Goal: Communication & Community: Answer question/provide support

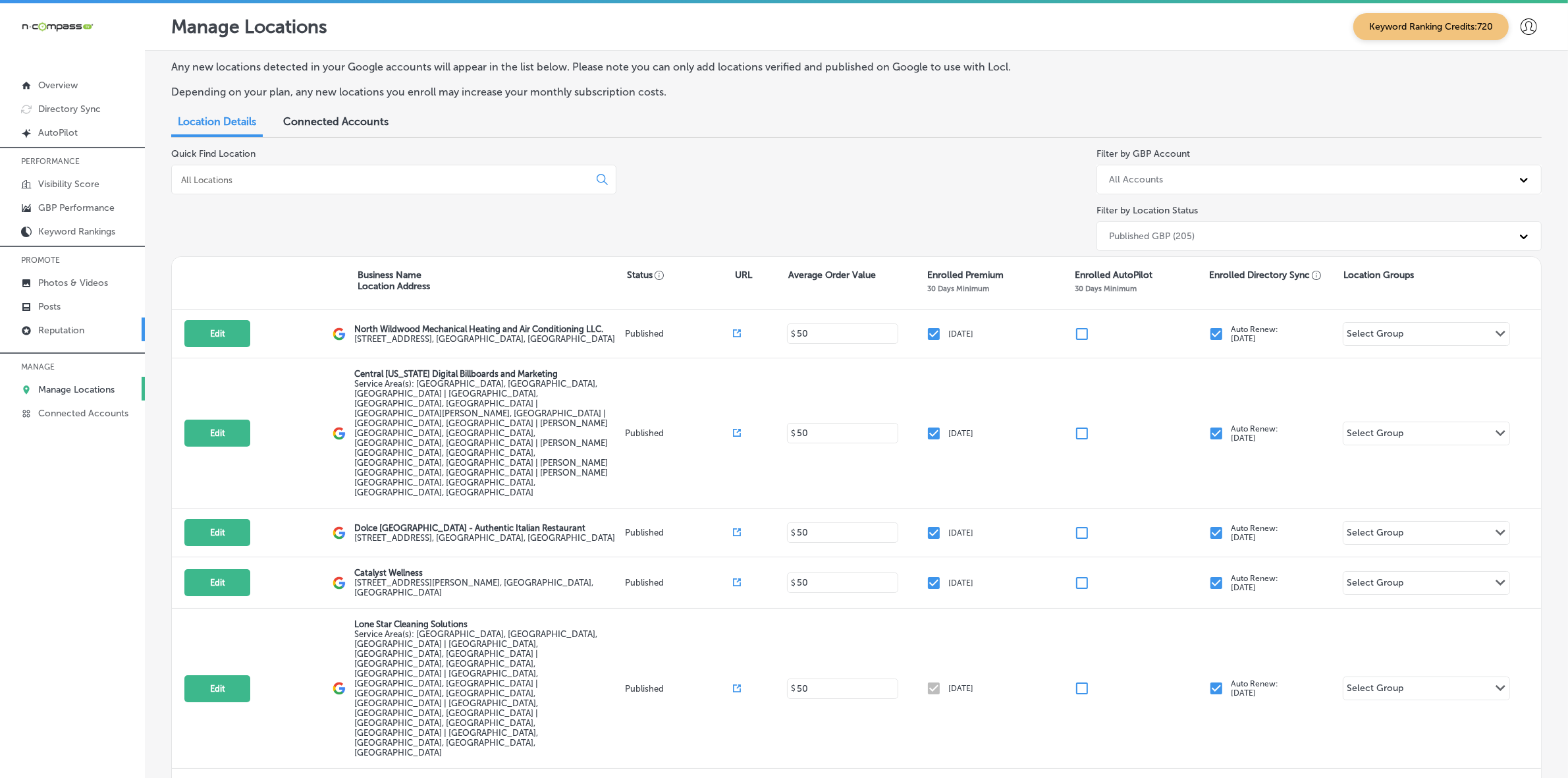
click at [67, 334] on p "Reputation" at bounding box center [61, 330] width 46 height 11
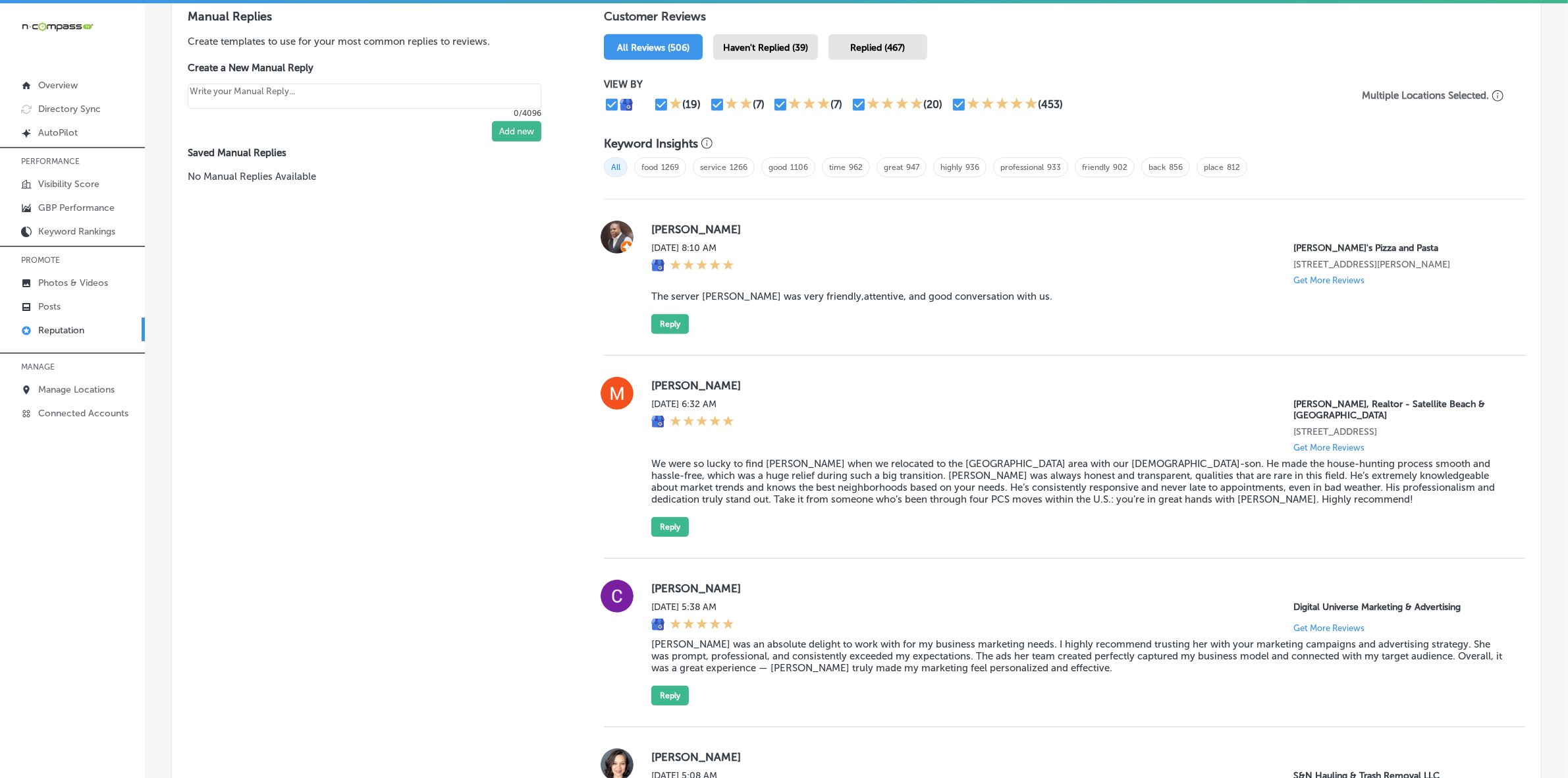
scroll to position [576, 0]
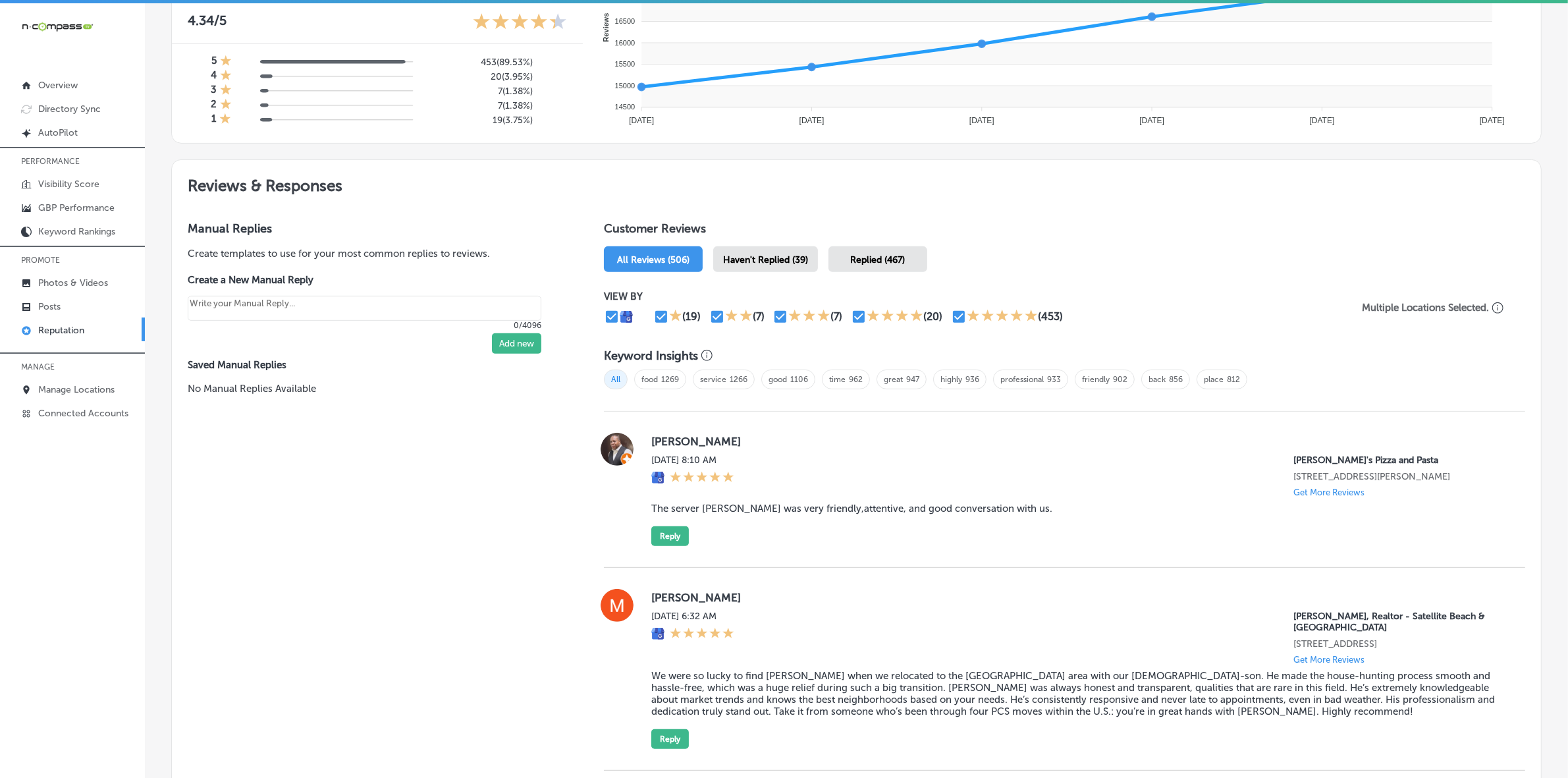
click at [802, 254] on div "Haven't Replied (39)" at bounding box center [765, 259] width 104 height 26
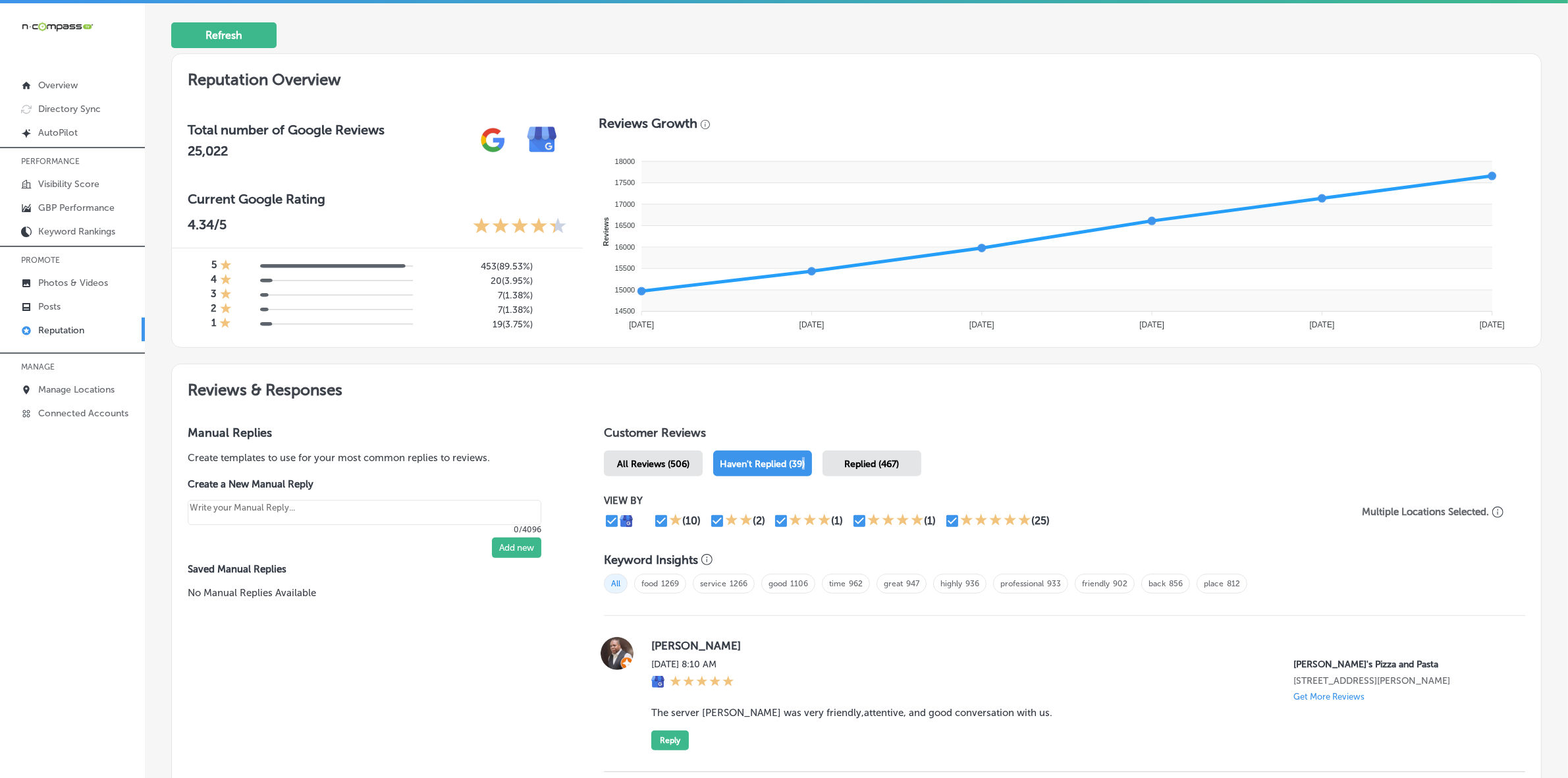
scroll to position [576, 0]
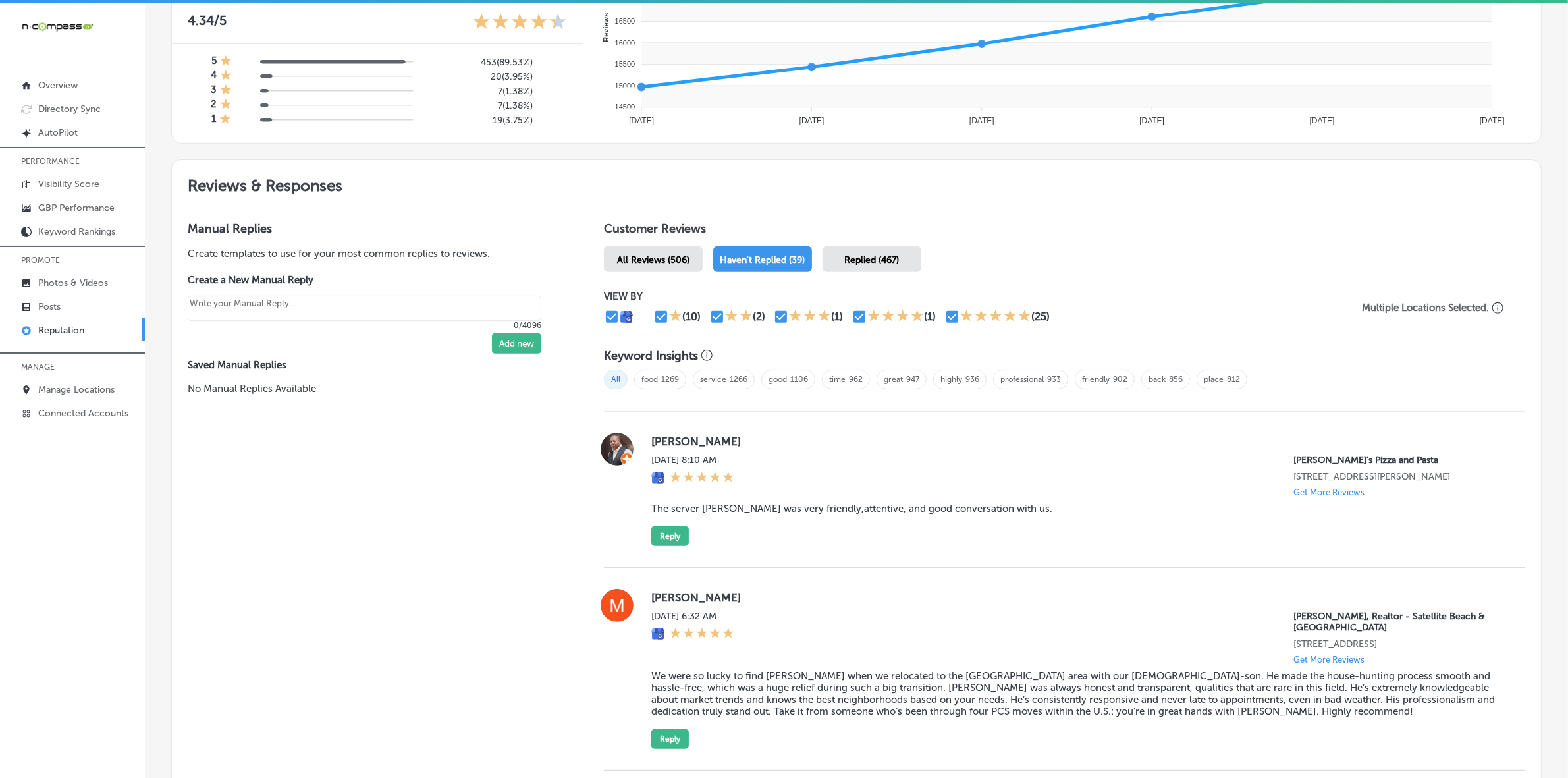
click at [662, 443] on label "[PERSON_NAME]" at bounding box center [1078, 441] width 853 height 13
copy label "[PERSON_NAME]"
click at [728, 514] on blockquote "The server [PERSON_NAME] was very friendly,attentive, and good conversation wit…" at bounding box center [1078, 508] width 853 height 12
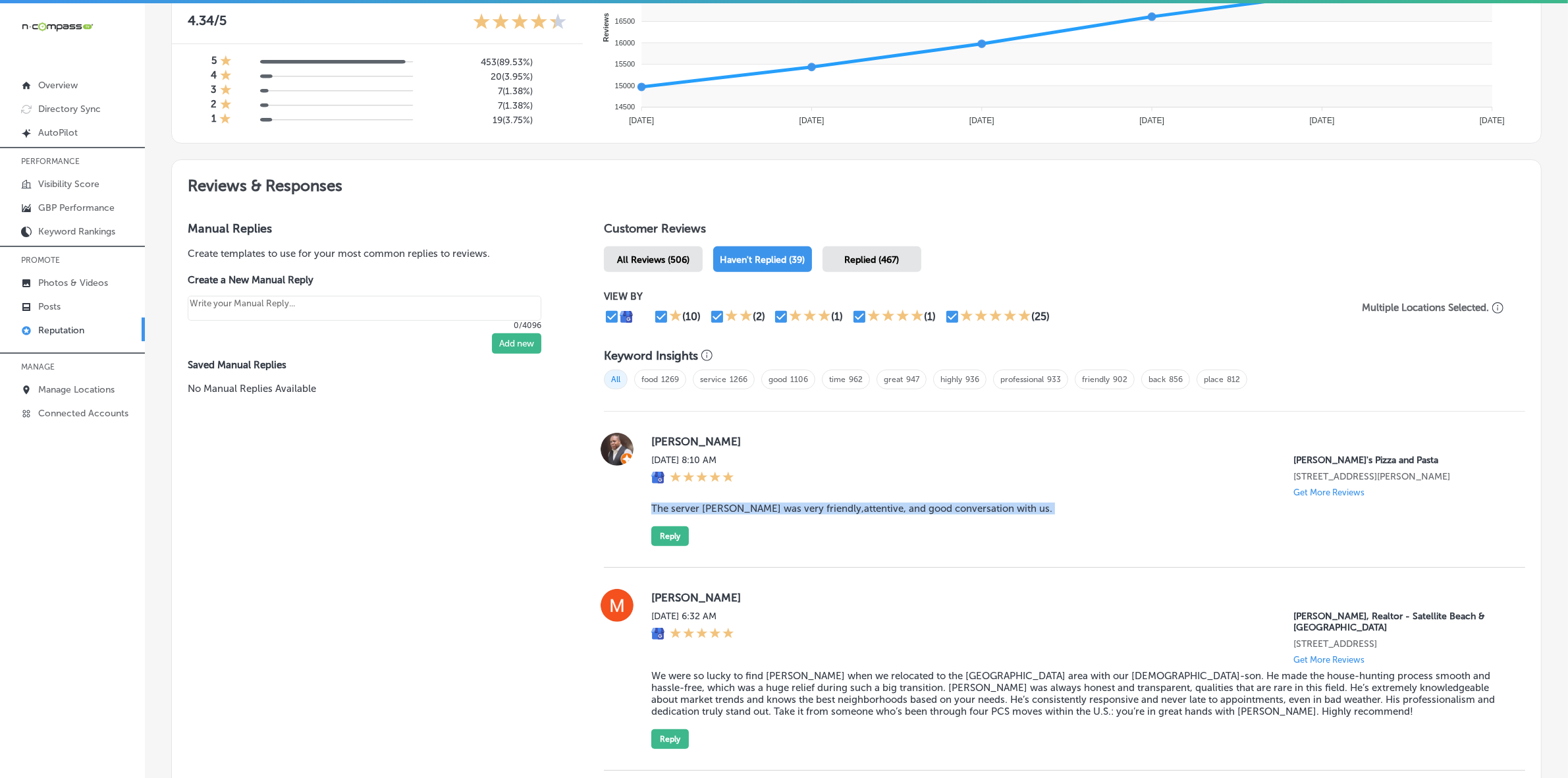
click at [729, 514] on blockquote "The server [PERSON_NAME] was very friendly,attentive, and good conversation wit…" at bounding box center [1078, 508] width 853 height 12
copy blockquote "The server [PERSON_NAME] was very friendly,attentive, and good conversation wit…"
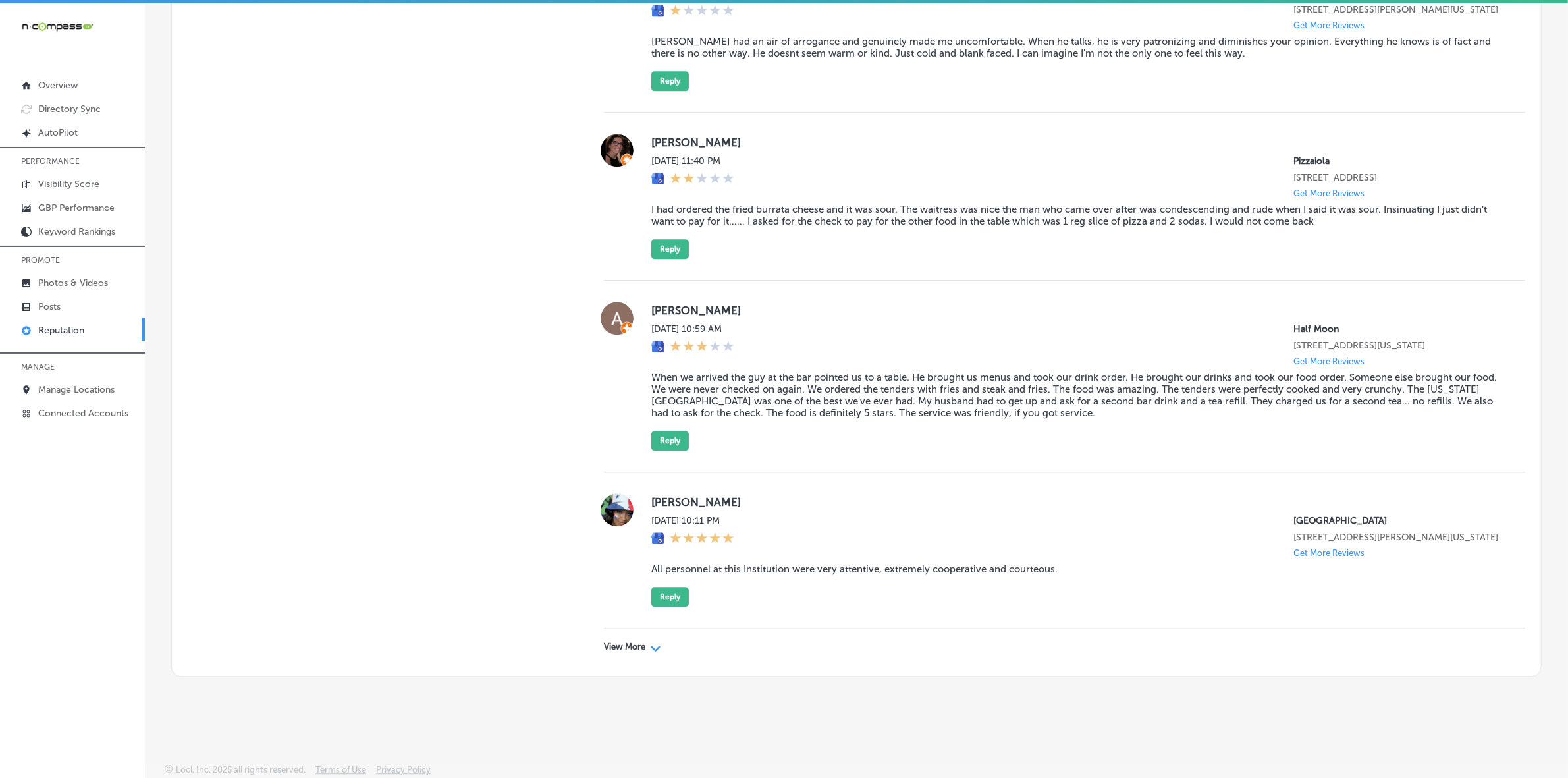
scroll to position [4158, 0]
click at [632, 646] on p "View More" at bounding box center [624, 647] width 41 height 11
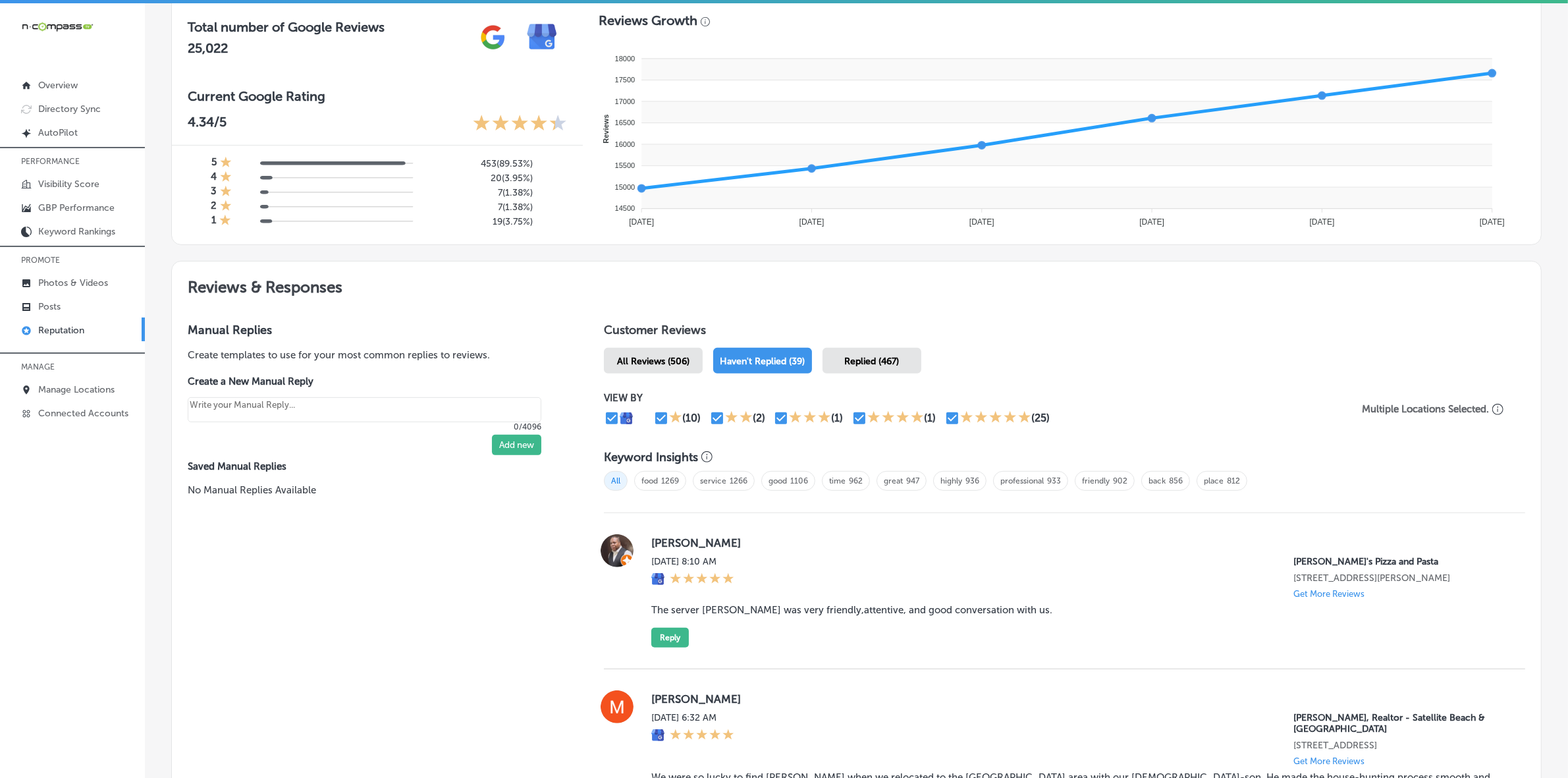
scroll to position [618, 0]
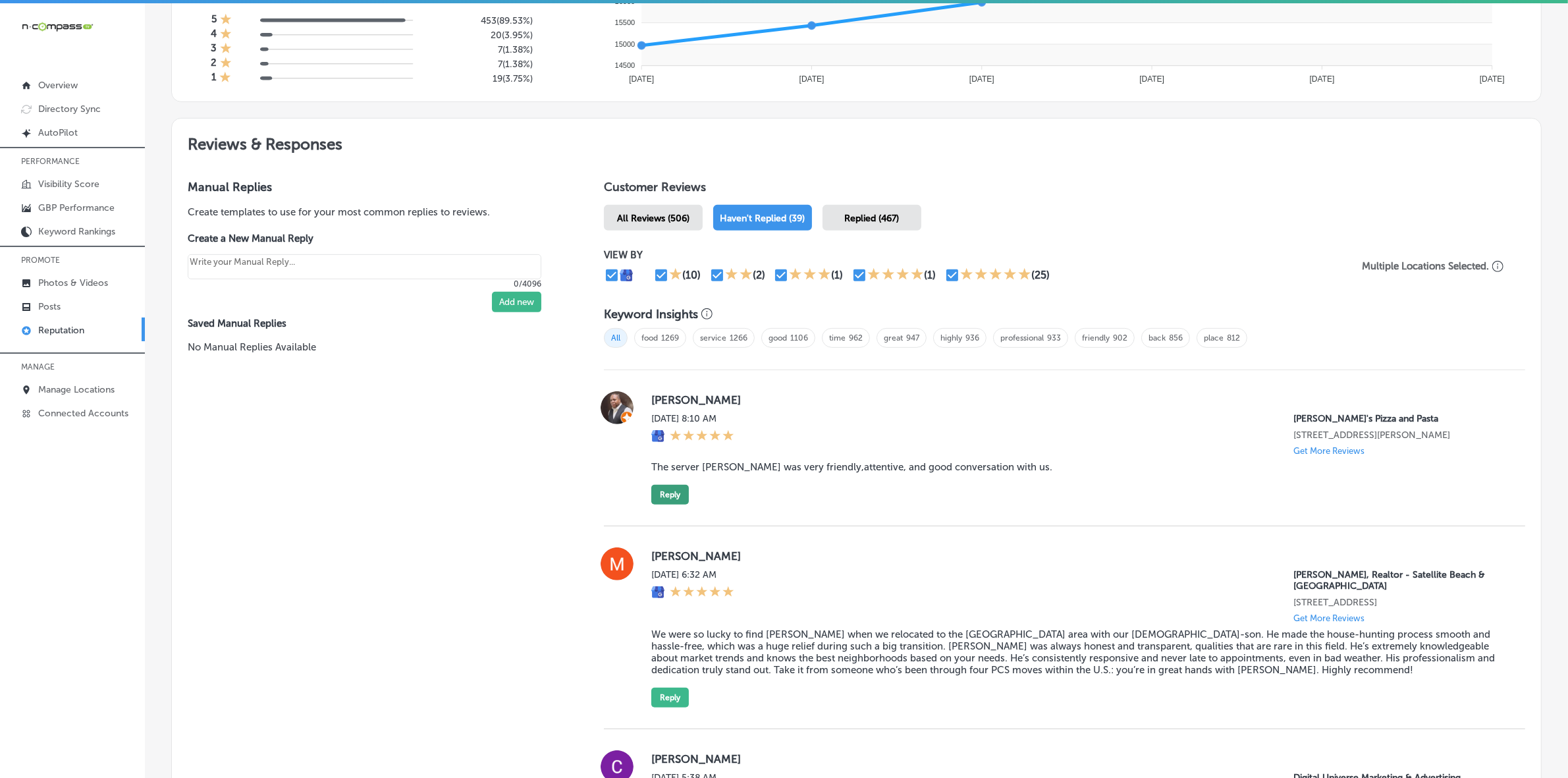
click at [676, 498] on button "Reply" at bounding box center [670, 494] width 37 height 20
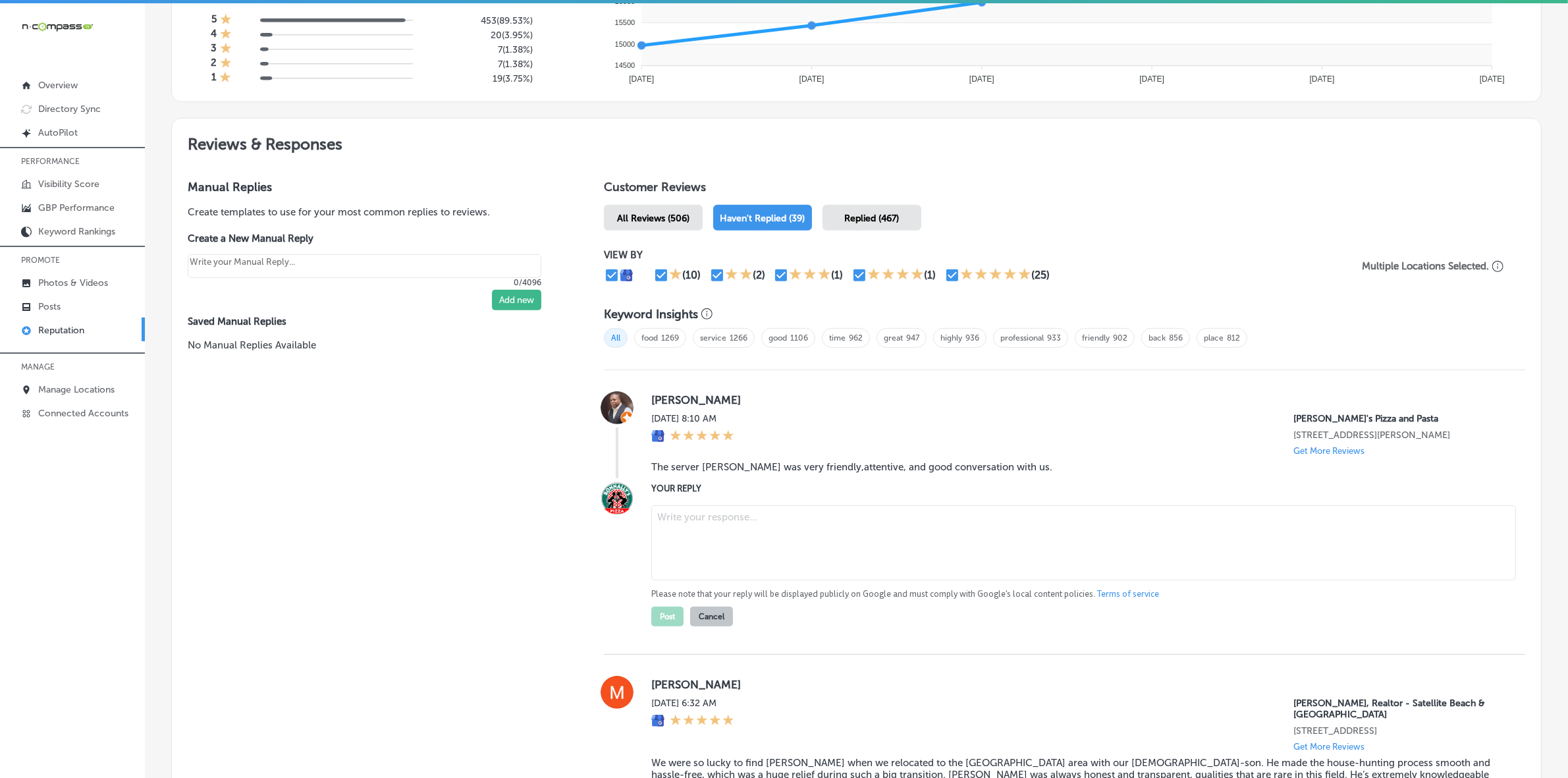
type textarea "x"
click at [716, 524] on textarea at bounding box center [1083, 542] width 865 height 75
paste textarea "Thank you, [PERSON_NAME], for the kind words! We're so glad to hear that [PERSO…"
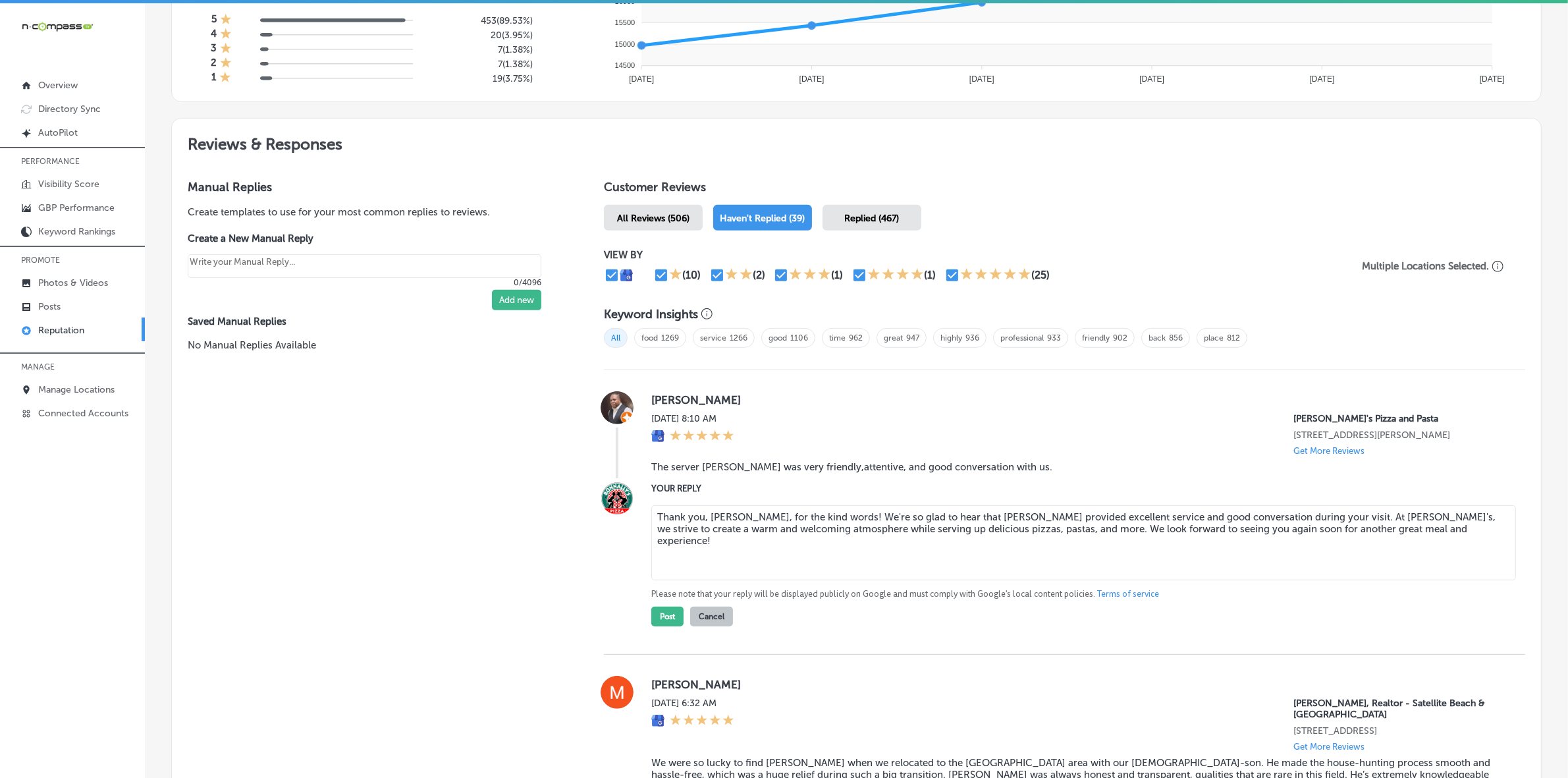
type textarea "Thank you, [PERSON_NAME], for the kind words! We're so glad to hear that [PERSO…"
click at [666, 632] on div "[PERSON_NAME][DATE] 8:10 AM [PERSON_NAME]'s Pizza and Pasta [STREET_ADDRESS][PE…" at bounding box center [1064, 512] width 921 height 284
click at [666, 626] on button "Post" at bounding box center [668, 616] width 32 height 20
type textarea "x"
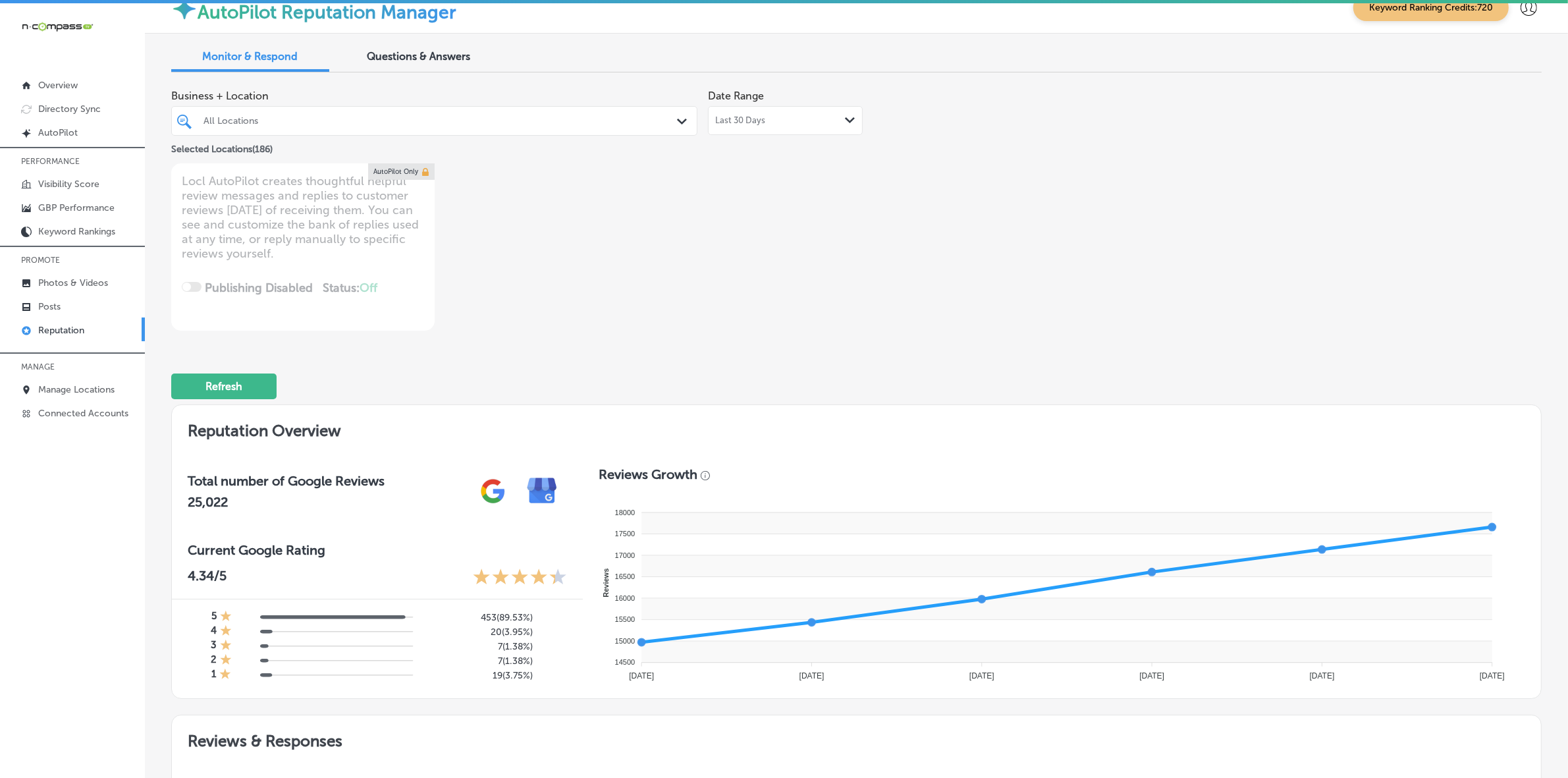
scroll to position [0, 0]
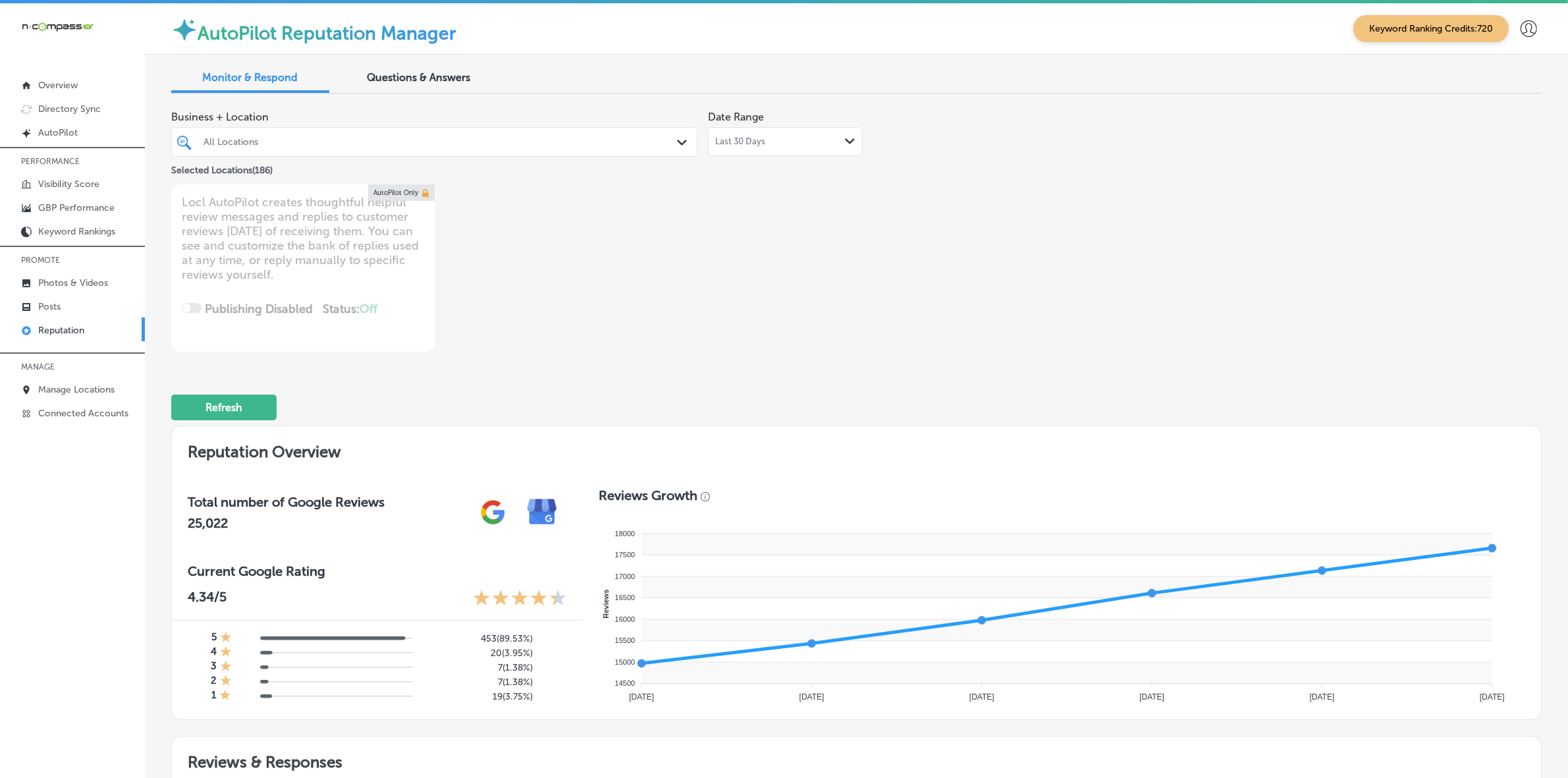
click at [415, 142] on div "All Locations" at bounding box center [441, 142] width 475 height 11
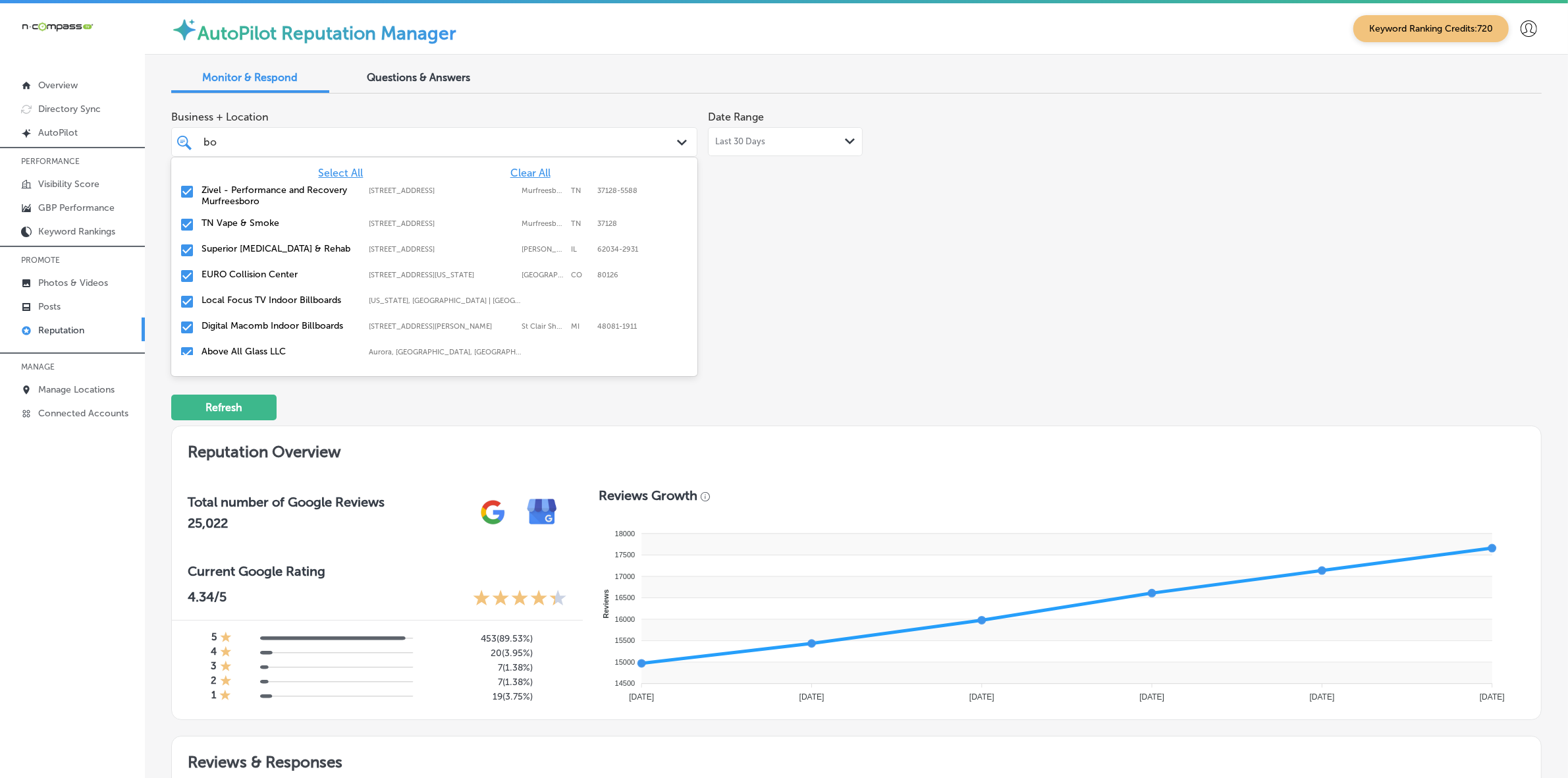
type input "[PERSON_NAME]"
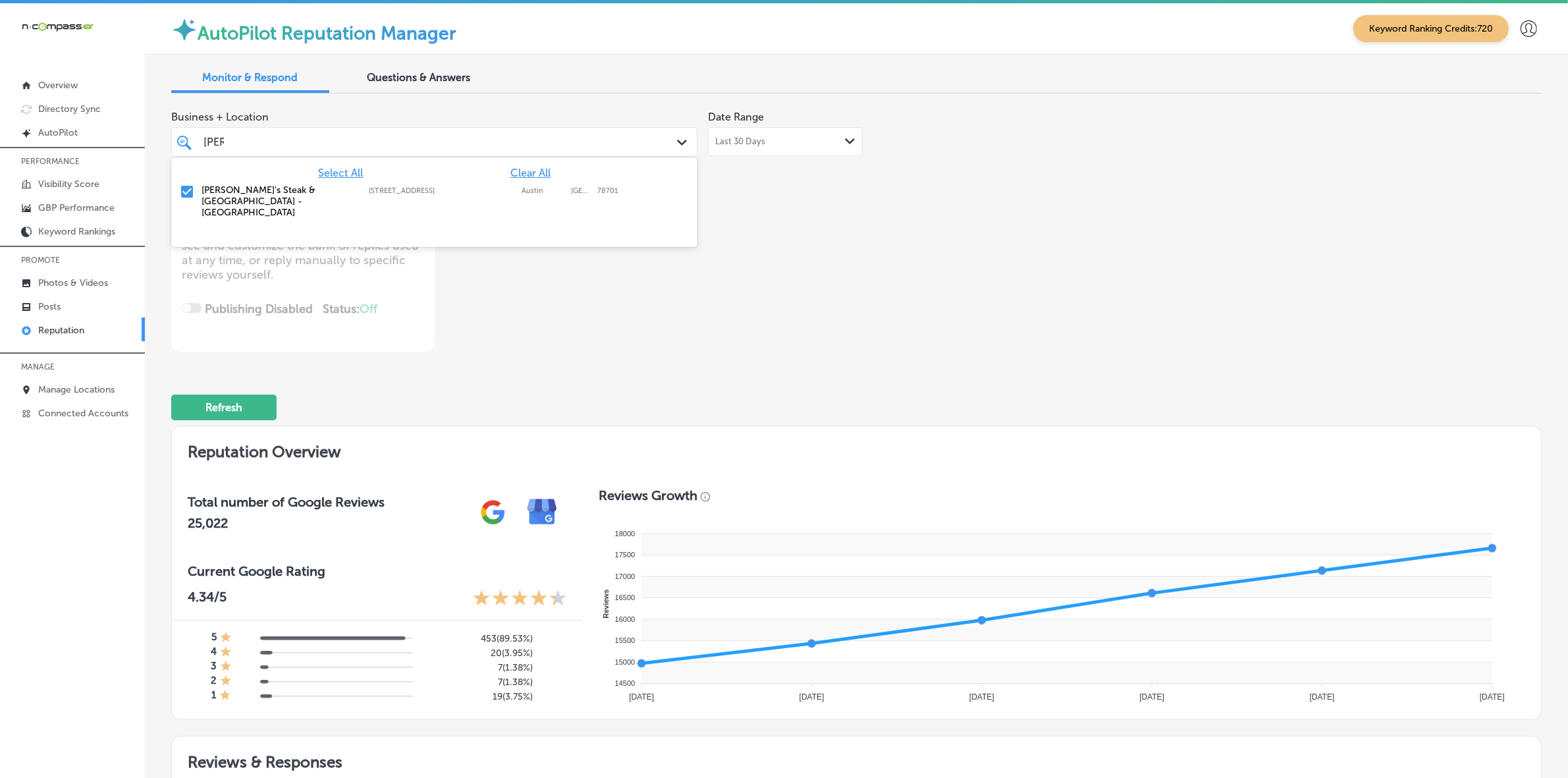
click at [453, 182] on div "[PERSON_NAME]'s Steak & [GEOGRAPHIC_DATA] - [GEOGRAPHIC_DATA] [STREET_ADDRESS][…" at bounding box center [434, 201] width 516 height 39
type textarea "x"
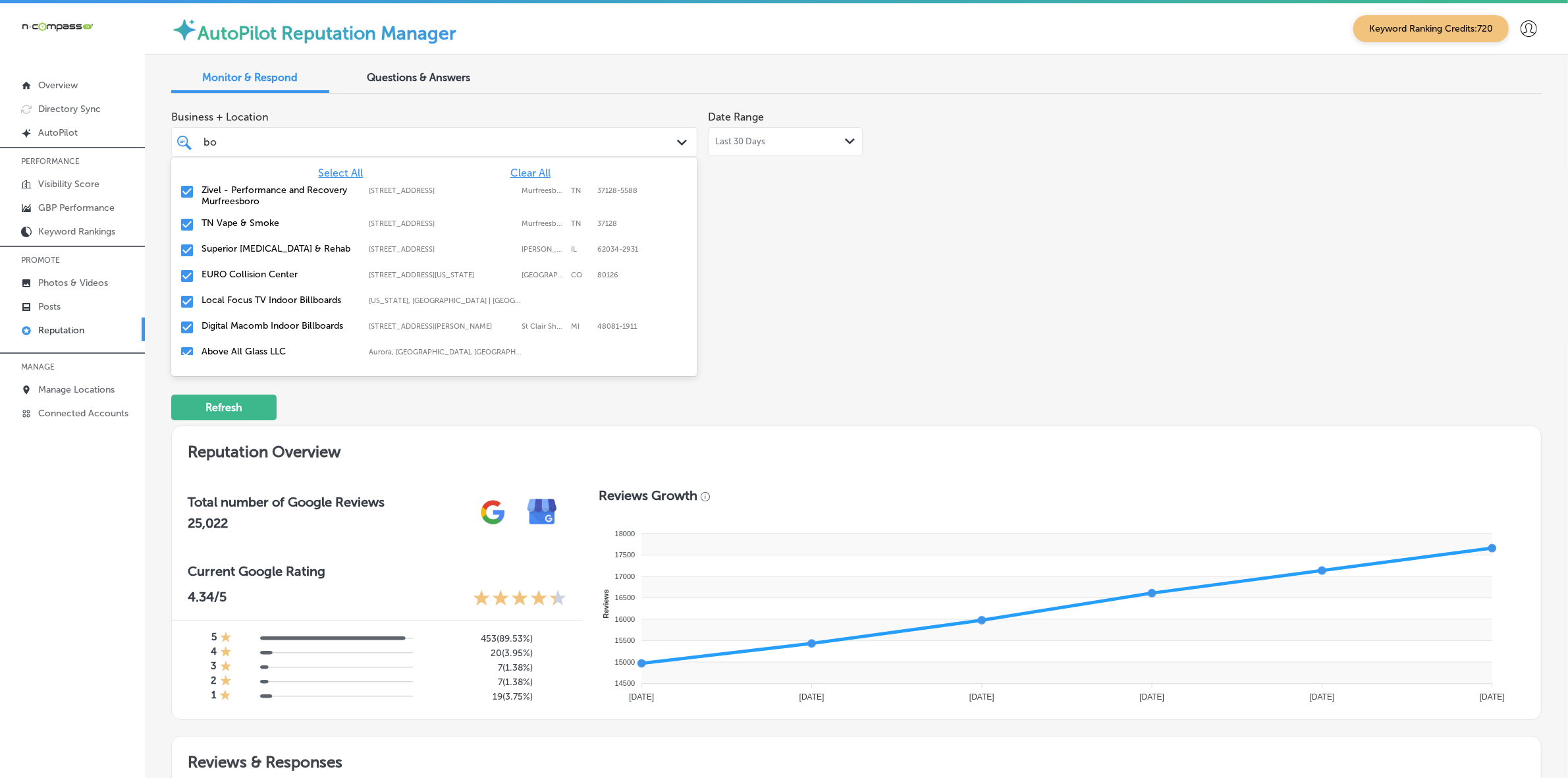
type input "b"
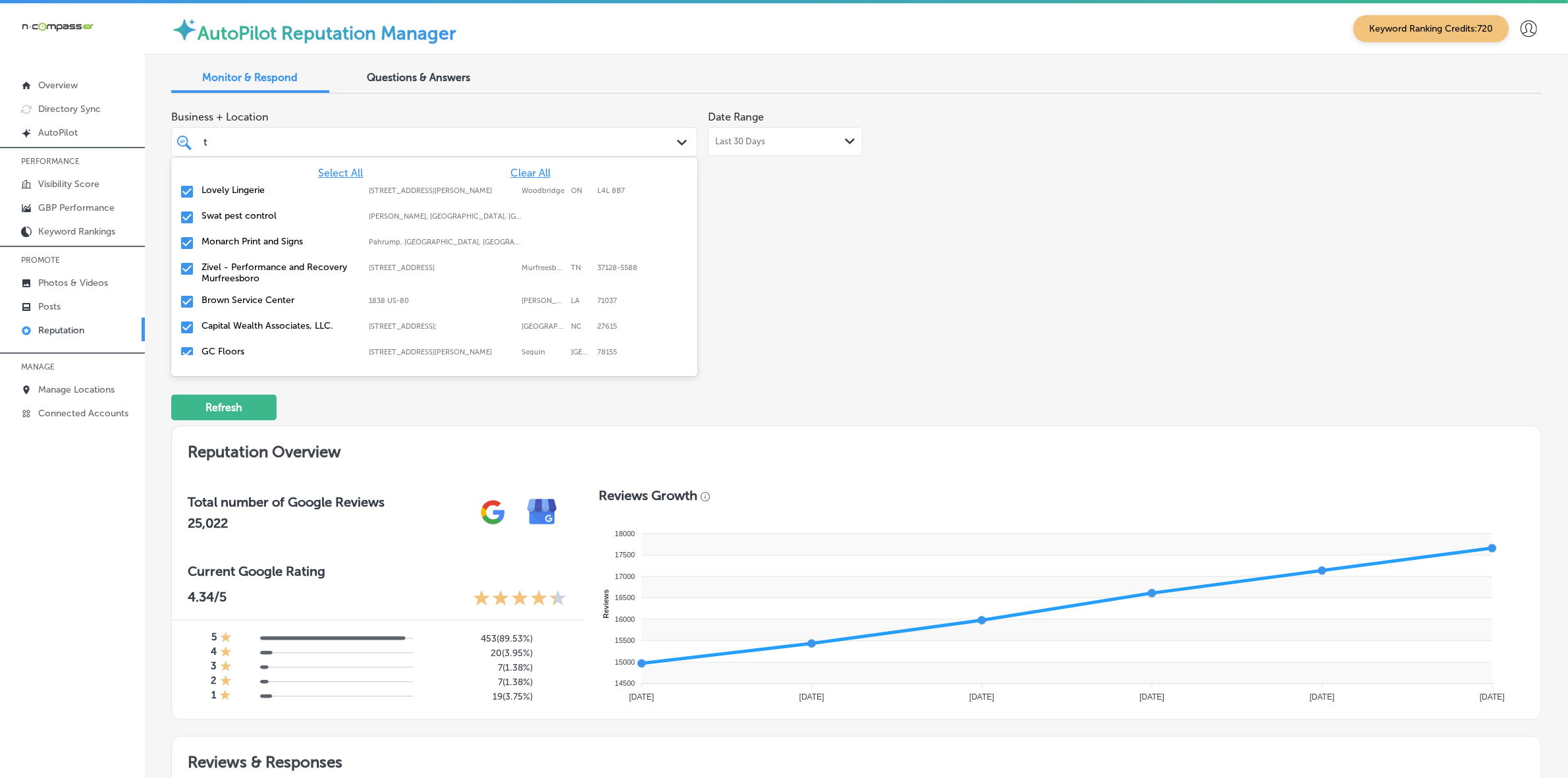
type input "tn"
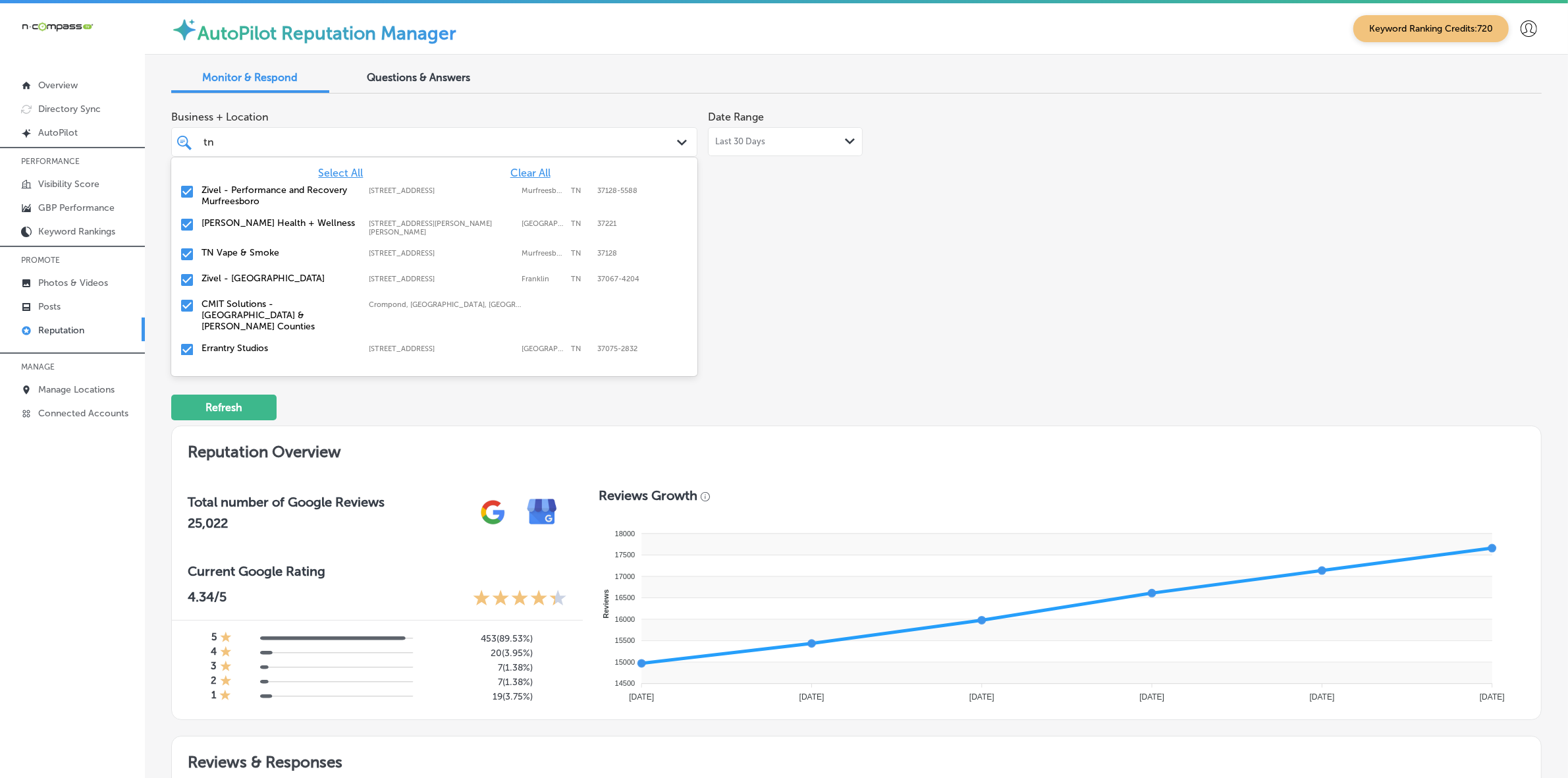
click at [262, 195] on label "Zivel - Performance and Recovery Murfreesboro" at bounding box center [279, 196] width 154 height 23
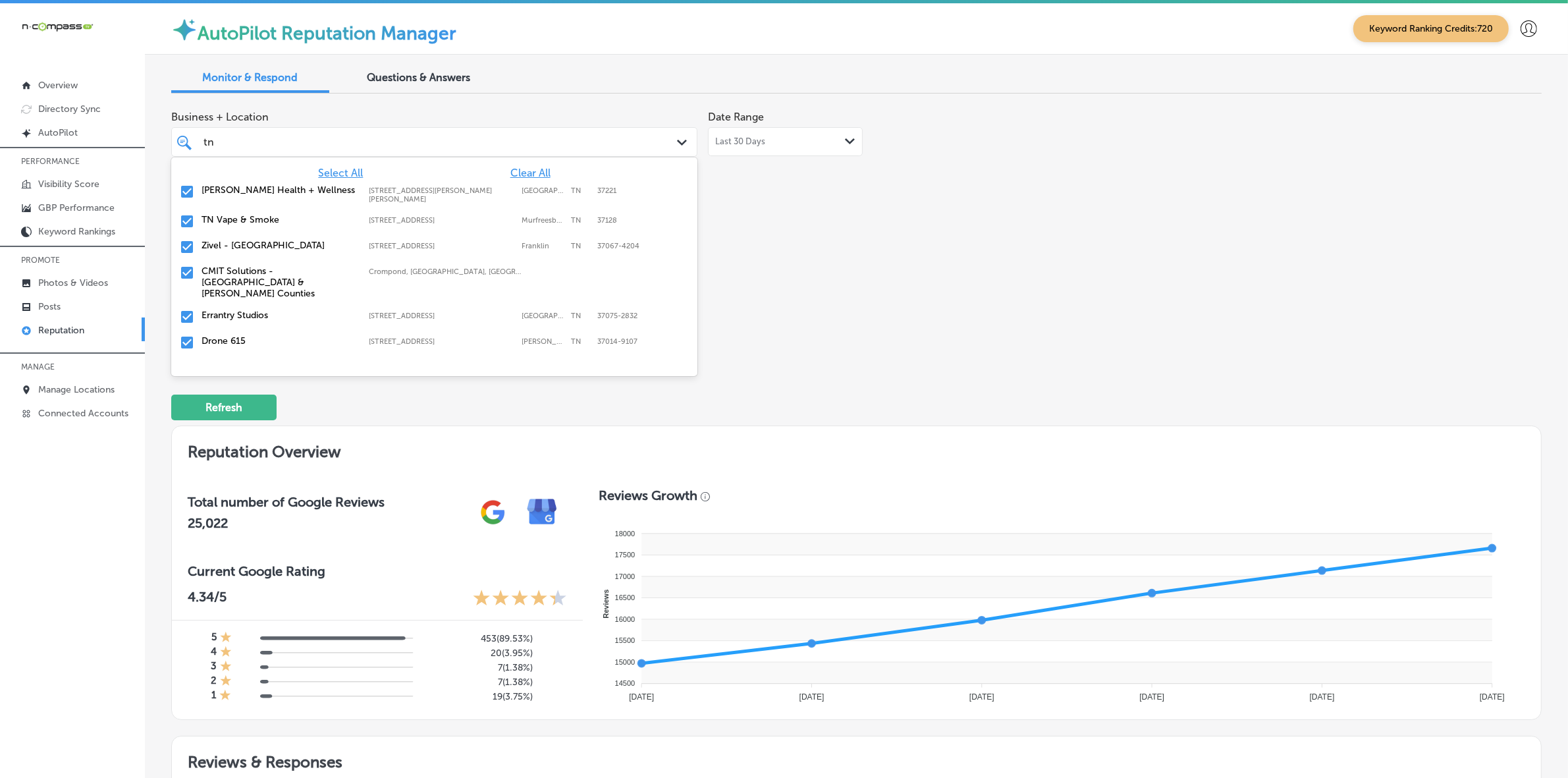
click at [262, 195] on label "[PERSON_NAME] Health + Wellness" at bounding box center [279, 190] width 154 height 11
click at [262, 195] on label "TN Vape & Smoke" at bounding box center [279, 190] width 154 height 11
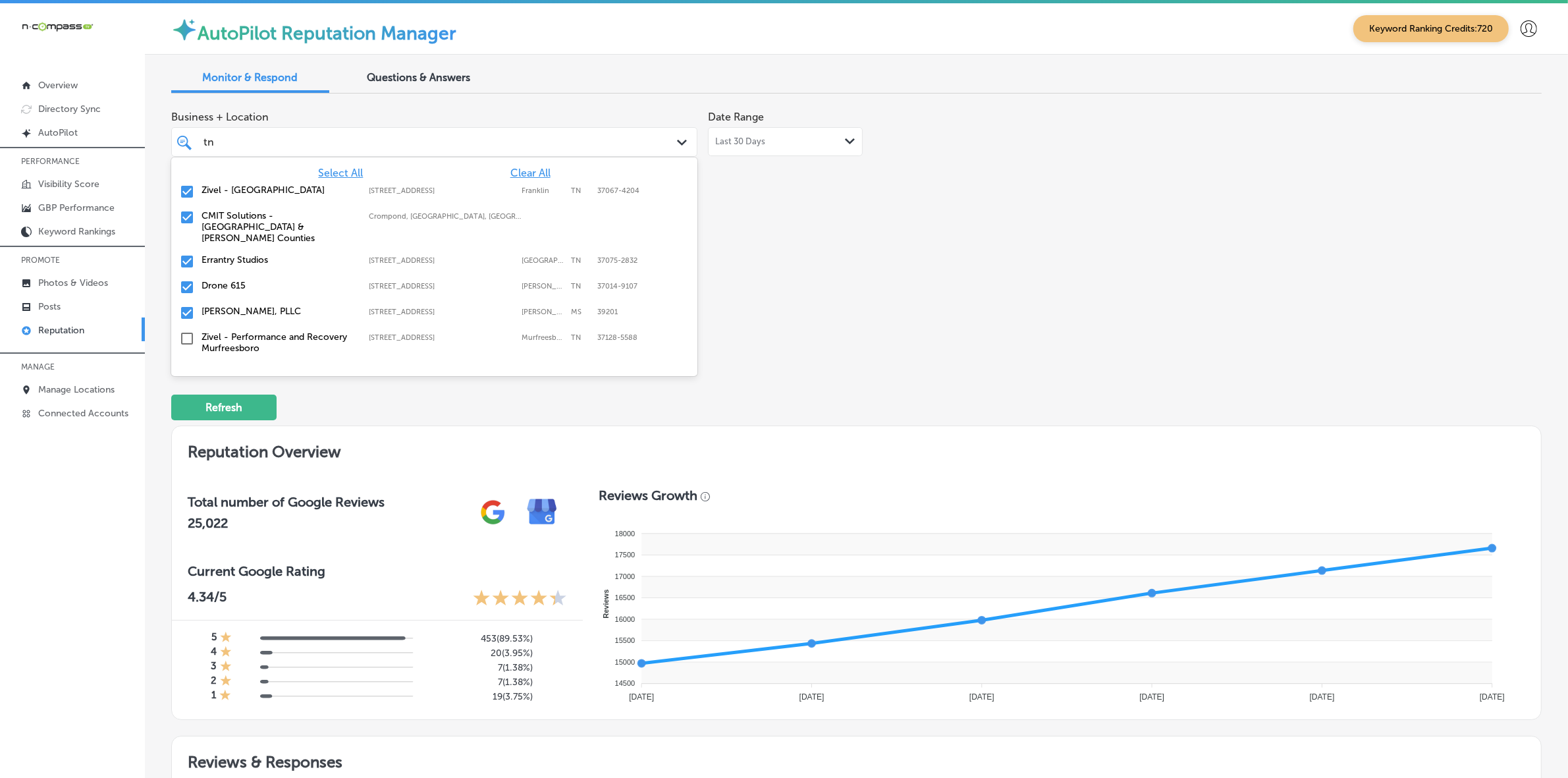
click at [262, 195] on label "Zivel - [GEOGRAPHIC_DATA]" at bounding box center [279, 190] width 154 height 11
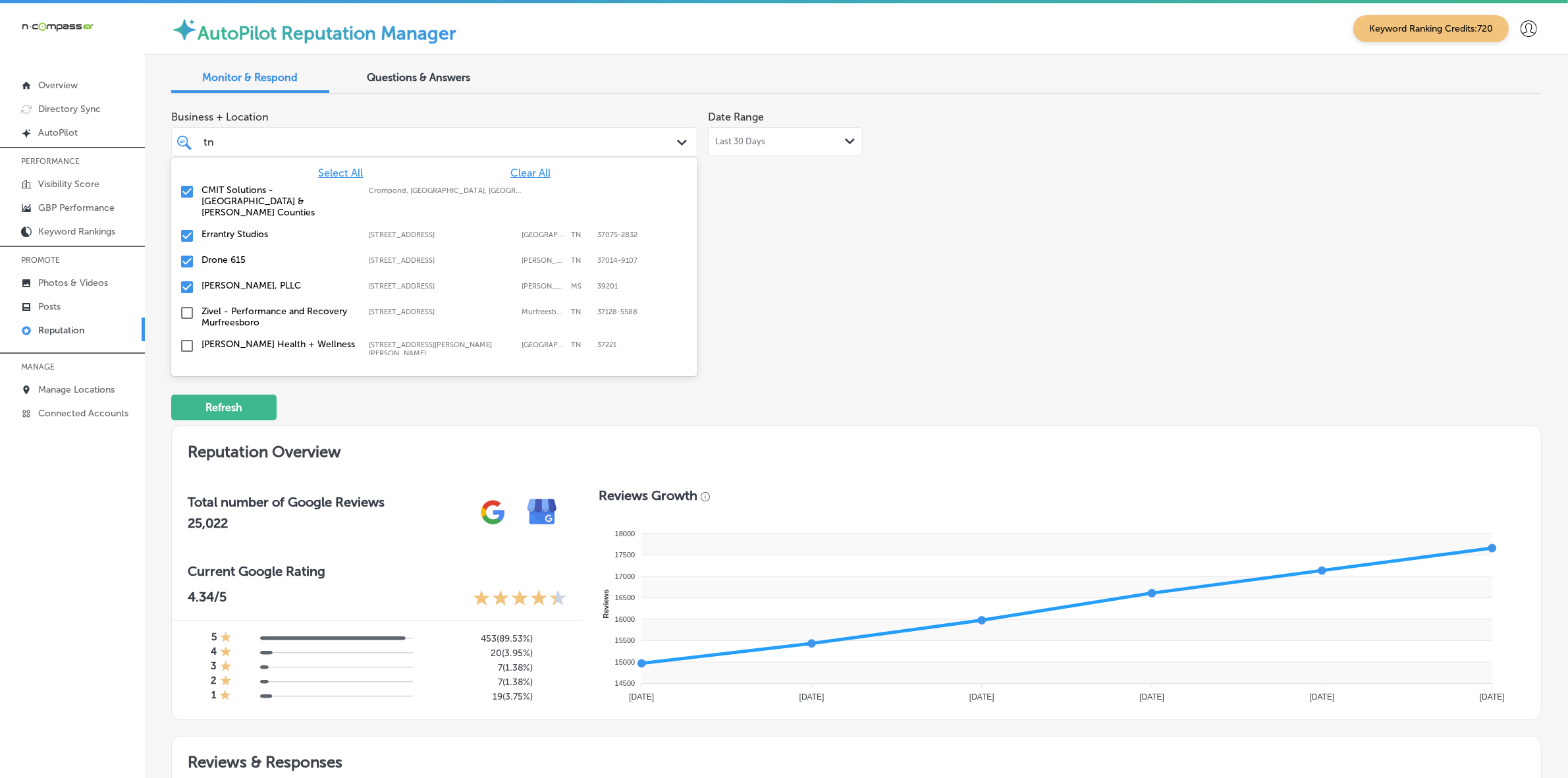
click at [262, 195] on label "CMIT Solutions - [GEOGRAPHIC_DATA] & [PERSON_NAME] Counties" at bounding box center [279, 201] width 154 height 33
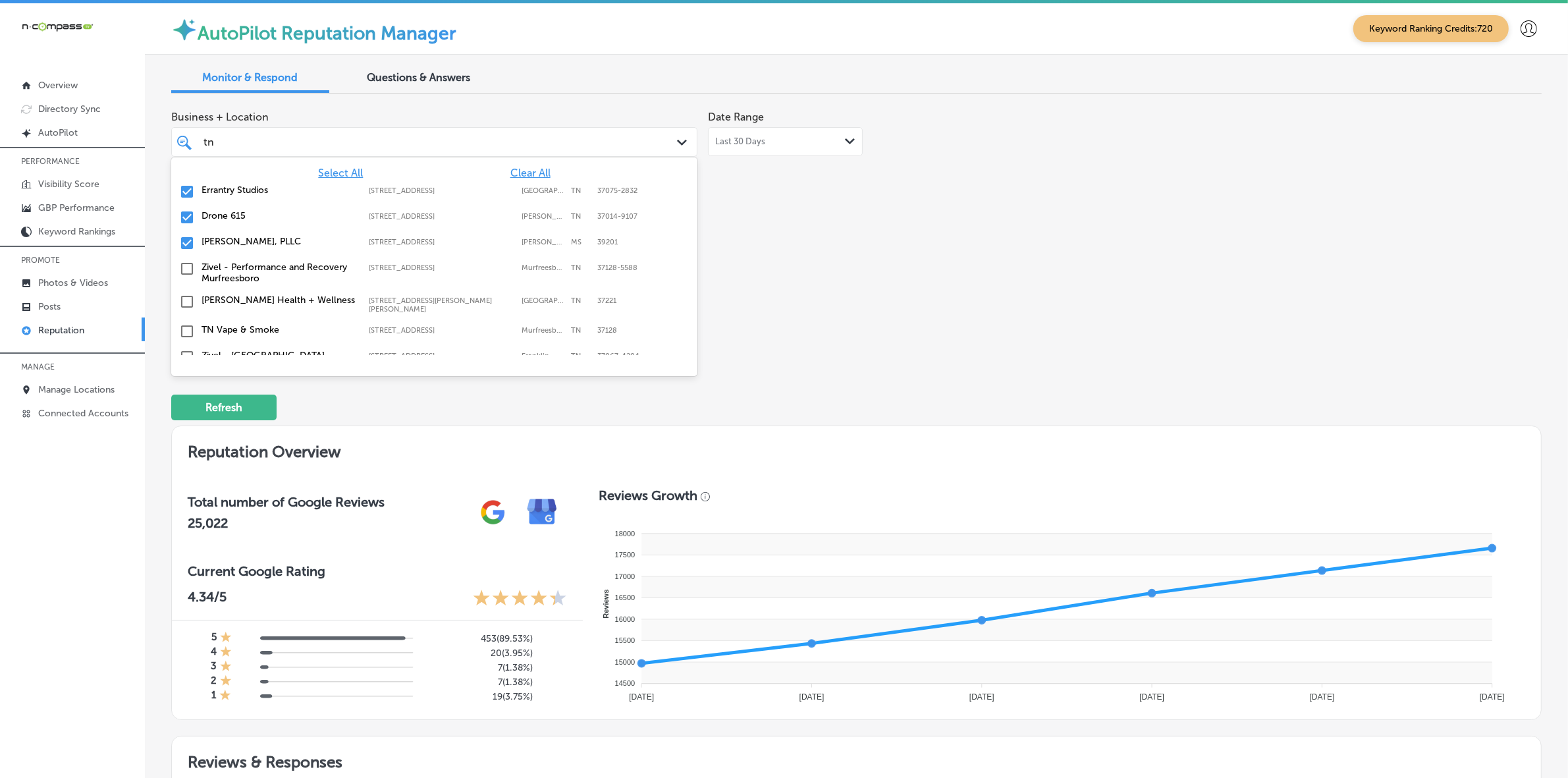
click at [262, 195] on label "Errantry Studios" at bounding box center [279, 190] width 154 height 11
click at [262, 195] on label "Drone 615" at bounding box center [279, 190] width 154 height 11
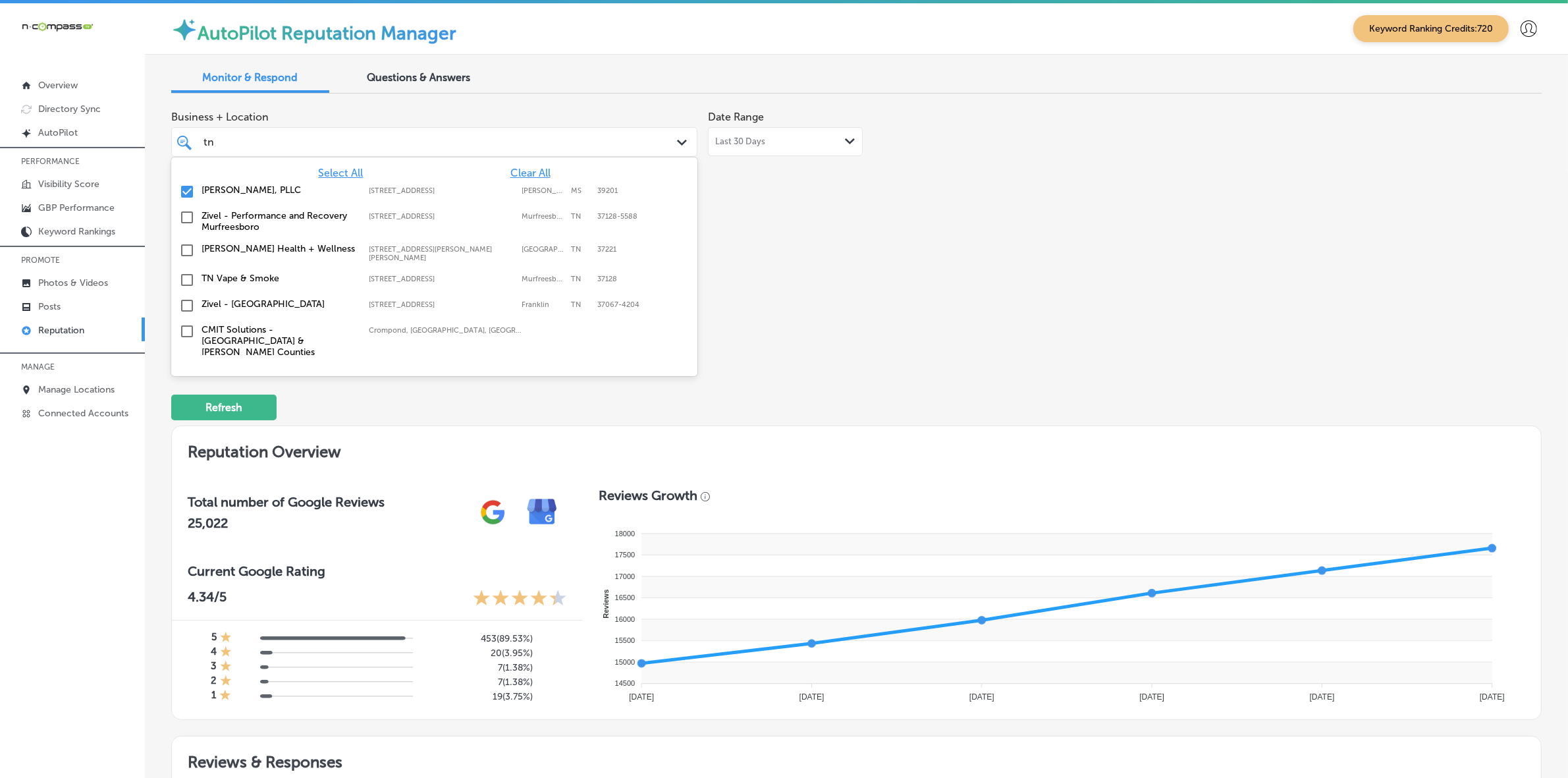
click at [262, 195] on label "[PERSON_NAME], PLLC" at bounding box center [279, 190] width 154 height 11
type textarea "x"
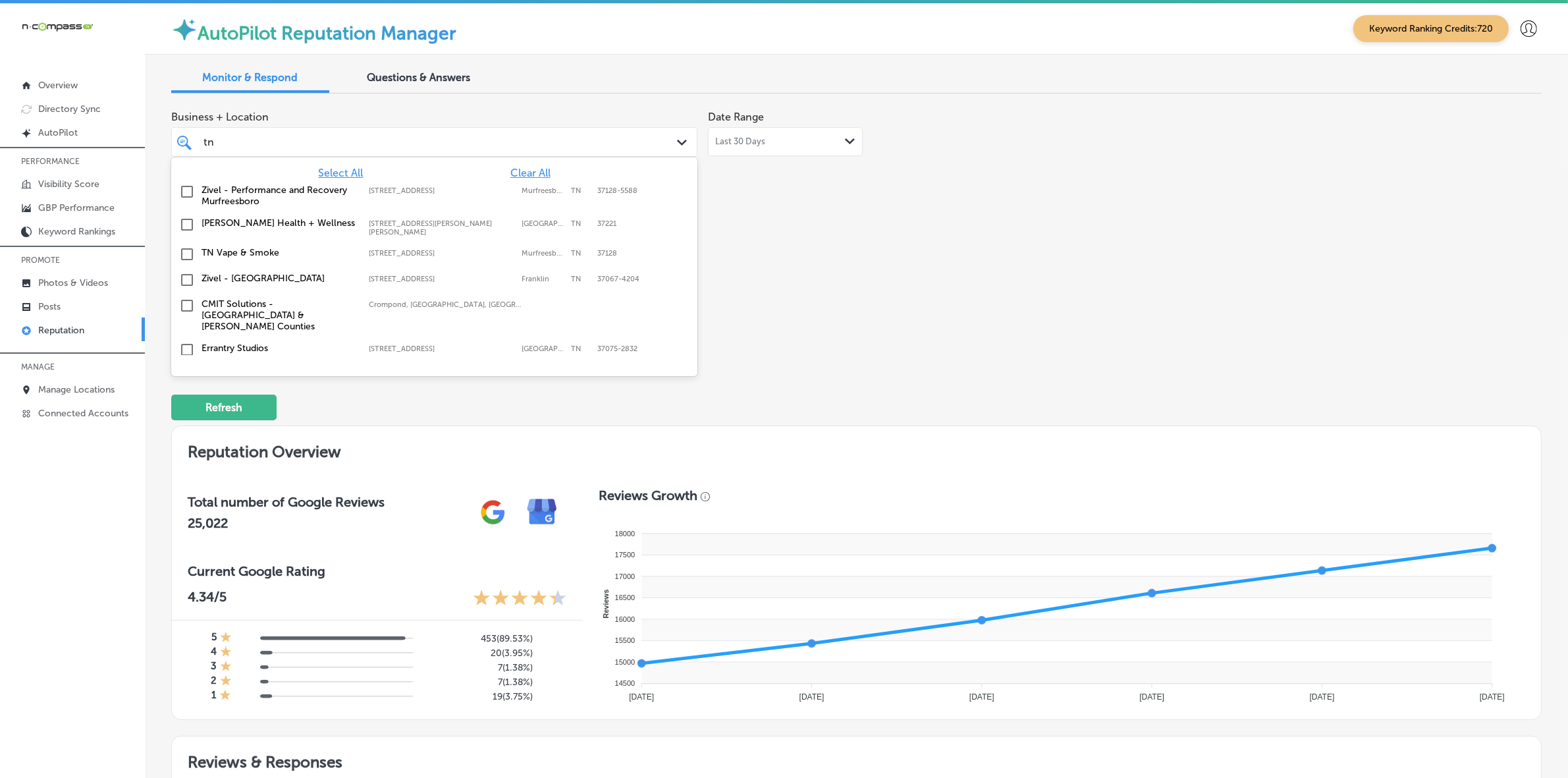
type input "t"
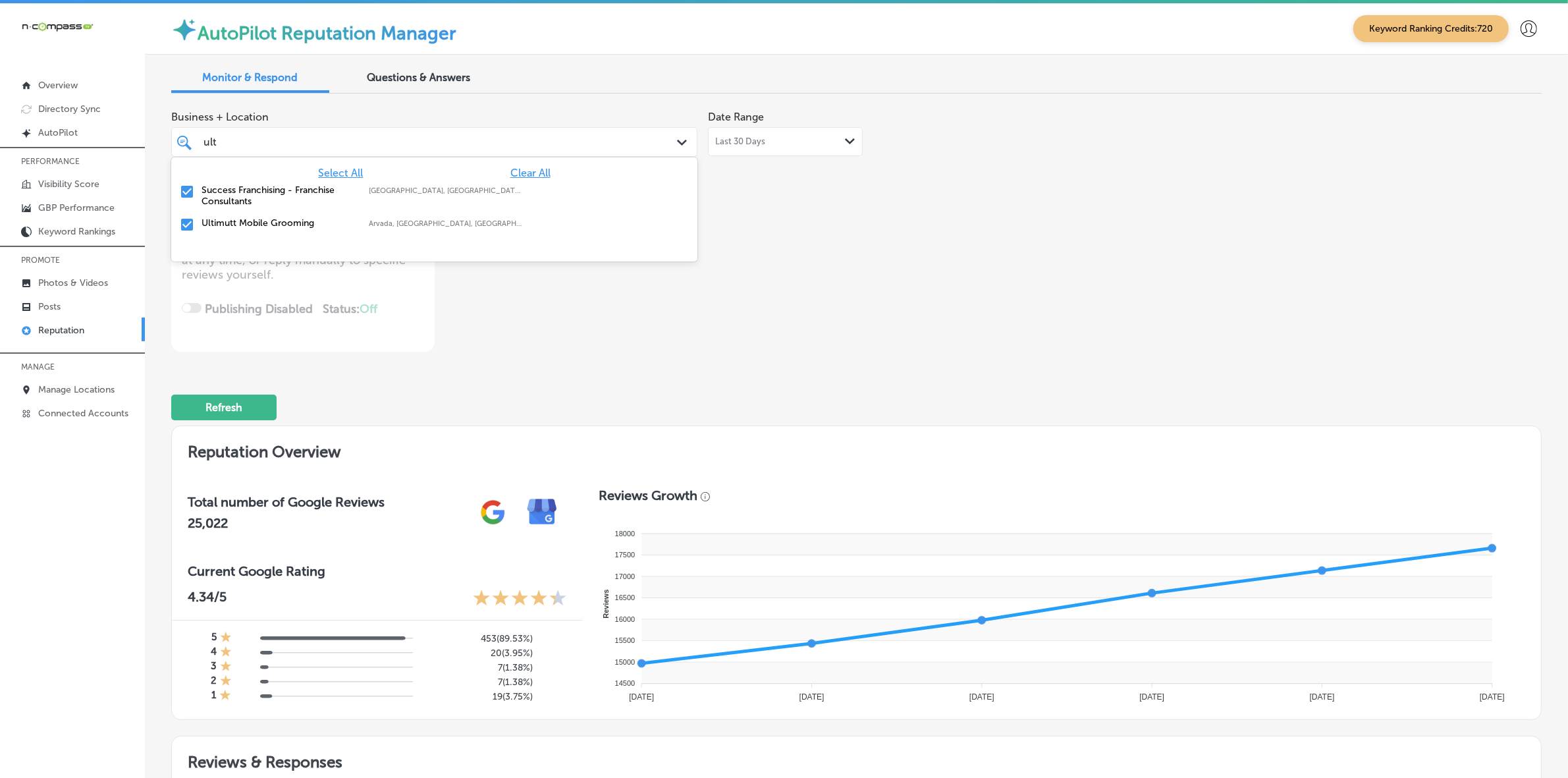
type input "ulti"
click at [256, 198] on div "Ultimutt Mobile Grooming [GEOGRAPHIC_DATA], [GEOGRAPHIC_DATA], [GEOGRAPHIC_DATA…" at bounding box center [434, 192] width 516 height 21
type textarea "x"
type input "ult"
click at [256, 195] on label "Success Franchising - Franchise Consultants" at bounding box center [279, 196] width 154 height 23
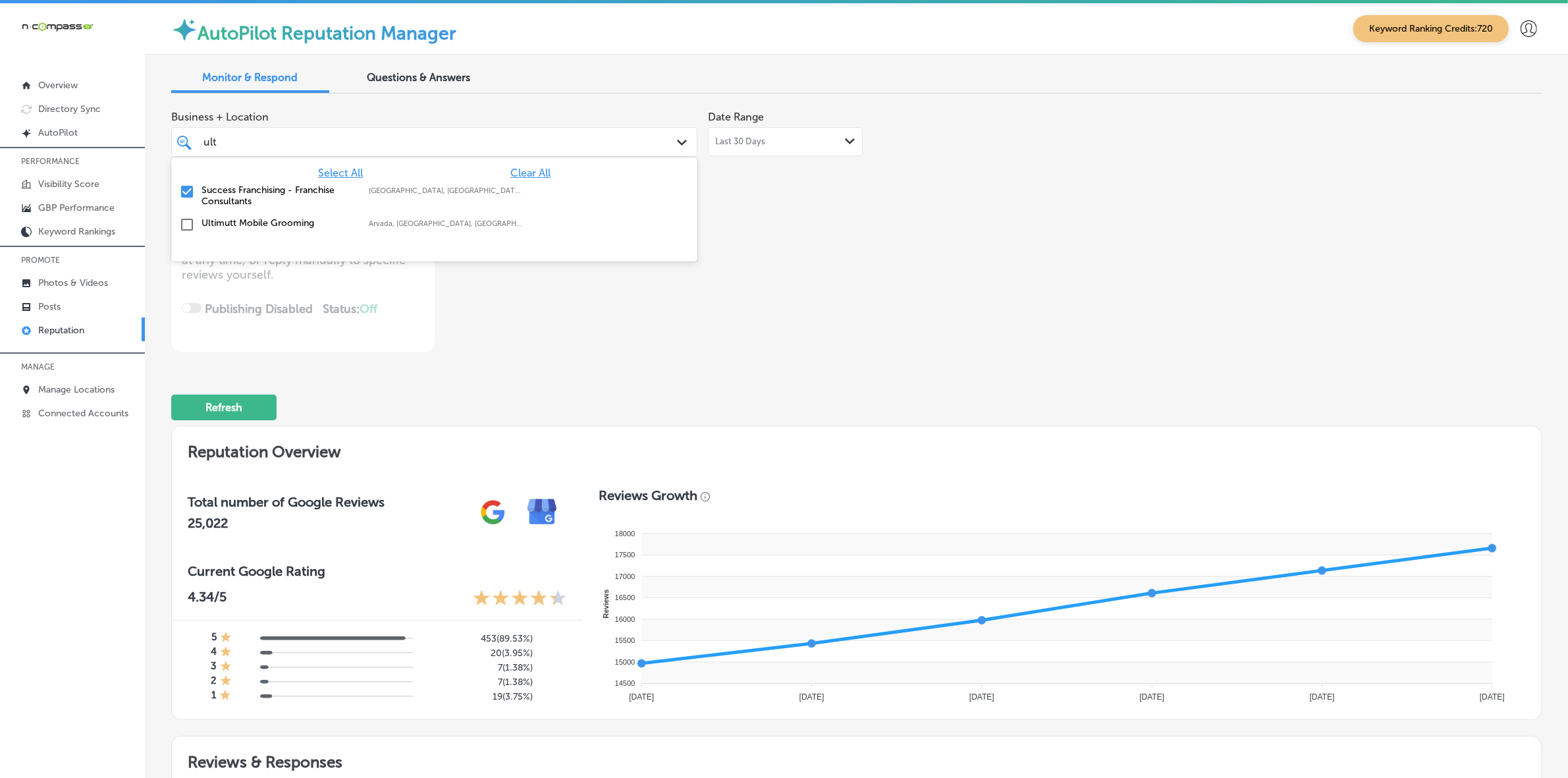
type textarea "x"
type input "ul"
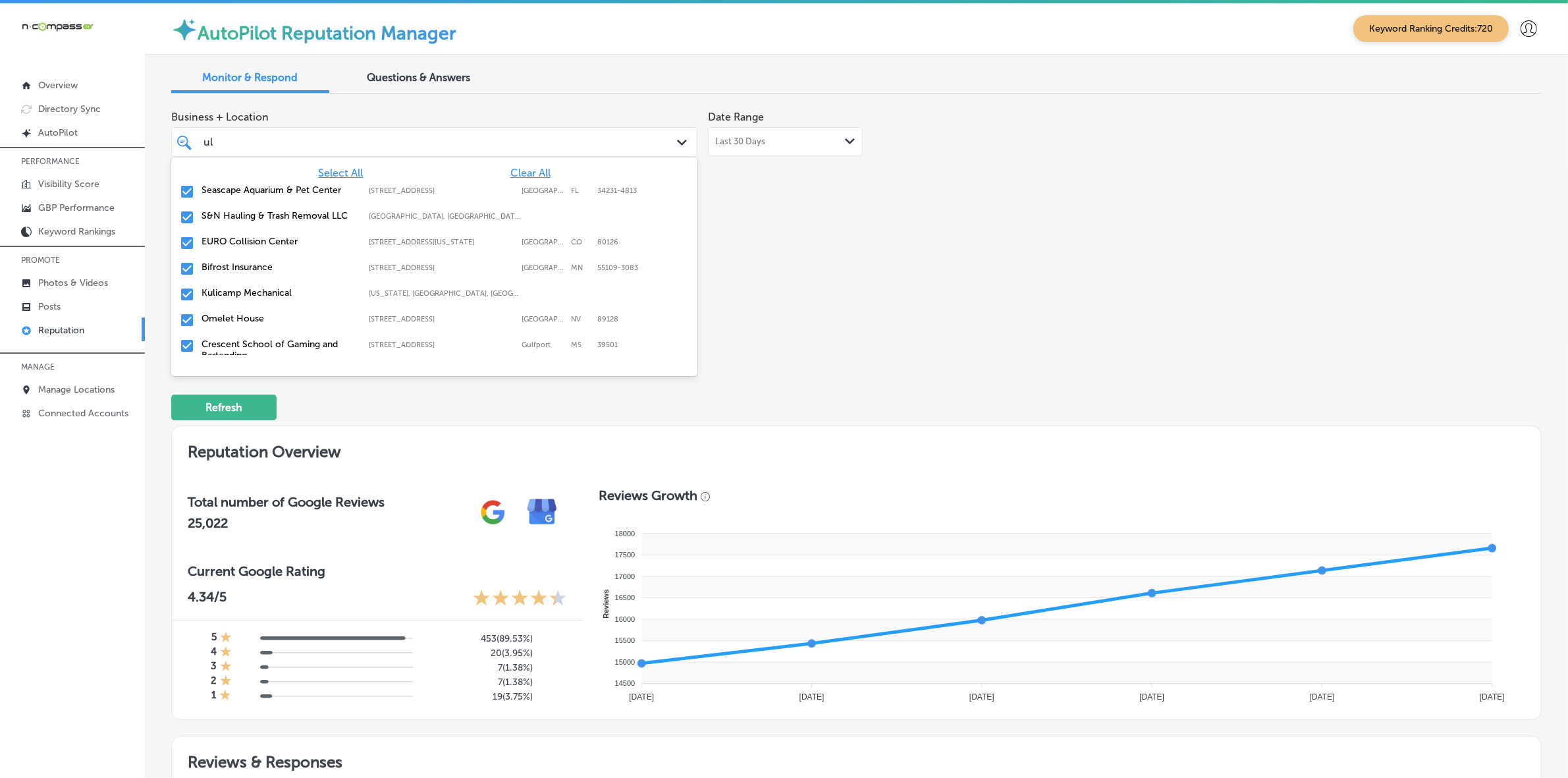
click at [250, 214] on label "S&N Hauling & Trash Removal LLC" at bounding box center [279, 216] width 154 height 11
click at [250, 214] on label "EURO Collision Center" at bounding box center [279, 216] width 154 height 11
click at [250, 214] on label "Bifrost Insurance" at bounding box center [279, 216] width 154 height 11
click at [250, 214] on label "Kulicamp Mechanical" at bounding box center [279, 216] width 154 height 11
click at [246, 271] on label "Junk-O-Haulics" at bounding box center [279, 274] width 154 height 11
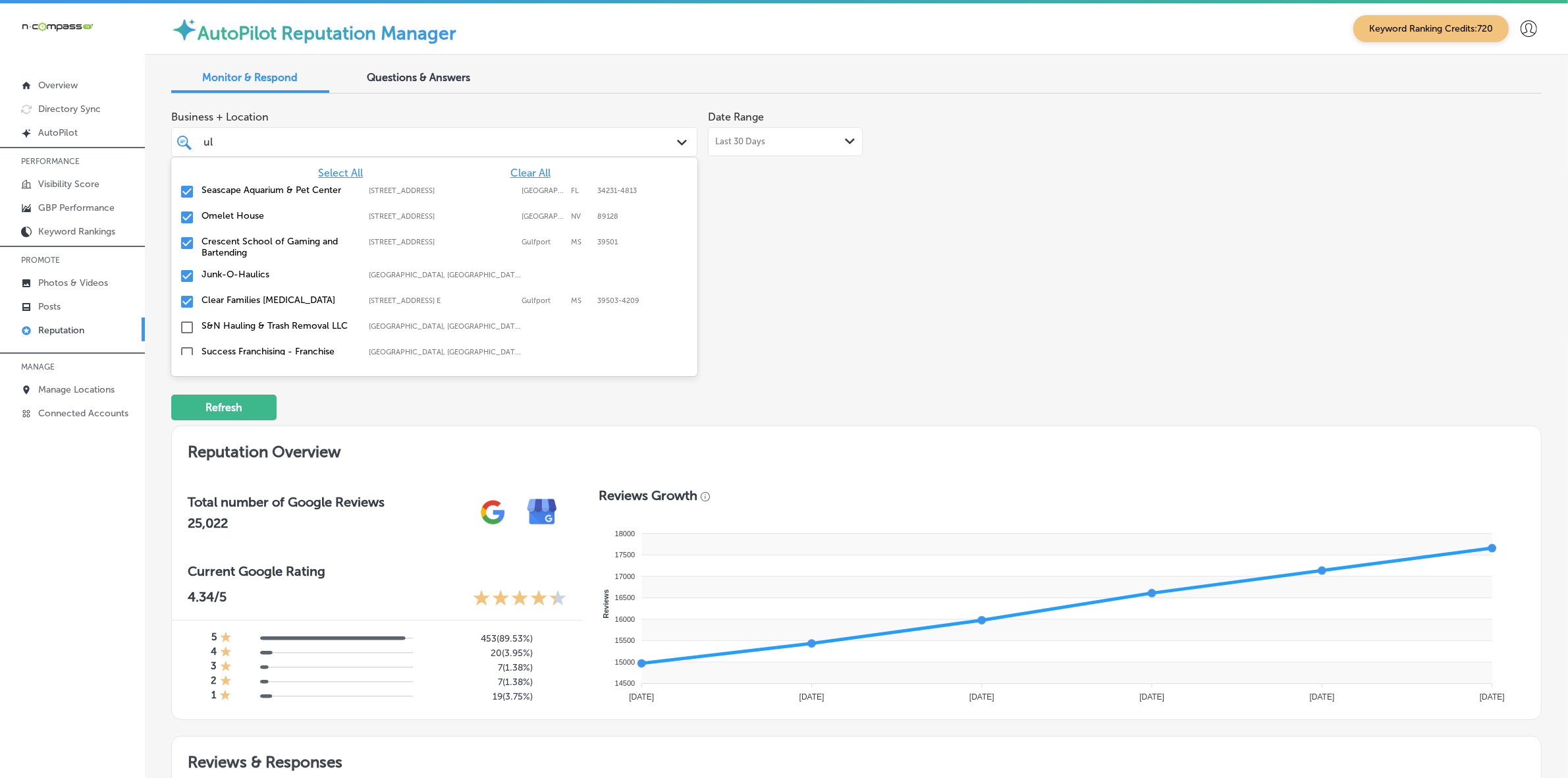
type textarea "x"
type input "u"
click at [904, 281] on div "Business + Location option [STREET_ADDRESS]. 187 results available. Use Up and …" at bounding box center [582, 228] width 823 height 248
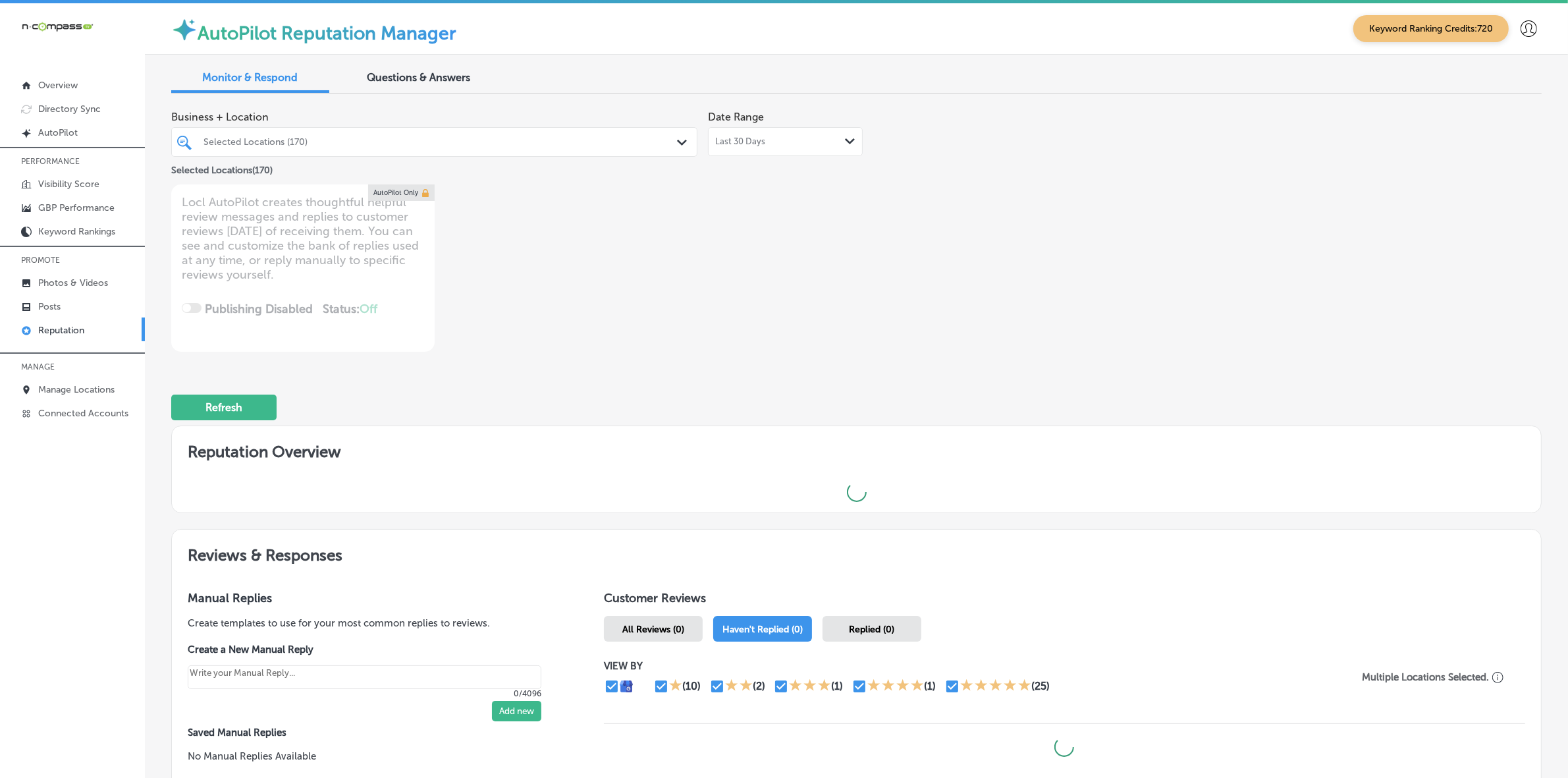
type textarea "x"
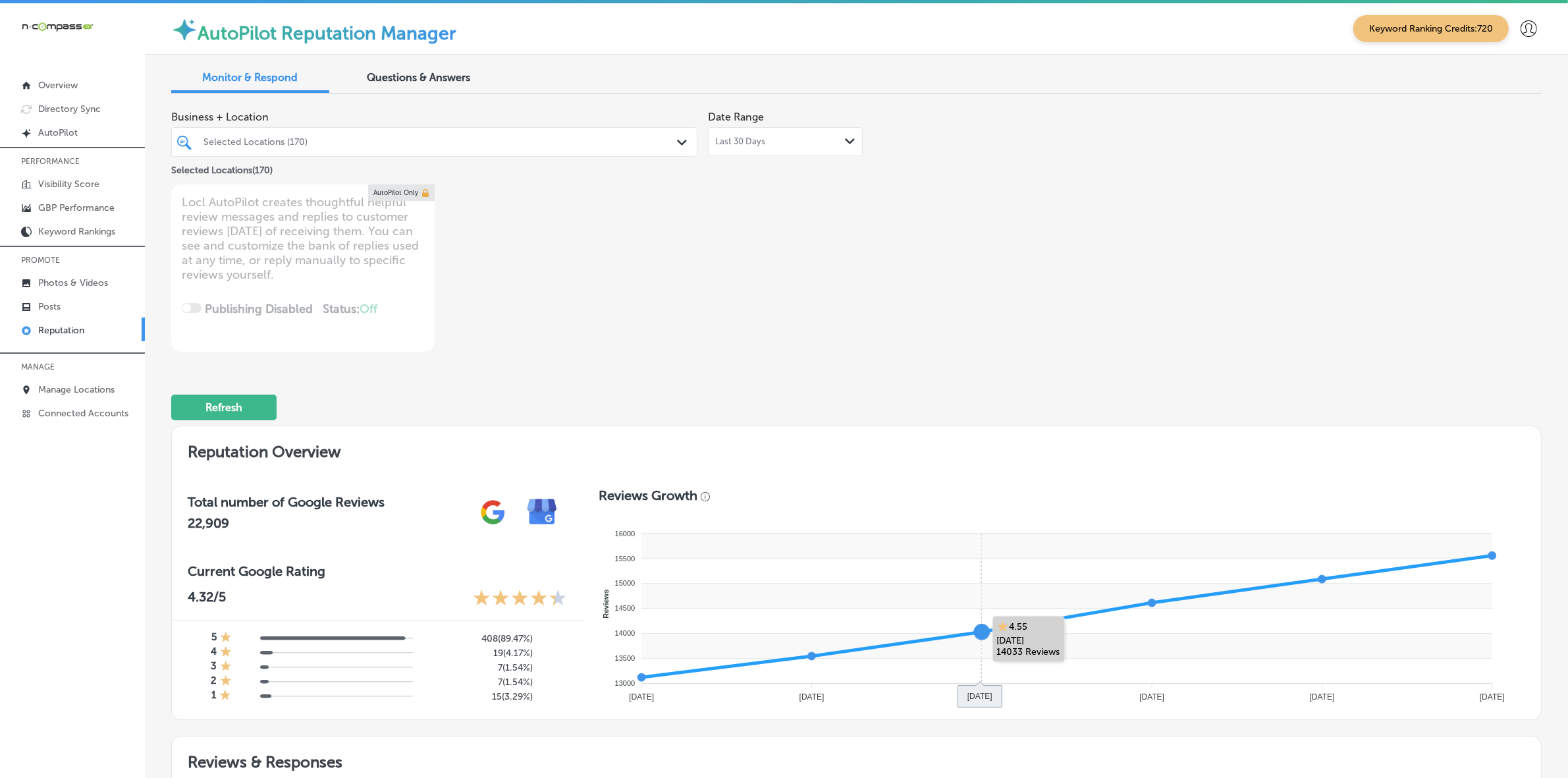
scroll to position [576, 0]
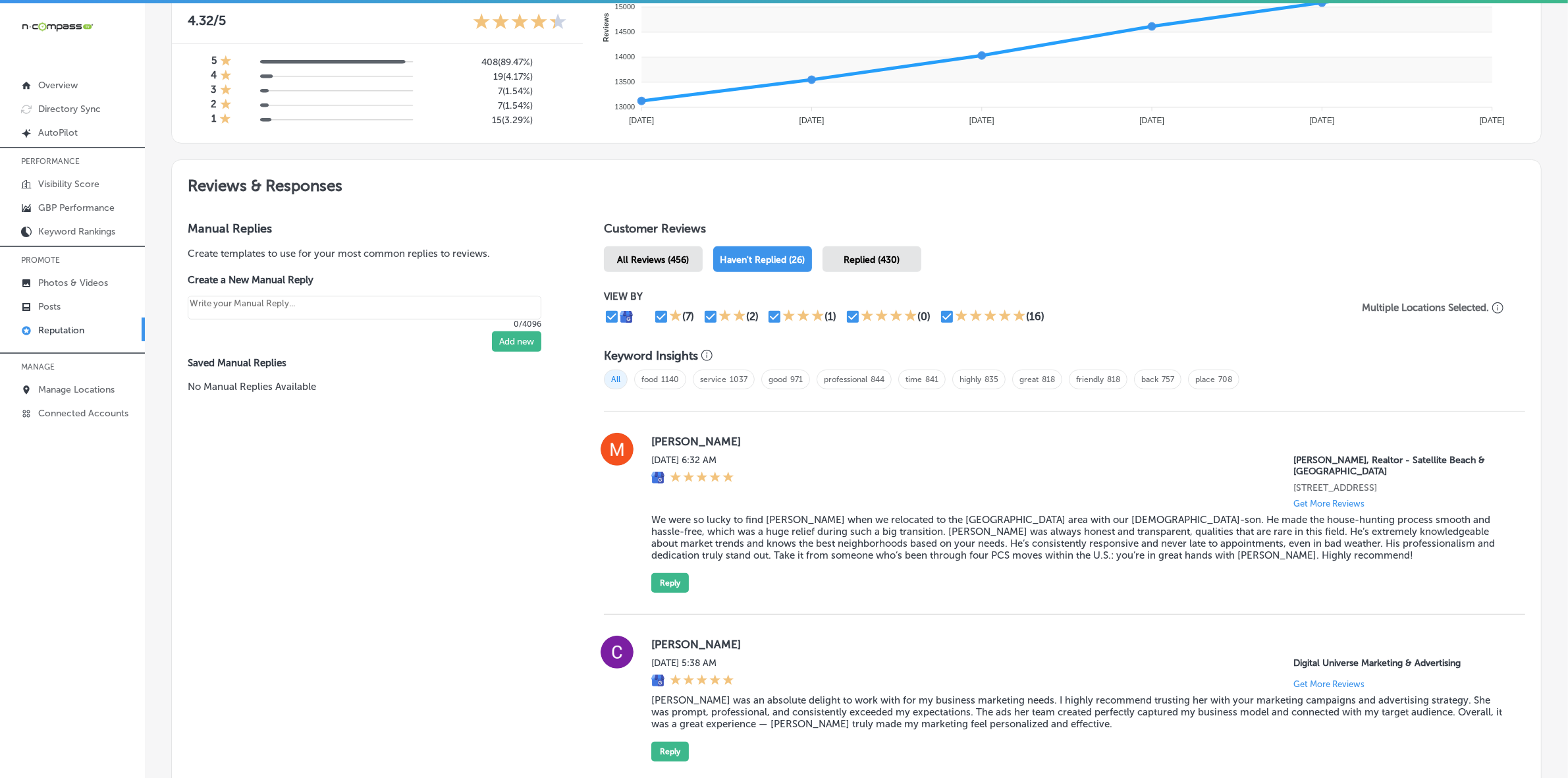
click at [664, 446] on label "[PERSON_NAME]" at bounding box center [1078, 441] width 853 height 13
copy label "Maya"
click at [737, 554] on blockquote "We were so lucky to find [PERSON_NAME] when we relocated to the [GEOGRAPHIC_DAT…" at bounding box center [1078, 537] width 853 height 47
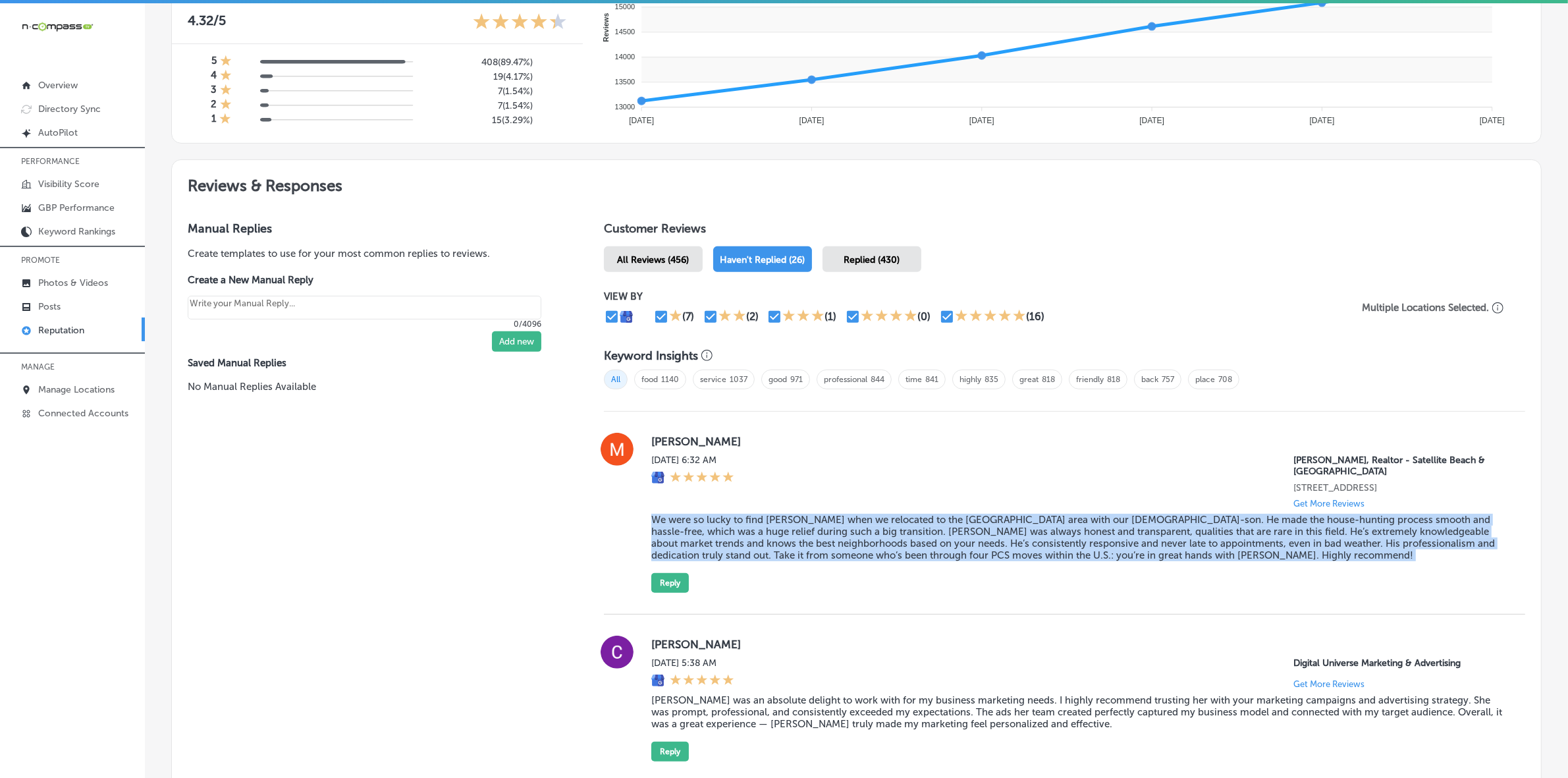
click at [737, 554] on blockquote "We were so lucky to find [PERSON_NAME] when we relocated to the [GEOGRAPHIC_DAT…" at bounding box center [1078, 537] width 853 height 47
copy blockquote "We were so lucky to find [PERSON_NAME] when we relocated to the [GEOGRAPHIC_DAT…"
click at [678, 593] on button "Reply" at bounding box center [670, 583] width 37 height 20
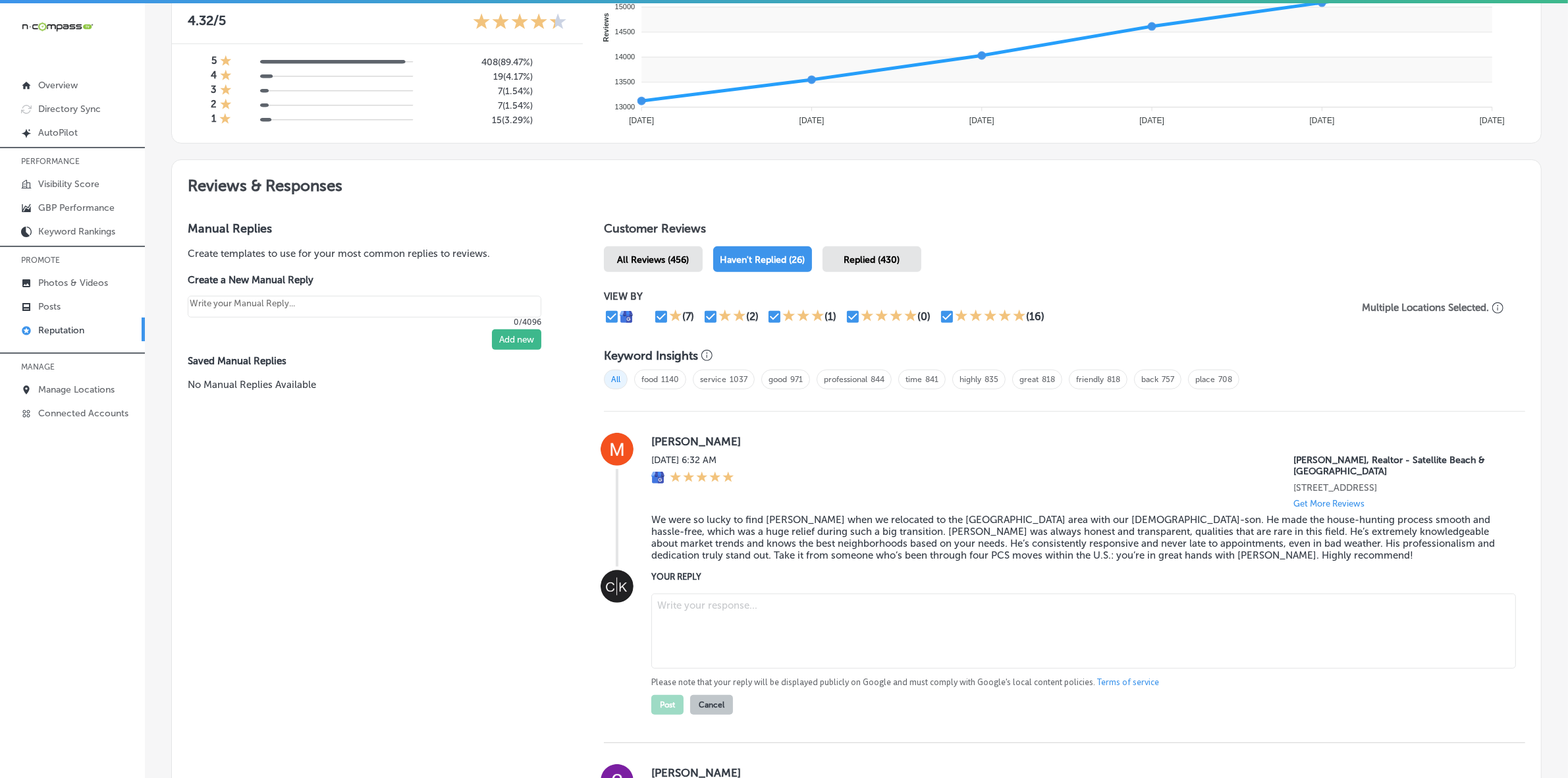
click at [749, 644] on textarea at bounding box center [1083, 631] width 865 height 75
click at [734, 643] on textarea at bounding box center [1083, 631] width 865 height 75
paste textarea "Thank you so much for your thoughtful review, [PERSON_NAME]! We're so happy to …"
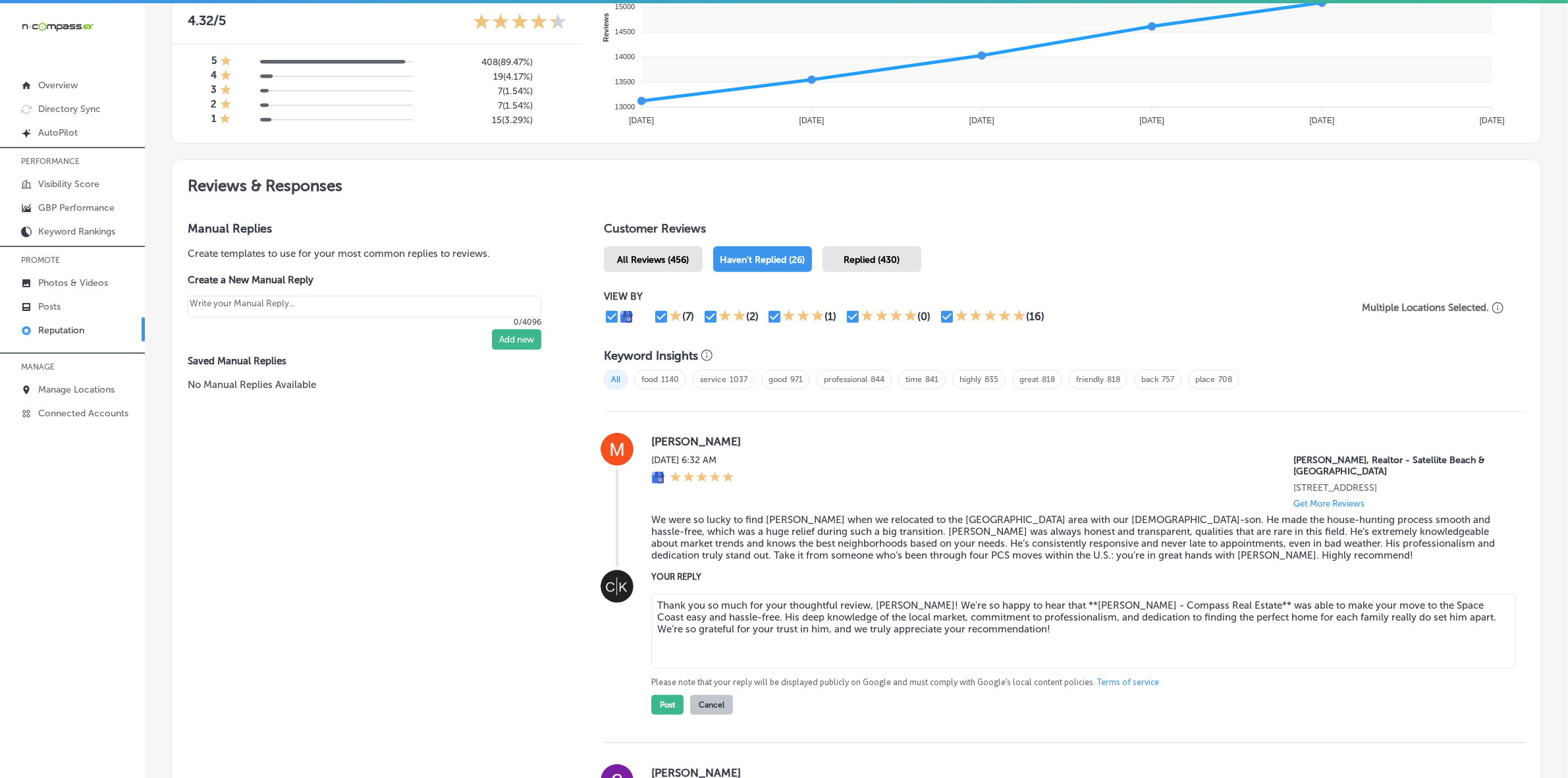
click at [1040, 617] on textarea "Thank you so much for your thoughtful review, [PERSON_NAME]! We're so happy to …" at bounding box center [1083, 631] width 865 height 75
click at [1206, 620] on textarea "Thank you so much for your thoughtful review, [PERSON_NAME]! We're so happy to …" at bounding box center [1083, 631] width 865 height 75
click at [1042, 651] on textarea "Thank you so much for your thoughtful review, [PERSON_NAME]! We're so happy to …" at bounding box center [1083, 631] width 865 height 75
type textarea "Thank you so much for your thoughtful review, [PERSON_NAME]! We're so happy to …"
click at [660, 715] on button "Post" at bounding box center [668, 705] width 32 height 20
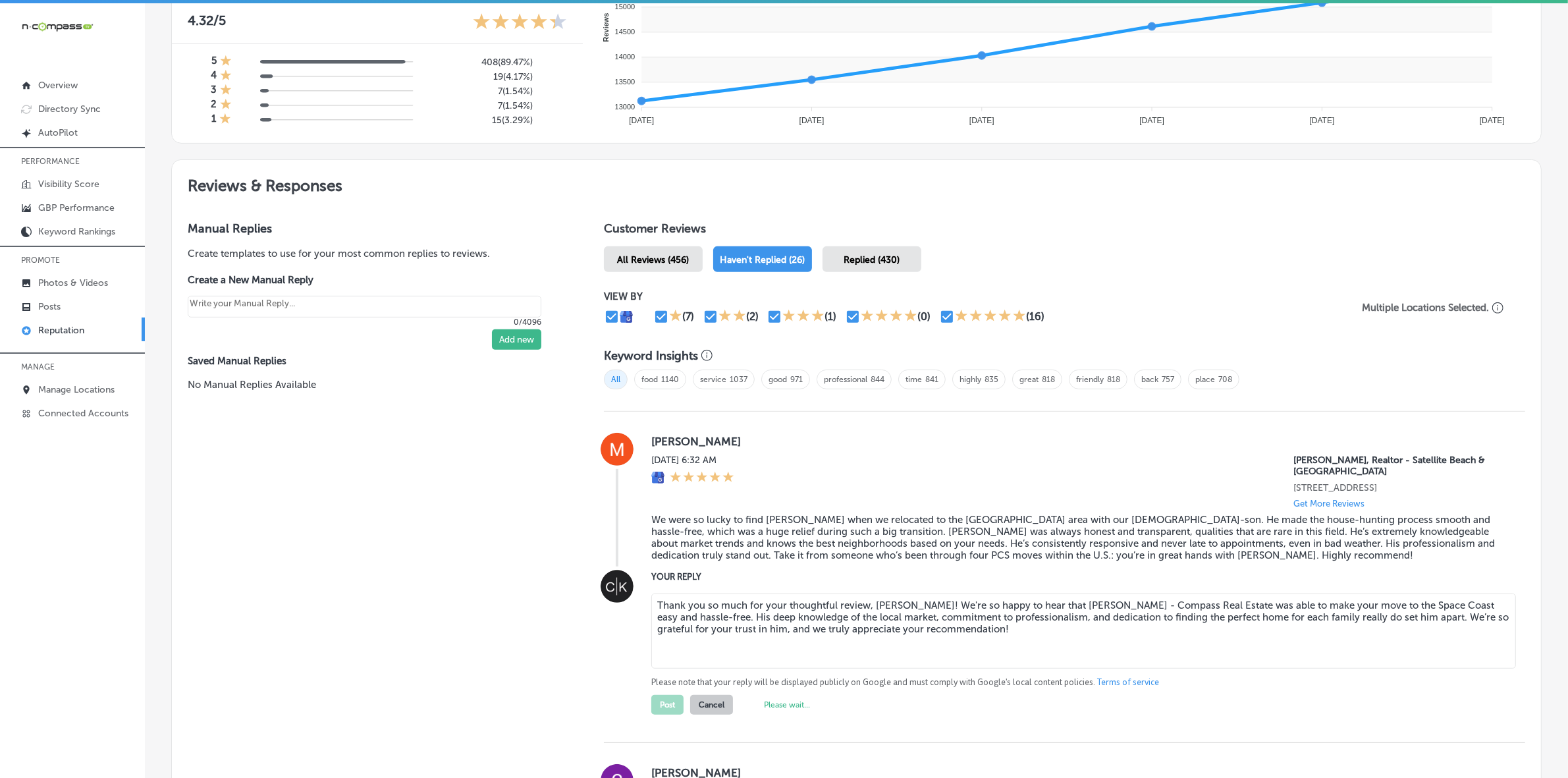
type textarea "x"
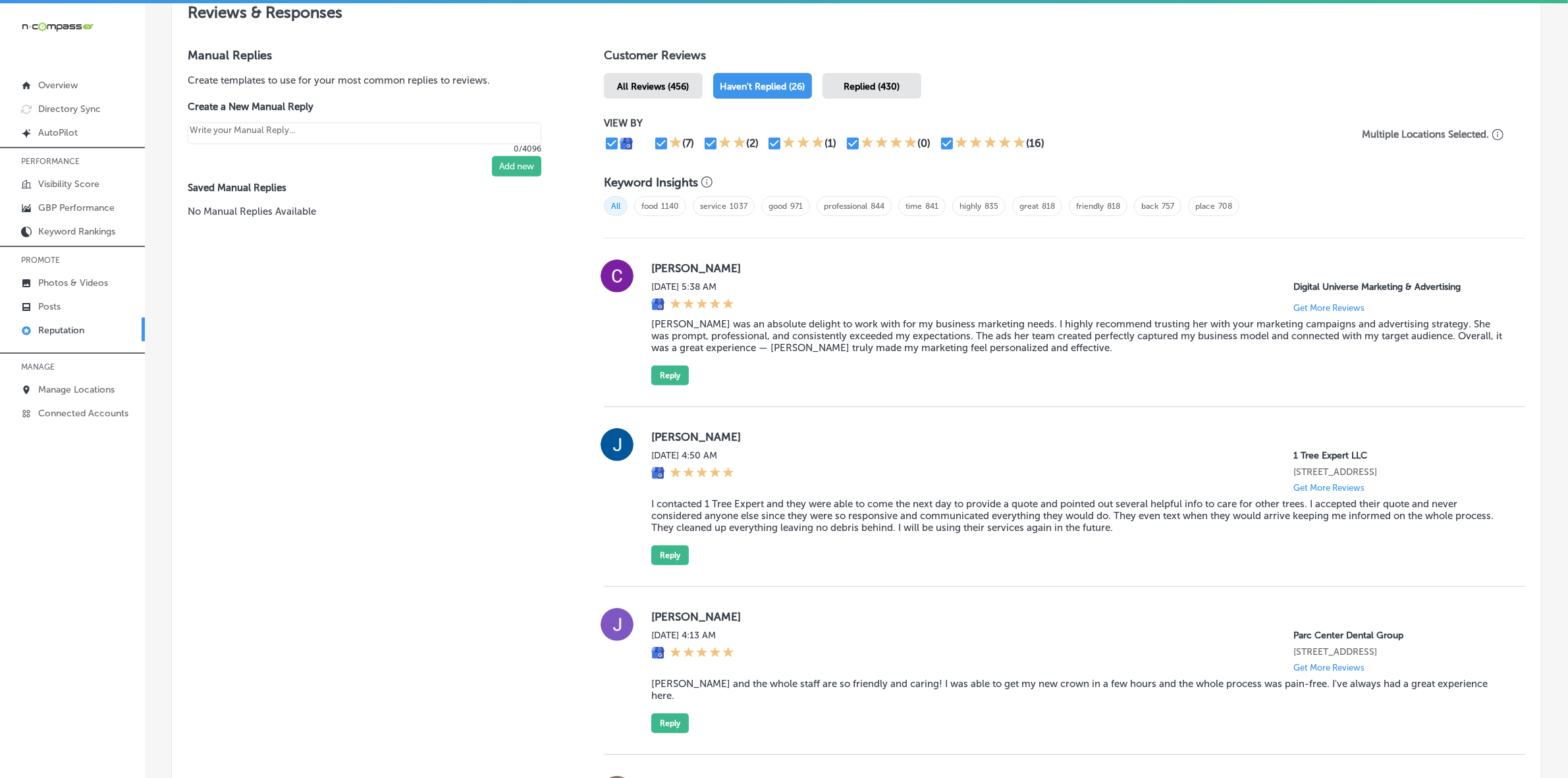
scroll to position [823, 0]
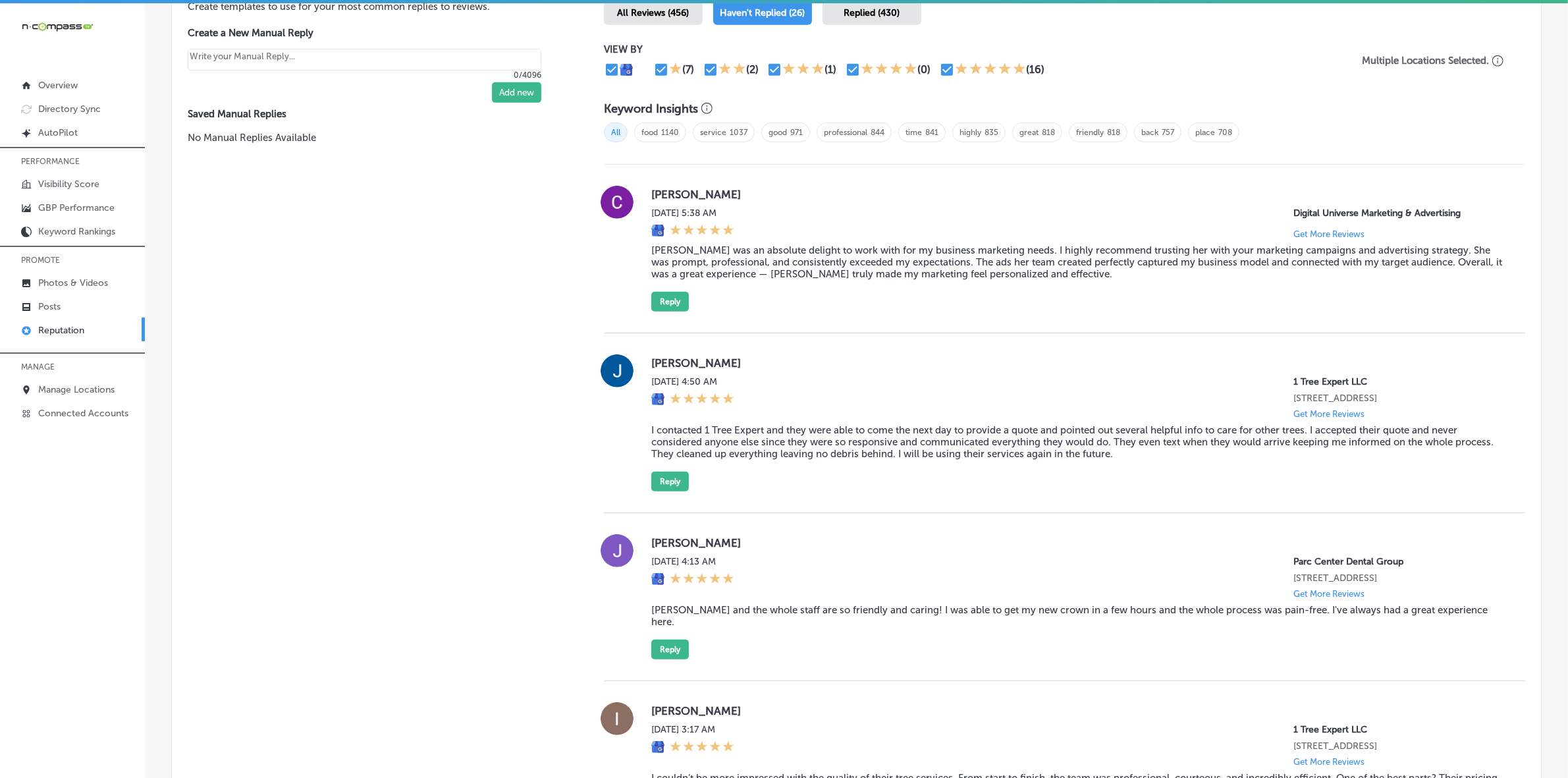
click at [660, 356] on div "[PERSON_NAME][DATE] 4:50 AM 1 Tree Expert LLC [STREET_ADDRESS] Get More Reviews…" at bounding box center [1064, 423] width 921 height 180
click at [660, 357] on div "[PERSON_NAME][DATE] 4:50 AM 1 Tree Expert LLC [STREET_ADDRESS] Get More Reviews…" at bounding box center [1078, 423] width 853 height 137
copy label "[PERSON_NAME]"
click at [741, 448] on blockquote "I contacted 1 Tree Expert and they were able to come the next day to provide a …" at bounding box center [1078, 441] width 853 height 35
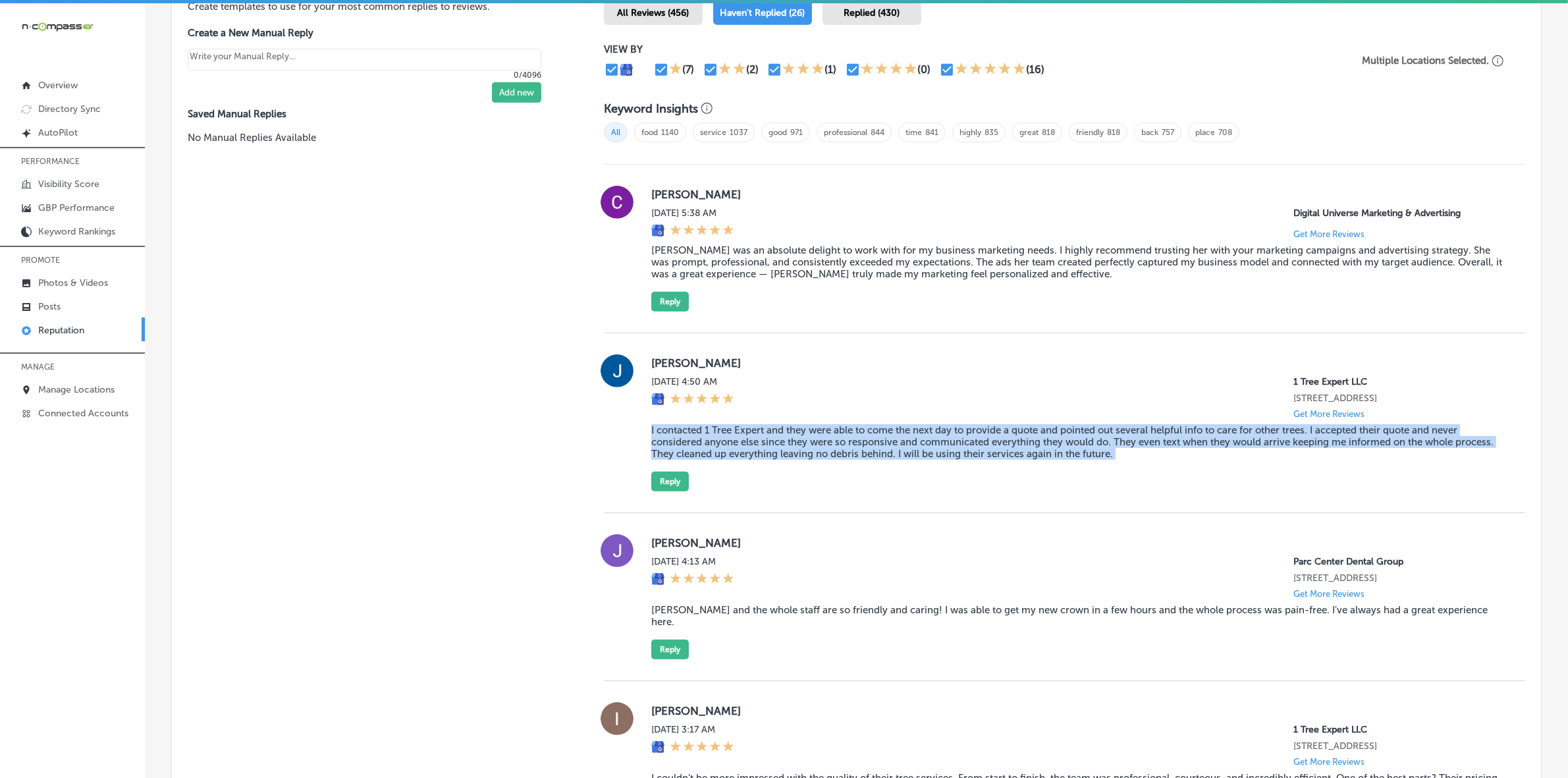
click at [741, 448] on blockquote "I contacted 1 Tree Expert and they were able to come the next day to provide a …" at bounding box center [1078, 441] width 853 height 35
copy blockquote "I contacted 1 Tree Expert and they were able to come the next day to provide a …"
click at [673, 476] on button "Reply" at bounding box center [670, 481] width 37 height 20
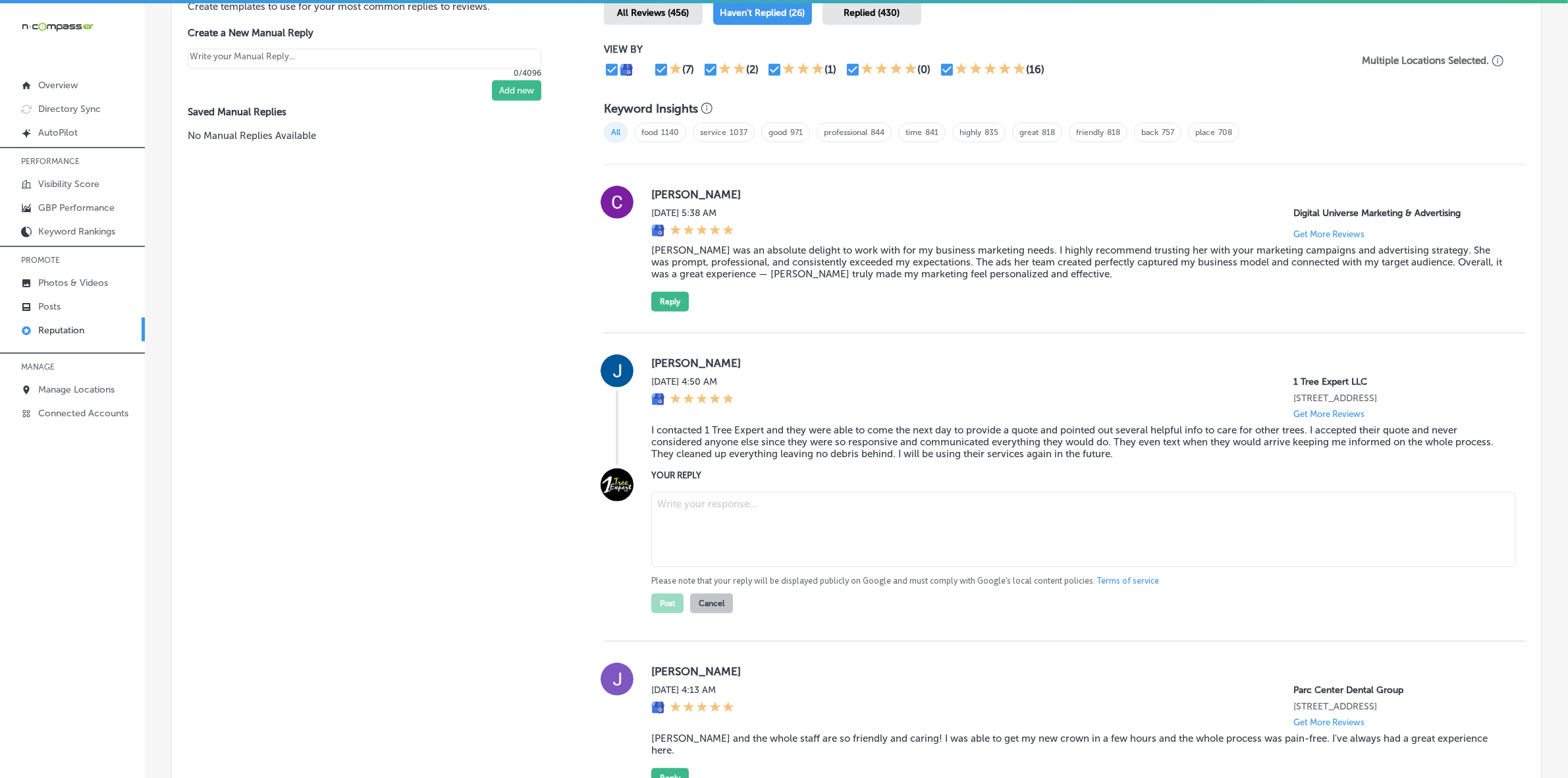
paste textarea "Thank you, [PERSON_NAME], for your great review! We’re so glad to hear that our…"
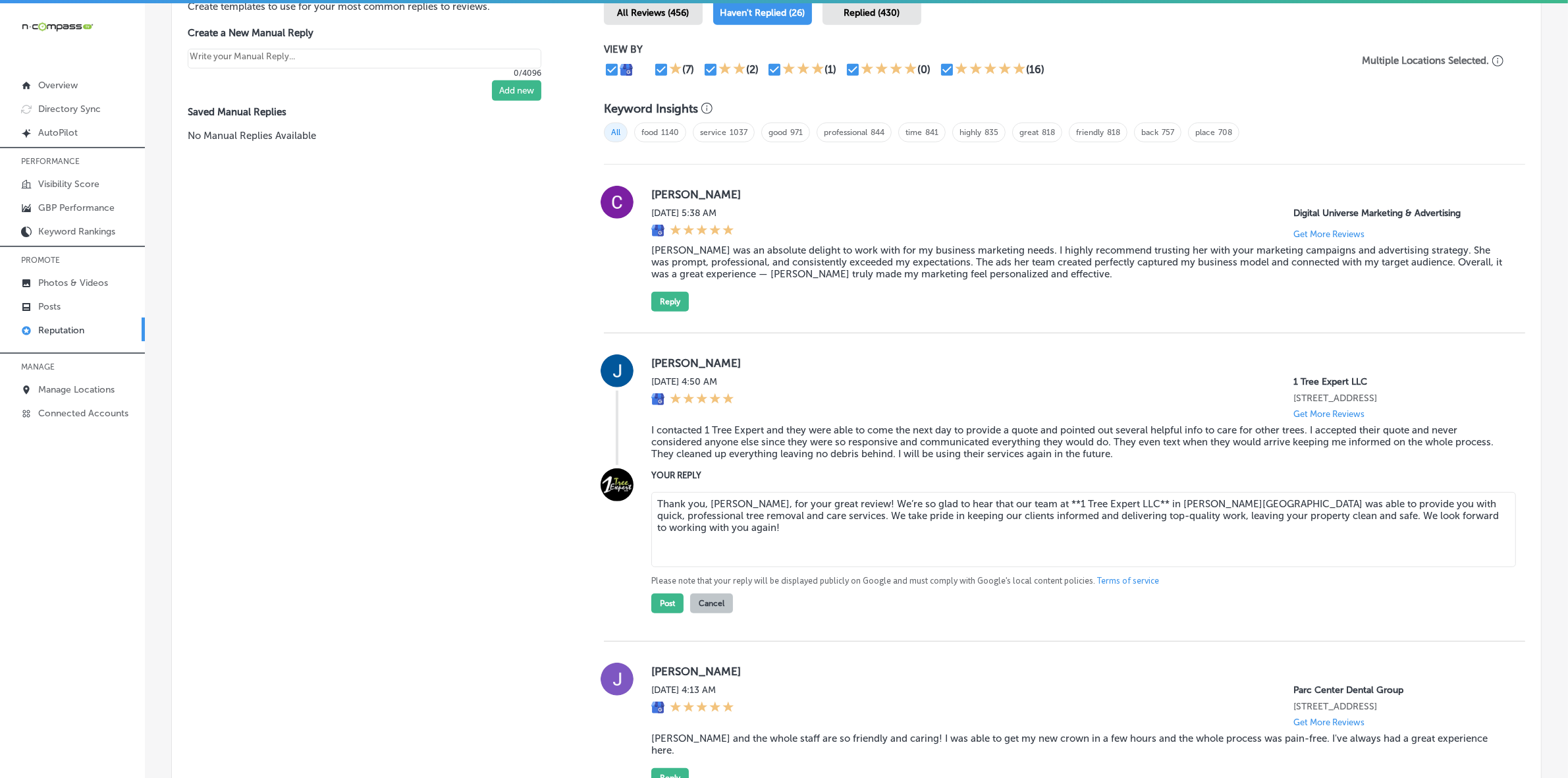
click at [1015, 507] on textarea "Thank you, [PERSON_NAME], for your great review! We’re so glad to hear that our…" at bounding box center [1083, 529] width 865 height 75
click at [1094, 505] on textarea "Thank you, [PERSON_NAME], for your great review! We’re so glad to hear that our…" at bounding box center [1083, 529] width 865 height 75
type textarea "Thank you, [PERSON_NAME], for your great review! We’re so glad to hear that our…"
click at [670, 608] on button "Post" at bounding box center [668, 604] width 32 height 20
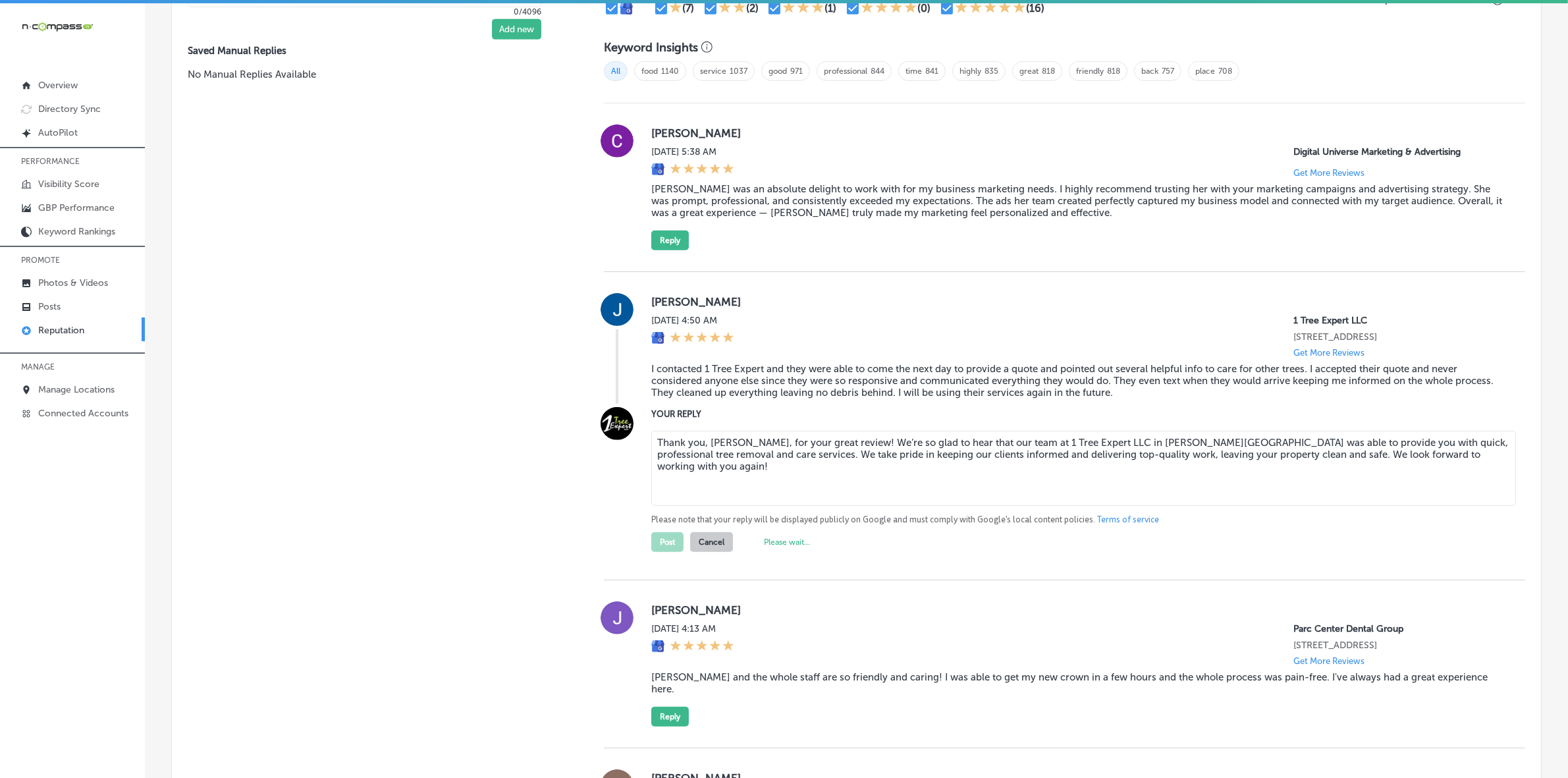
scroll to position [1070, 0]
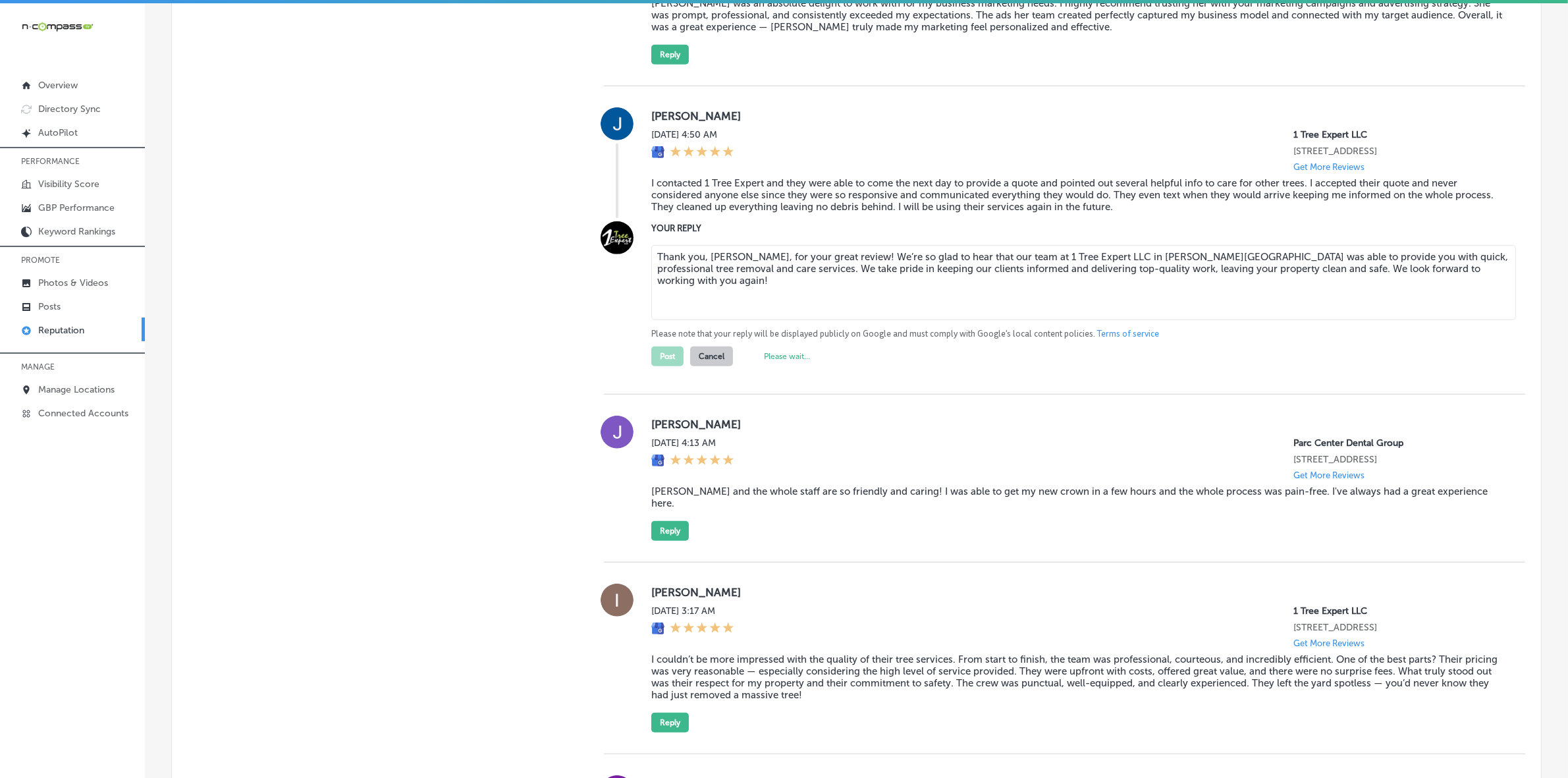
type textarea "x"
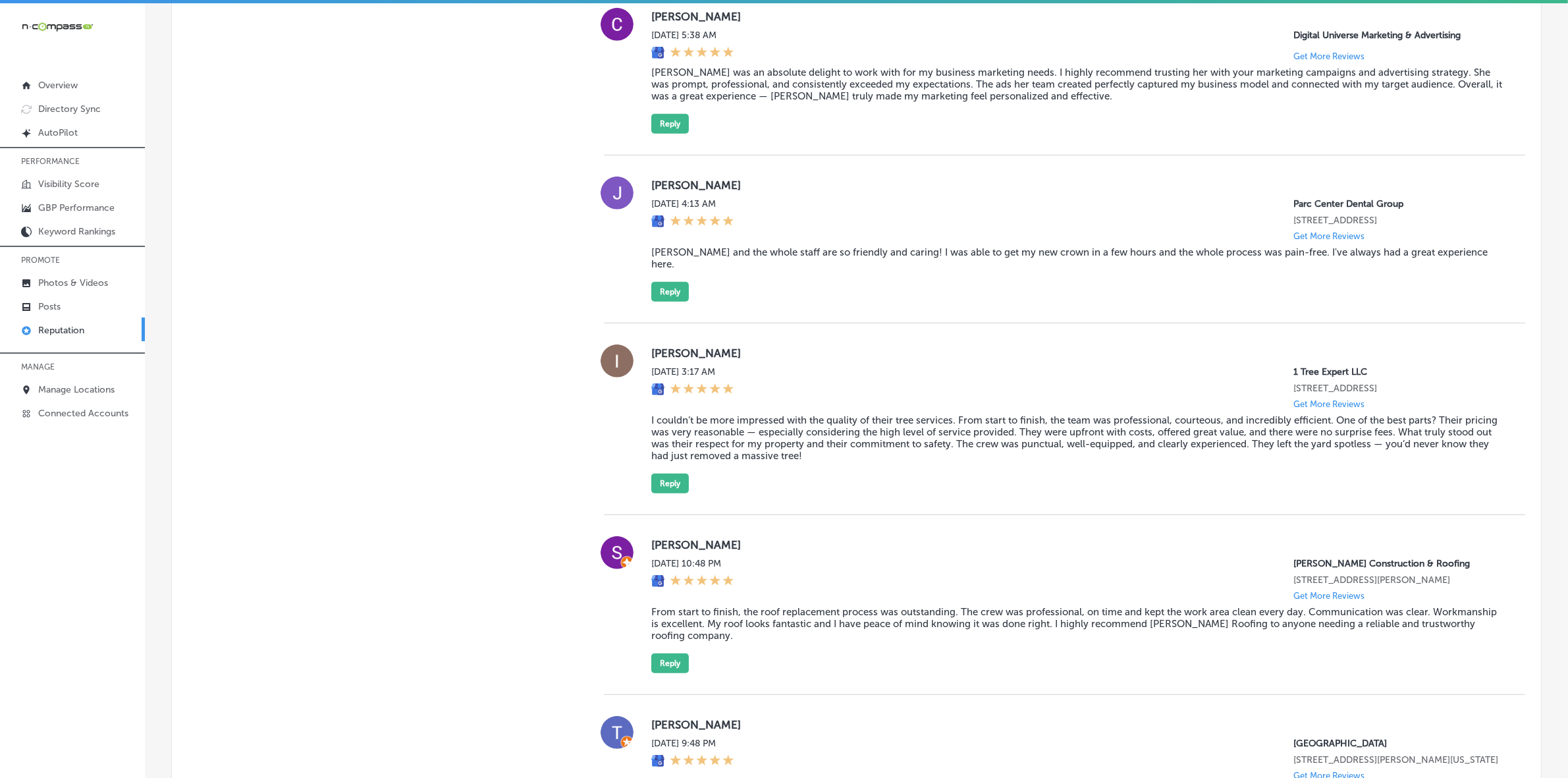
scroll to position [906, 0]
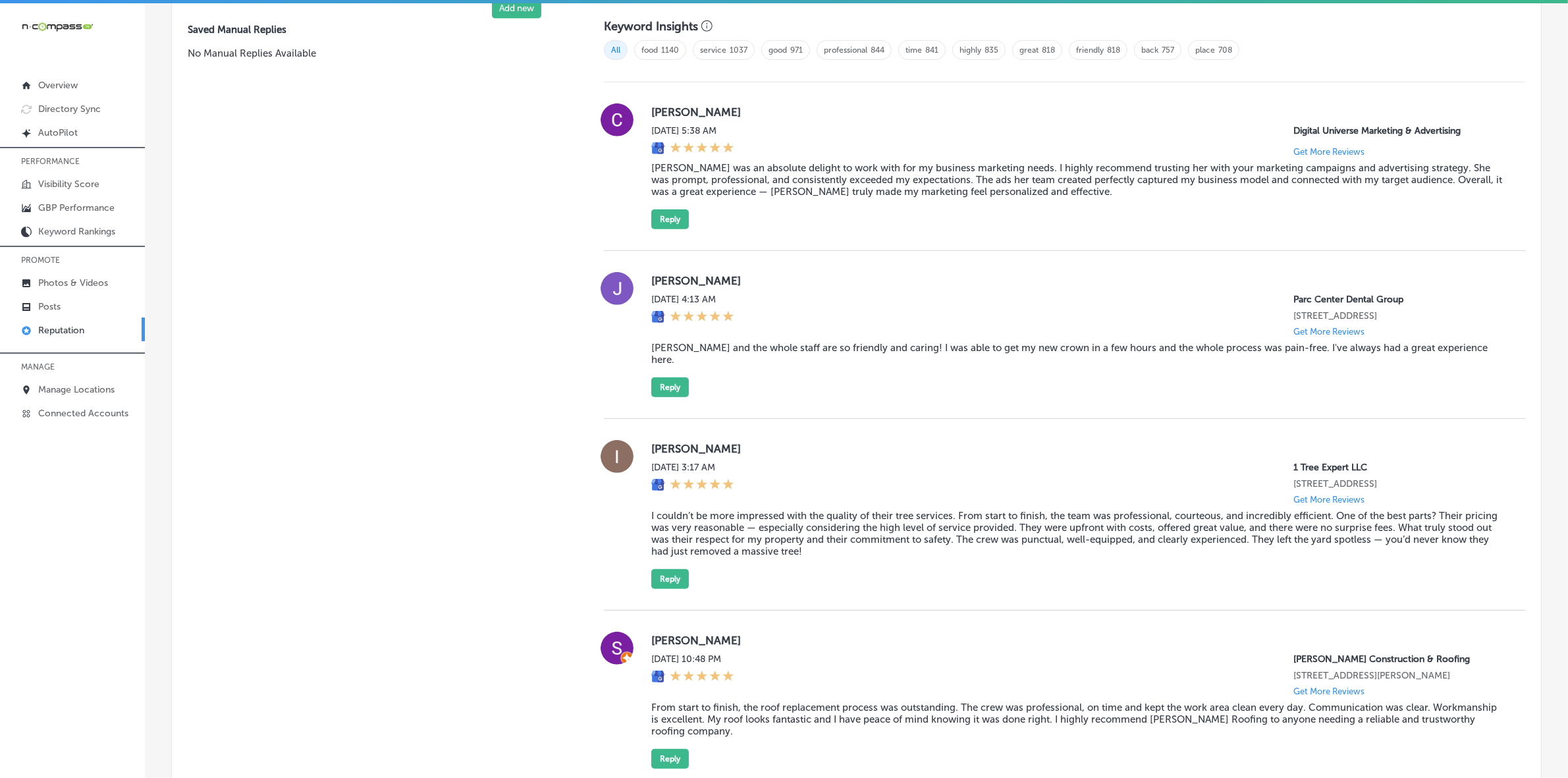
click at [656, 449] on label "[PERSON_NAME]" at bounding box center [1078, 449] width 853 height 13
copy label "[PERSON_NAME]"
click at [688, 548] on blockquote "I couldn’t be more impressed with the quality of their tree services. From star…" at bounding box center [1078, 533] width 853 height 47
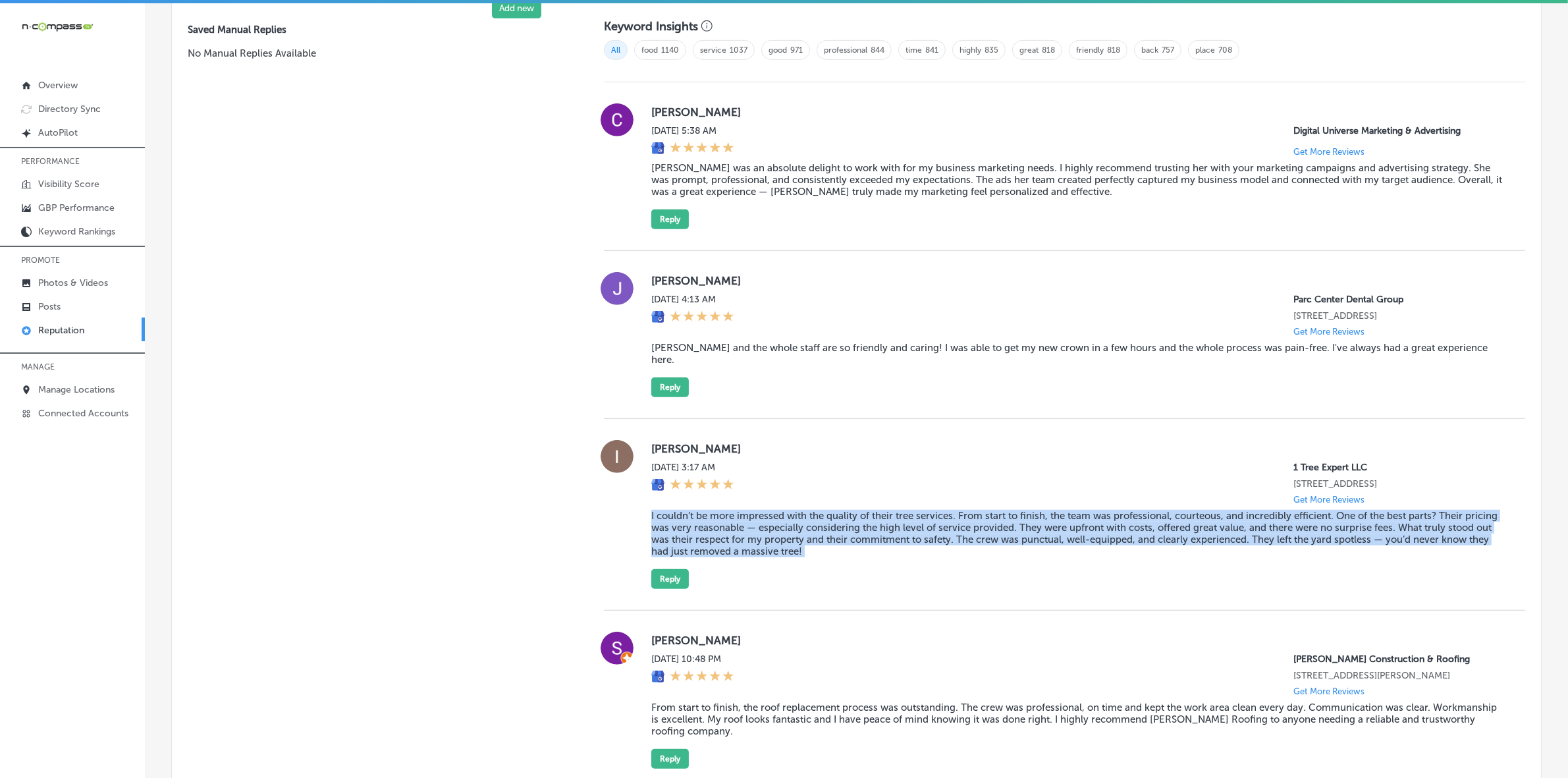
click at [688, 548] on blockquote "I couldn’t be more impressed with the quality of their tree services. From star…" at bounding box center [1078, 533] width 853 height 47
copy blockquote "I couldn’t be more impressed with the quality of their tree services. From star…"
click at [662, 589] on button "Reply" at bounding box center [670, 579] width 37 height 20
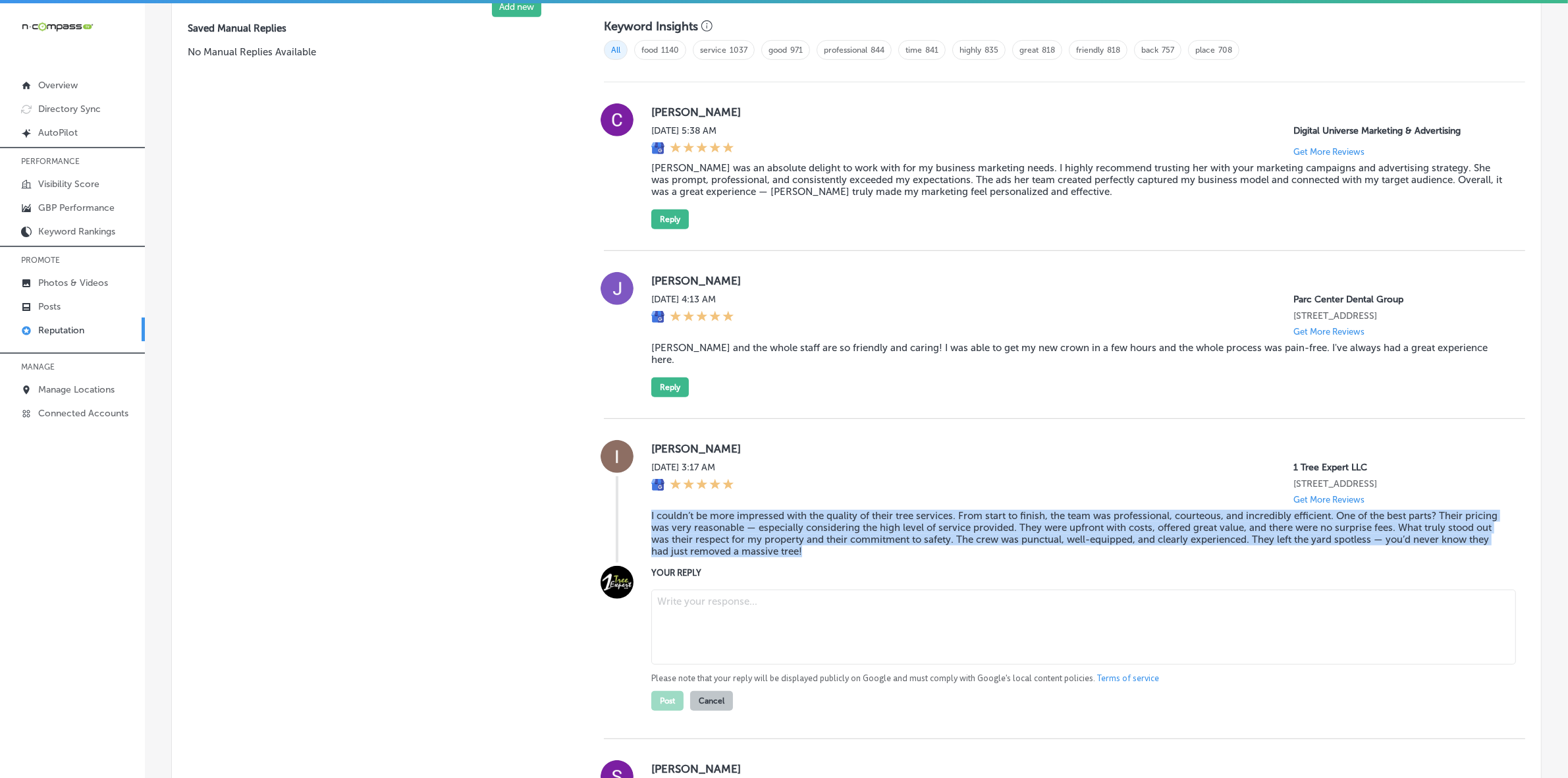
scroll to position [904, 0]
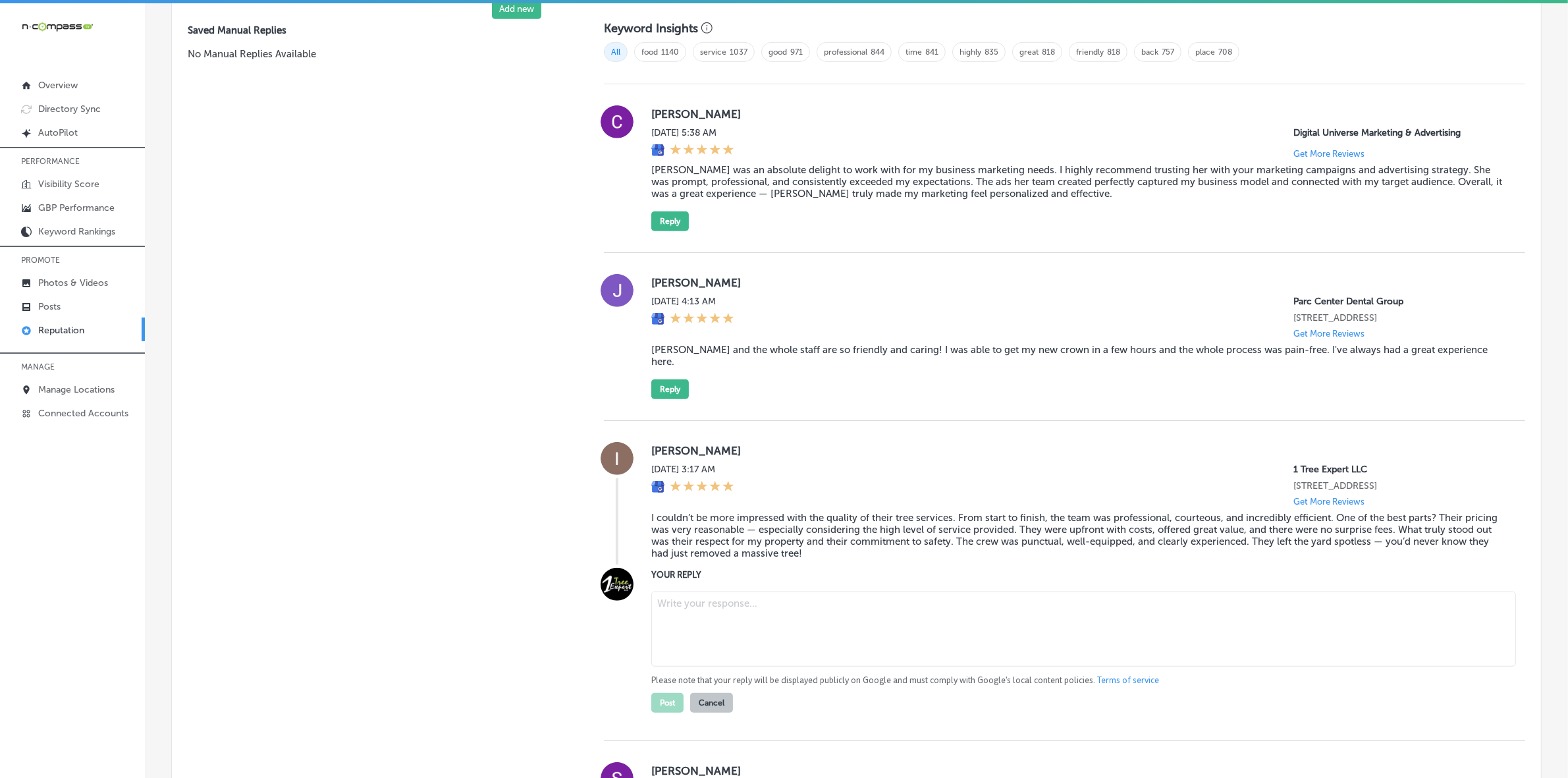
drag, startPoint x: 666, startPoint y: 594, endPoint x: 666, endPoint y: 601, distance: 7.0
drag, startPoint x: 666, startPoint y: 601, endPoint x: 680, endPoint y: 628, distance: 30.4
paste textarea "Thank you, [PERSON_NAME], for your fantastic review! We’re thrilled to hear you…"
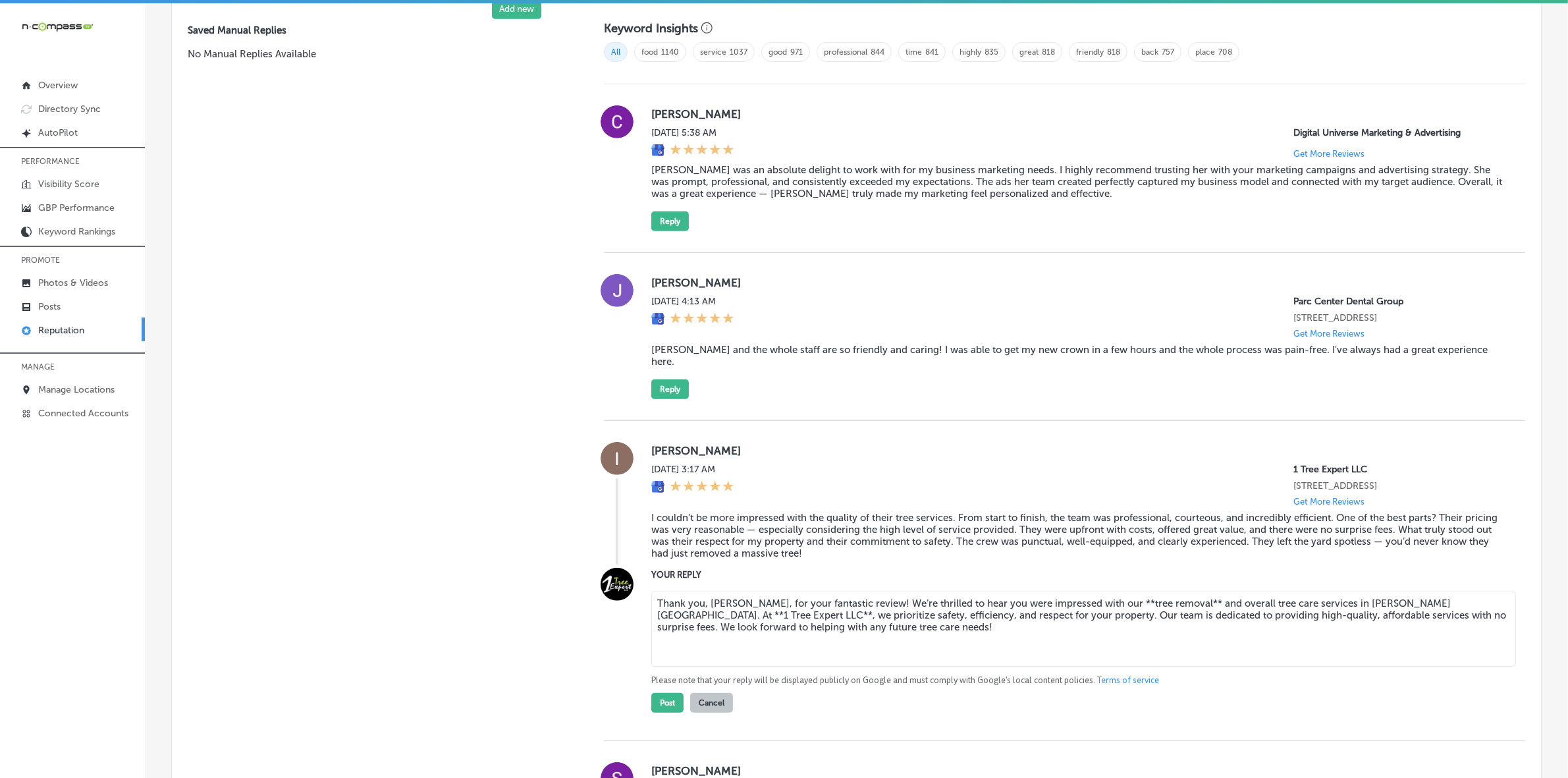
click at [1097, 604] on textarea "Thank you, [PERSON_NAME], for your fantastic review! We’re thrilled to hear you…" at bounding box center [1083, 629] width 865 height 75
click at [1154, 608] on textarea "Thank you, [PERSON_NAME], for your fantastic review! We’re thrilled to hear you…" at bounding box center [1083, 629] width 865 height 75
click at [1468, 608] on textarea "Thank you, [PERSON_NAME], for your fantastic review! We’re thrilled to hear you…" at bounding box center [1083, 629] width 865 height 75
click at [1381, 610] on textarea "Thank you, [PERSON_NAME], for your fantastic review! We’re thrilled to hear you…" at bounding box center [1083, 629] width 865 height 75
type textarea "Thank you, [PERSON_NAME], for your fantastic review! We’re thrilled to hear you…"
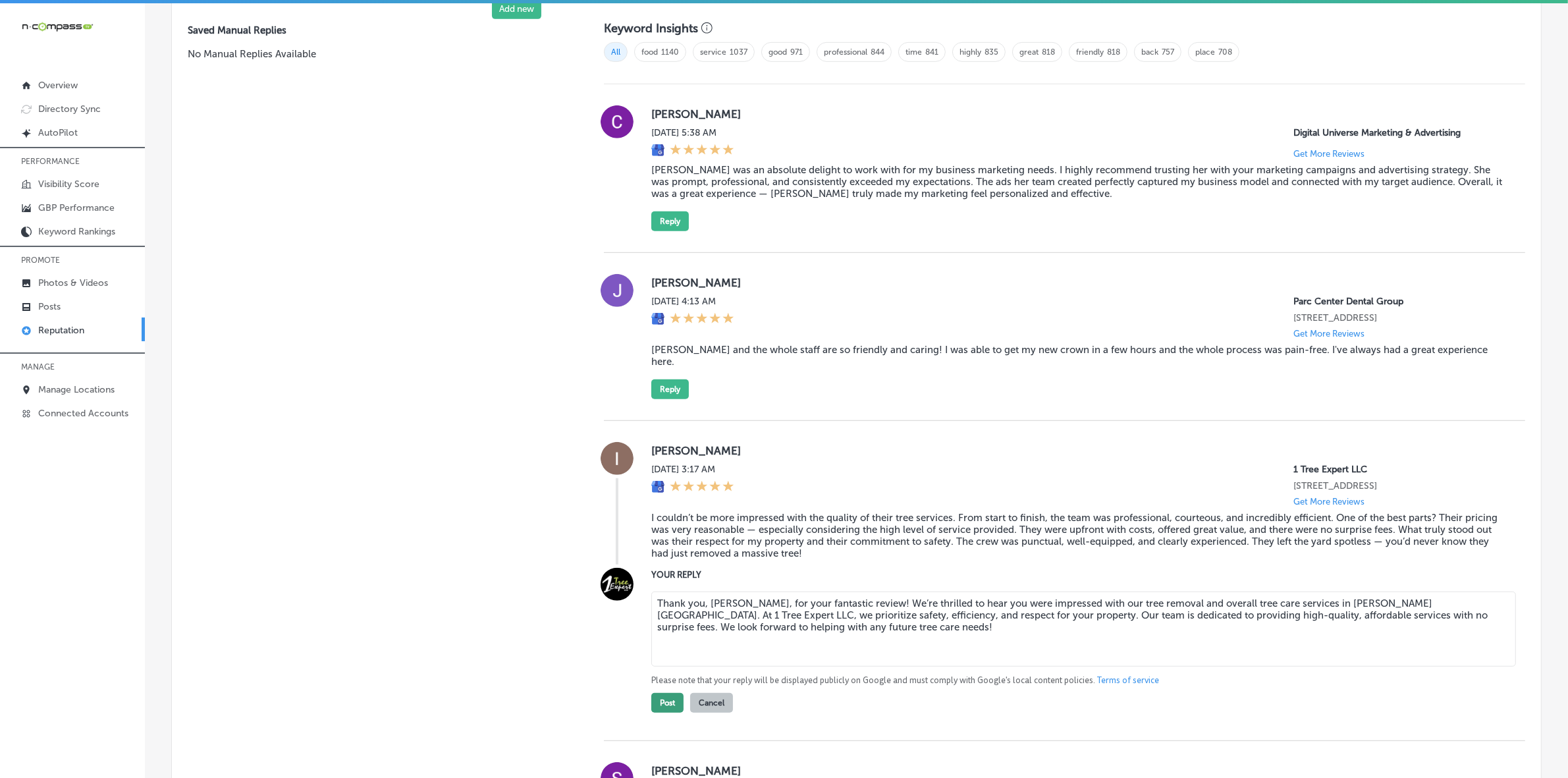
click at [656, 710] on button "Post" at bounding box center [668, 703] width 32 height 20
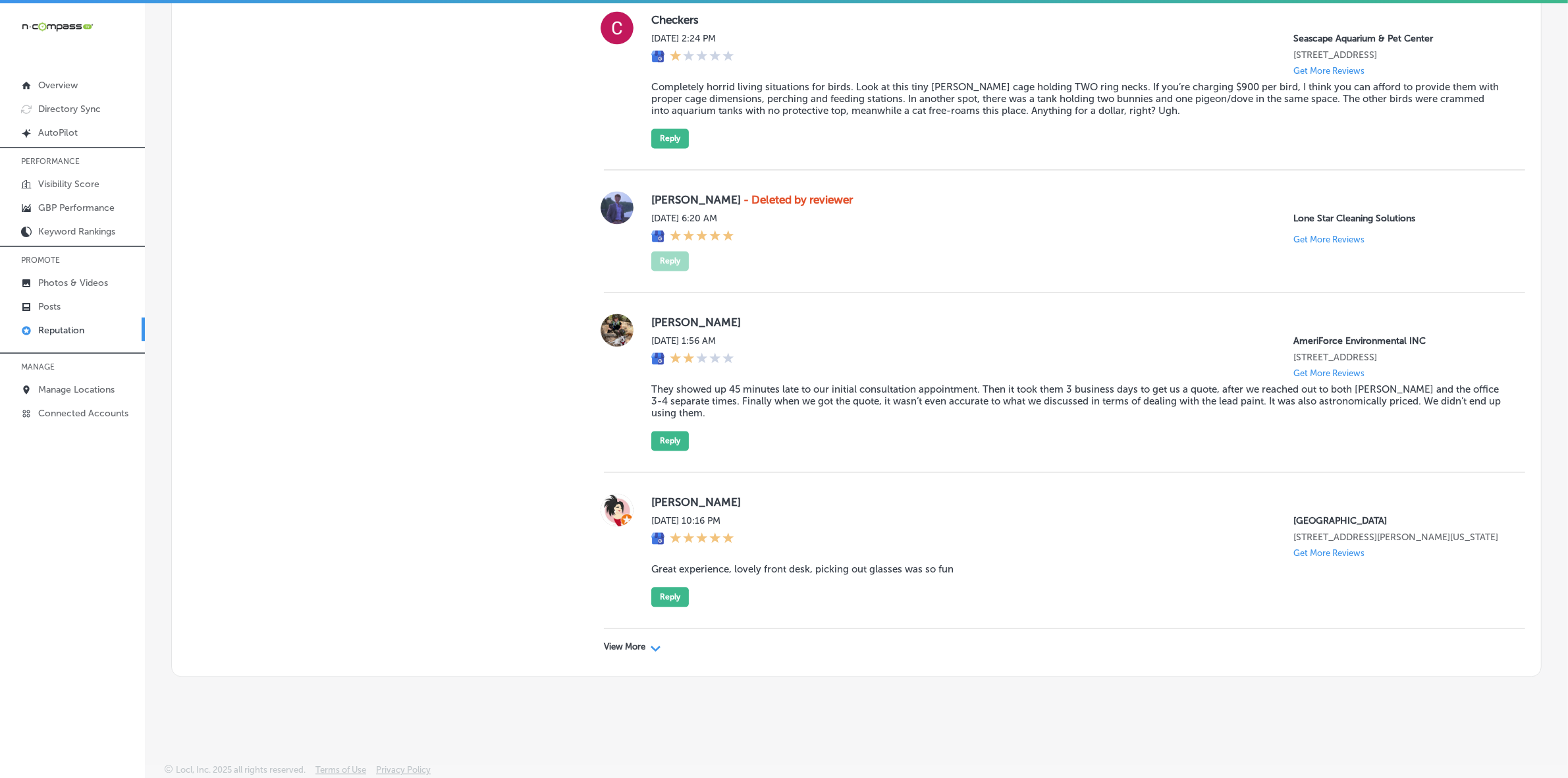
scroll to position [3568, 0]
click at [629, 636] on div "View More Path Created with Sketch." at bounding box center [1064, 646] width 921 height 37
click at [626, 650] on p "View More" at bounding box center [624, 647] width 41 height 11
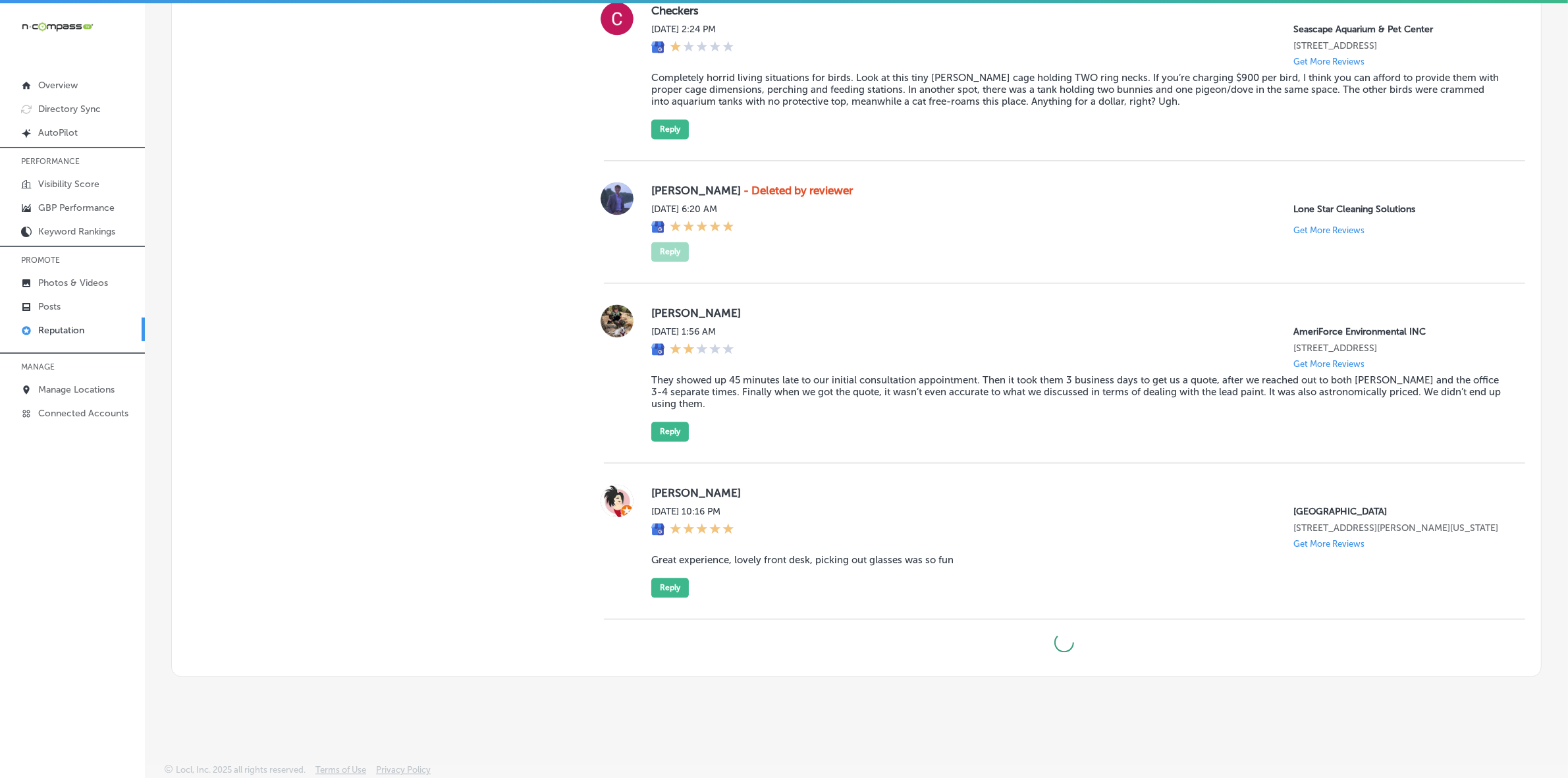
type textarea "x"
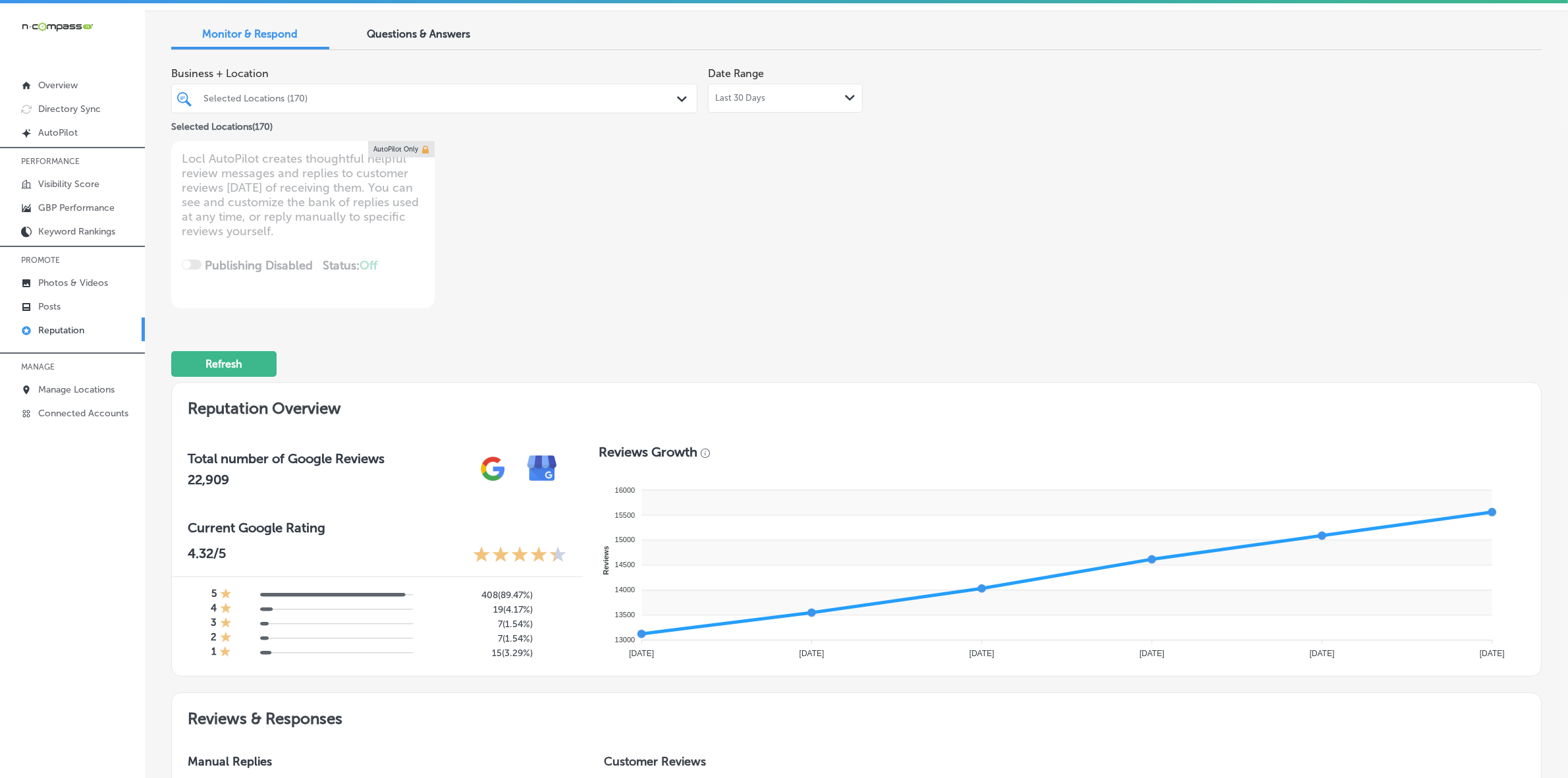
scroll to position [0, 0]
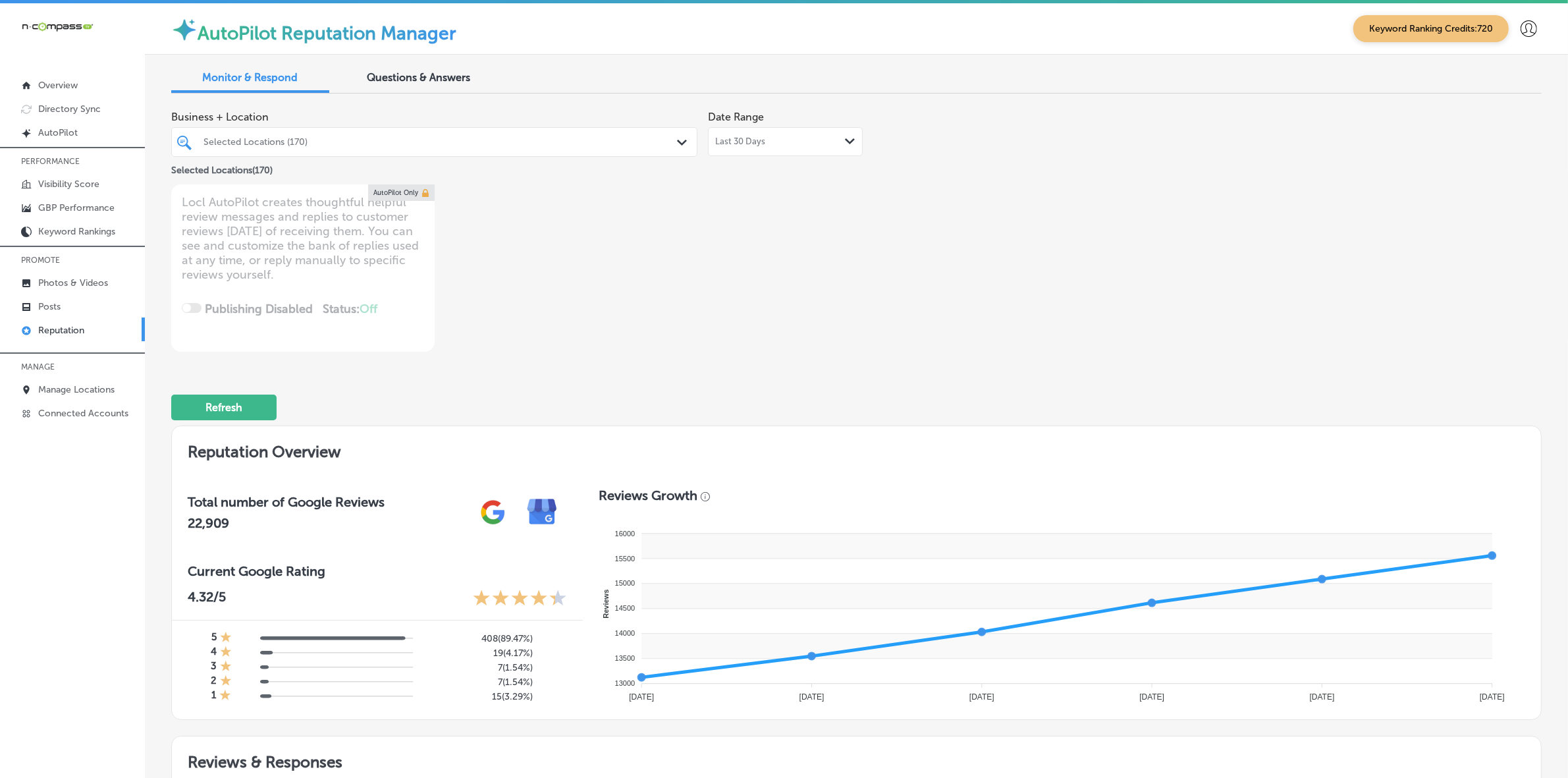
click at [522, 152] on div "Selected Locations (170) Path Created with Sketch." at bounding box center [434, 142] width 526 height 30
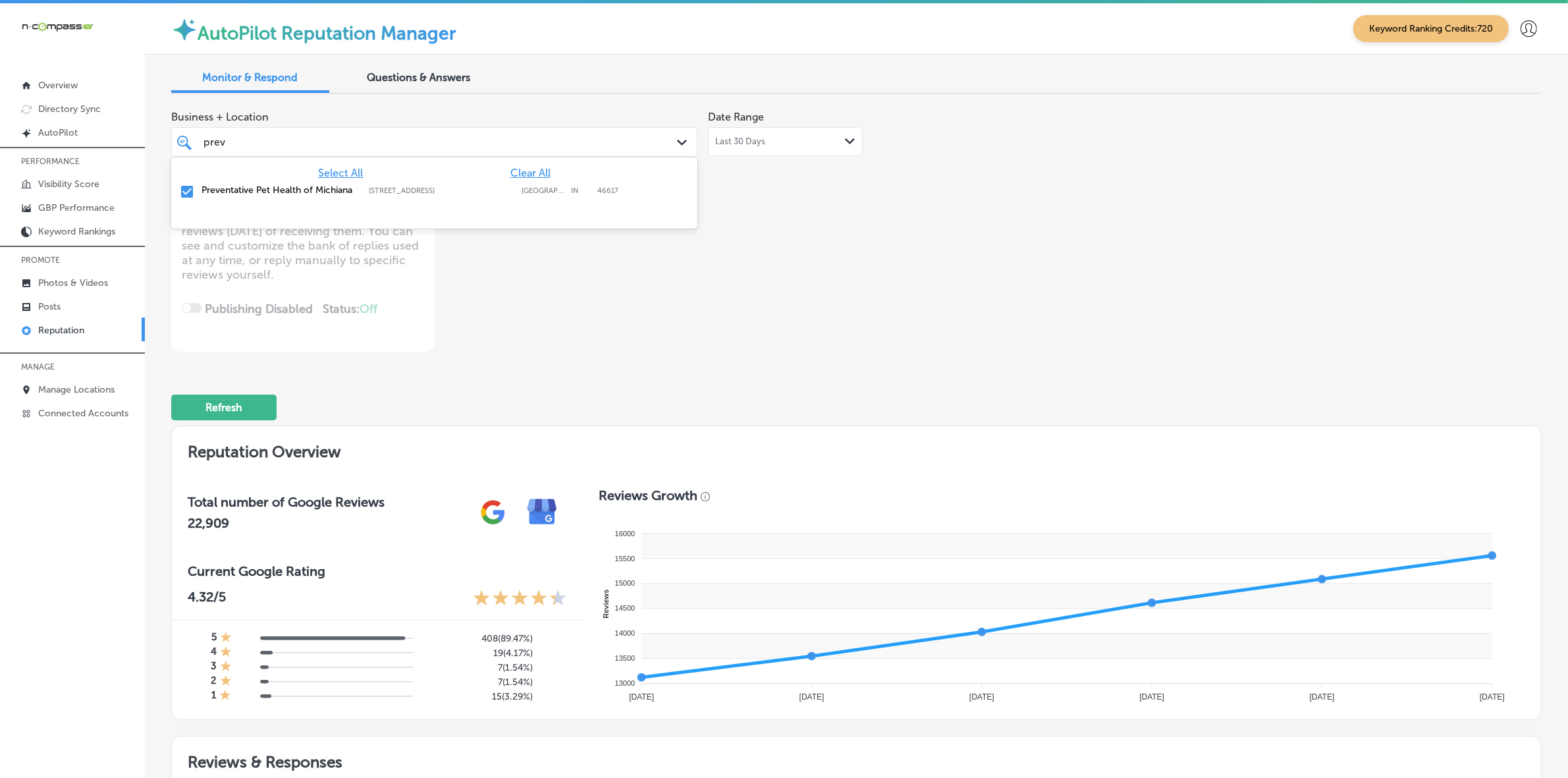
type input "preve"
click at [471, 190] on label "[STREET_ADDRESS]" at bounding box center [442, 190] width 146 height 9
type textarea "x"
type input "p"
type input "tangle"
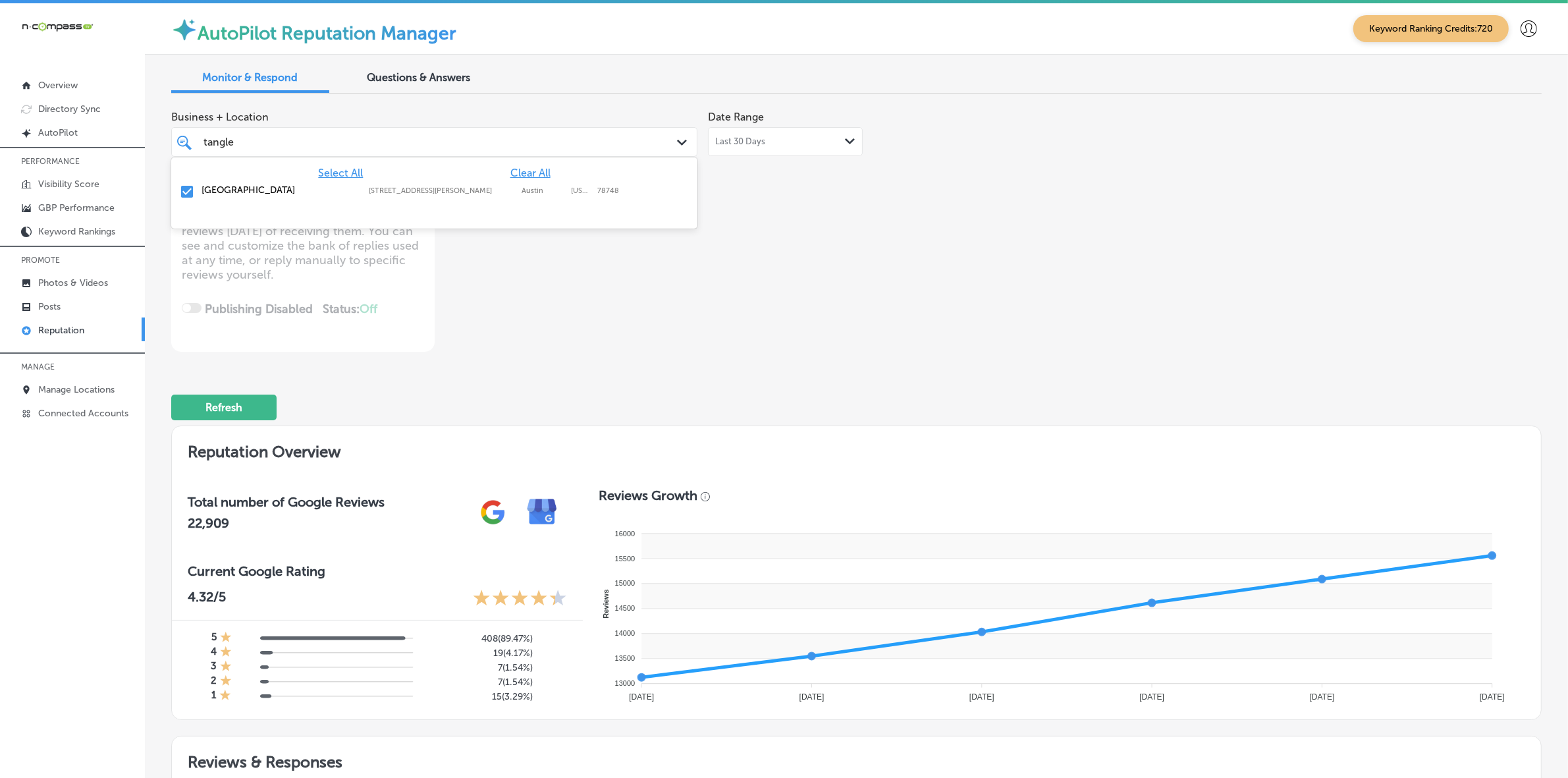
click at [456, 186] on label "[STREET_ADDRESS][PERSON_NAME]" at bounding box center [442, 190] width 146 height 9
type textarea "x"
type input "t"
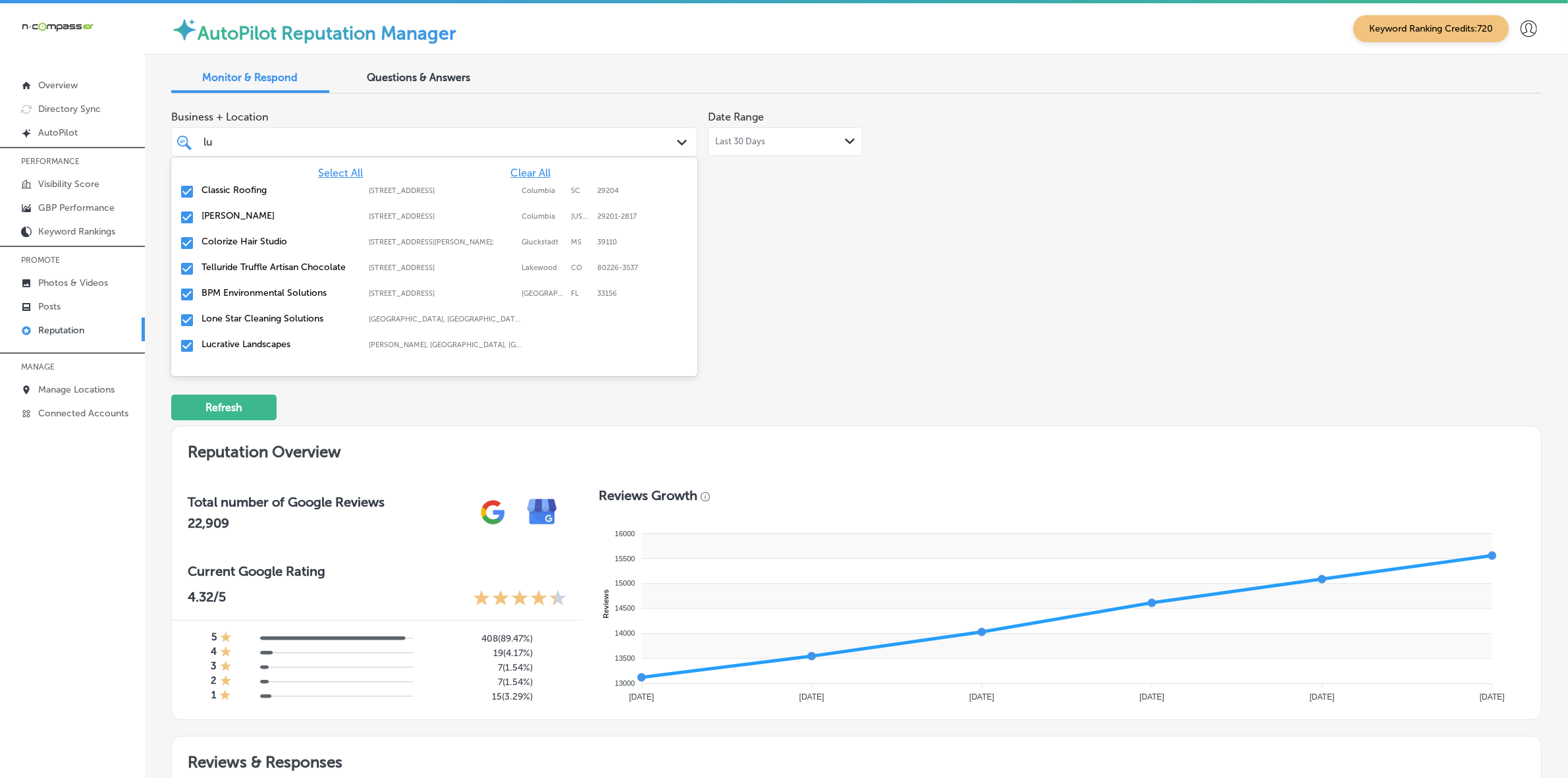
type input "luc"
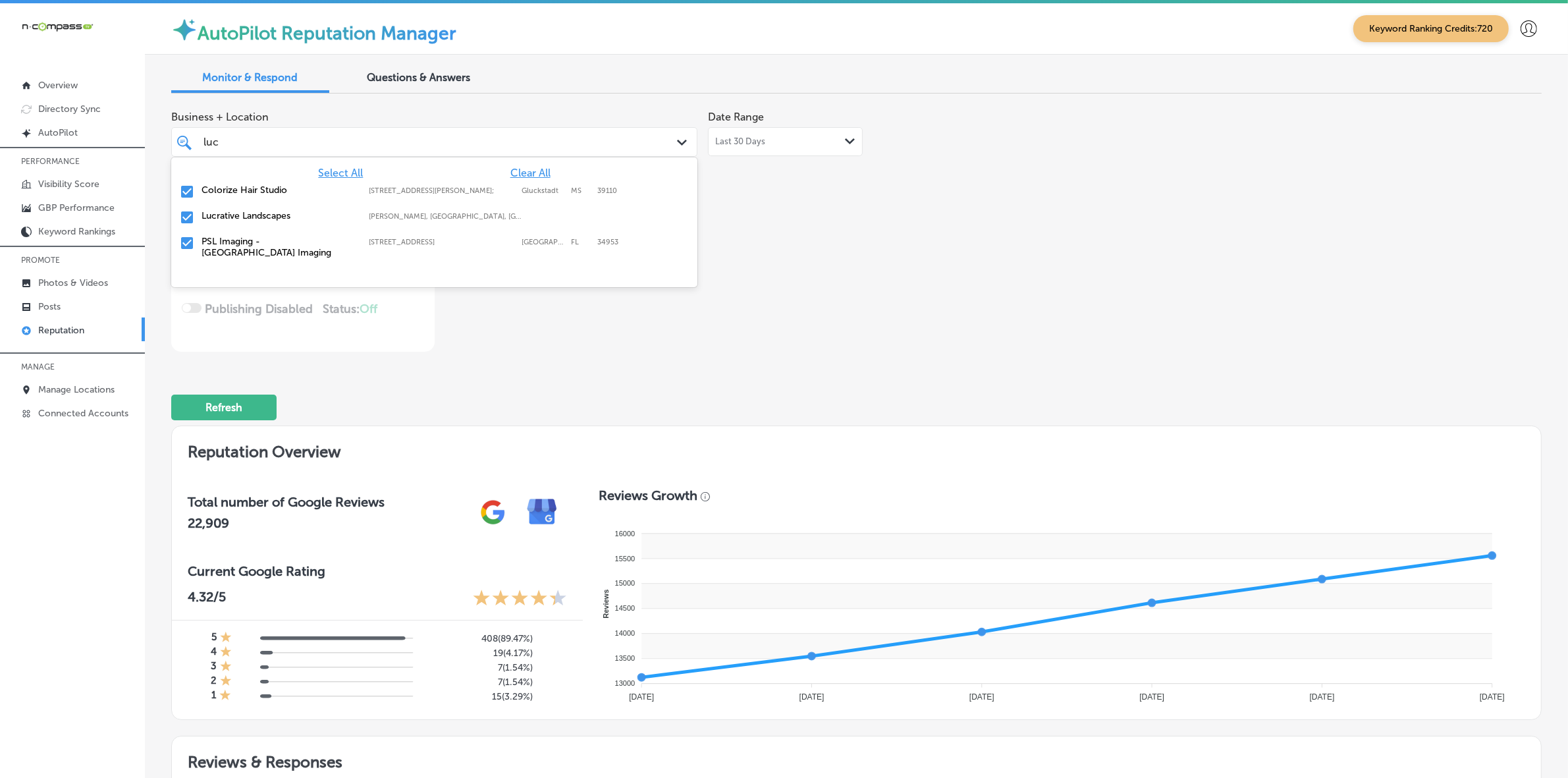
click at [436, 186] on label "[STREET_ADDRESS][PERSON_NAME];" at bounding box center [442, 190] width 146 height 9
click at [435, 188] on label "[PERSON_NAME], [GEOGRAPHIC_DATA], [GEOGRAPHIC_DATA] | [GEOGRAPHIC_DATA], [GEOGR…" at bounding box center [446, 190] width 154 height 9
type textarea "x"
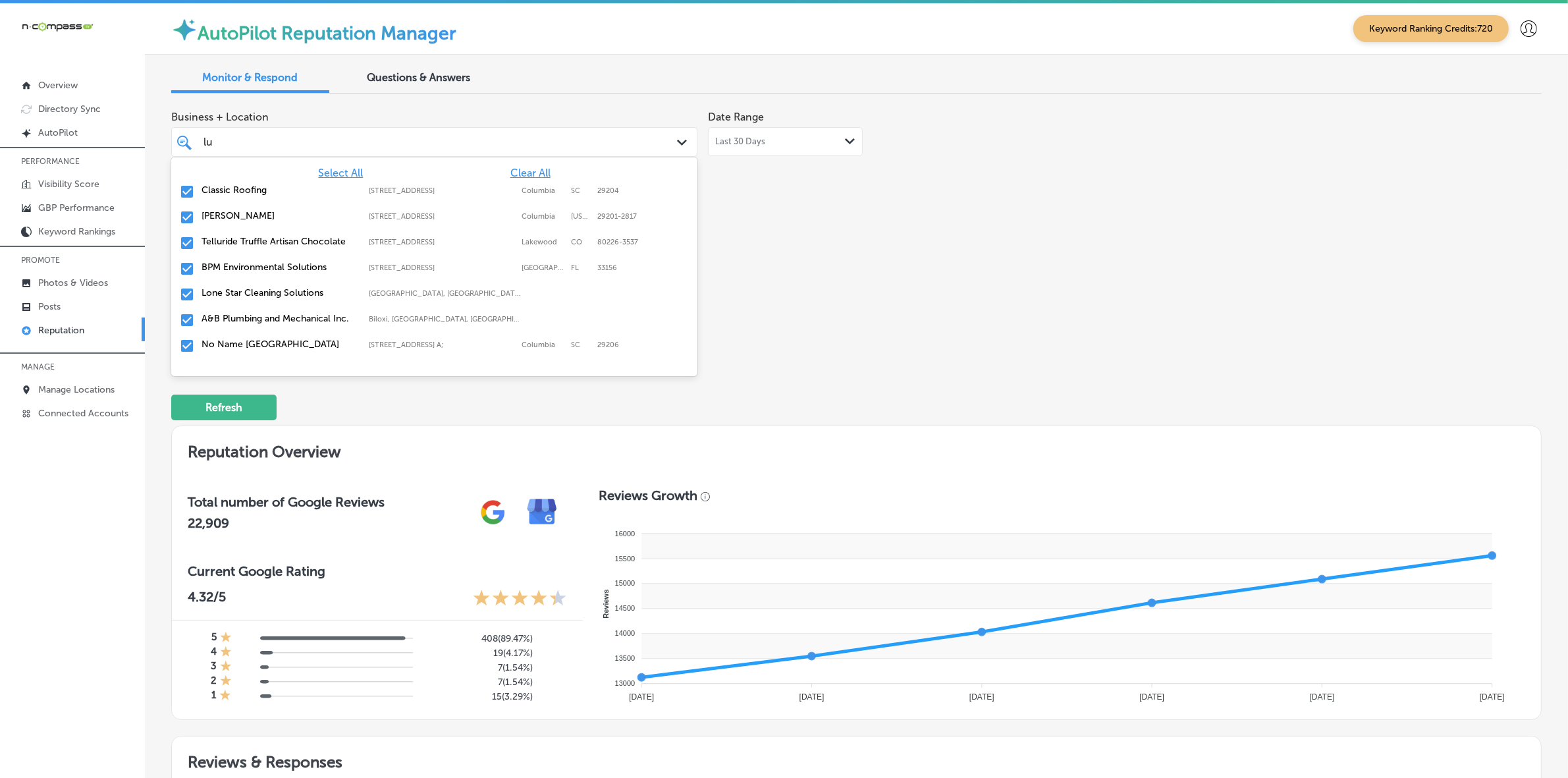
type input "l"
click at [841, 311] on div "Business + Location option [STREET_ADDRESS]. 187 results available. Use Up and …" at bounding box center [582, 228] width 823 height 248
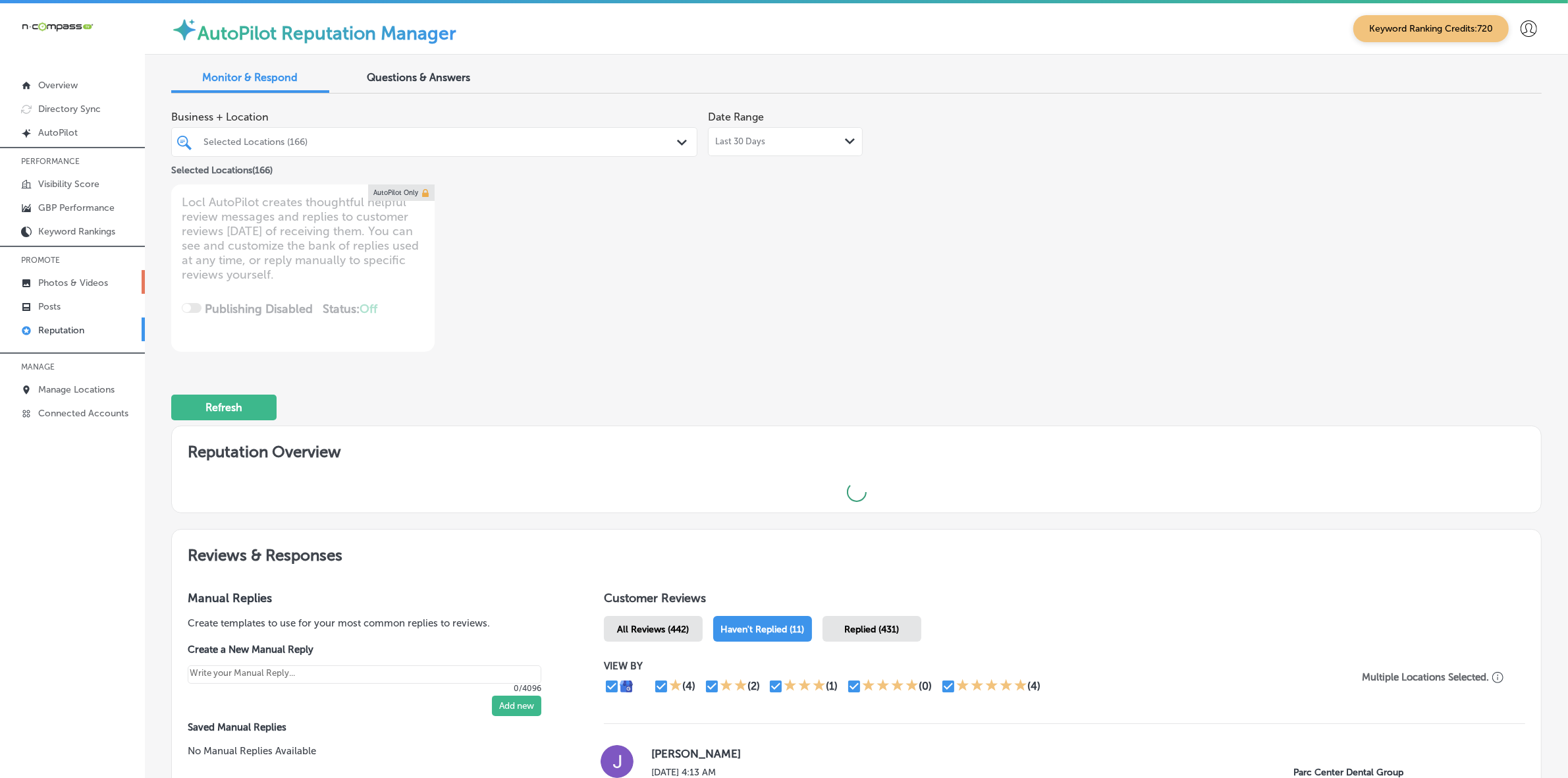
type textarea "x"
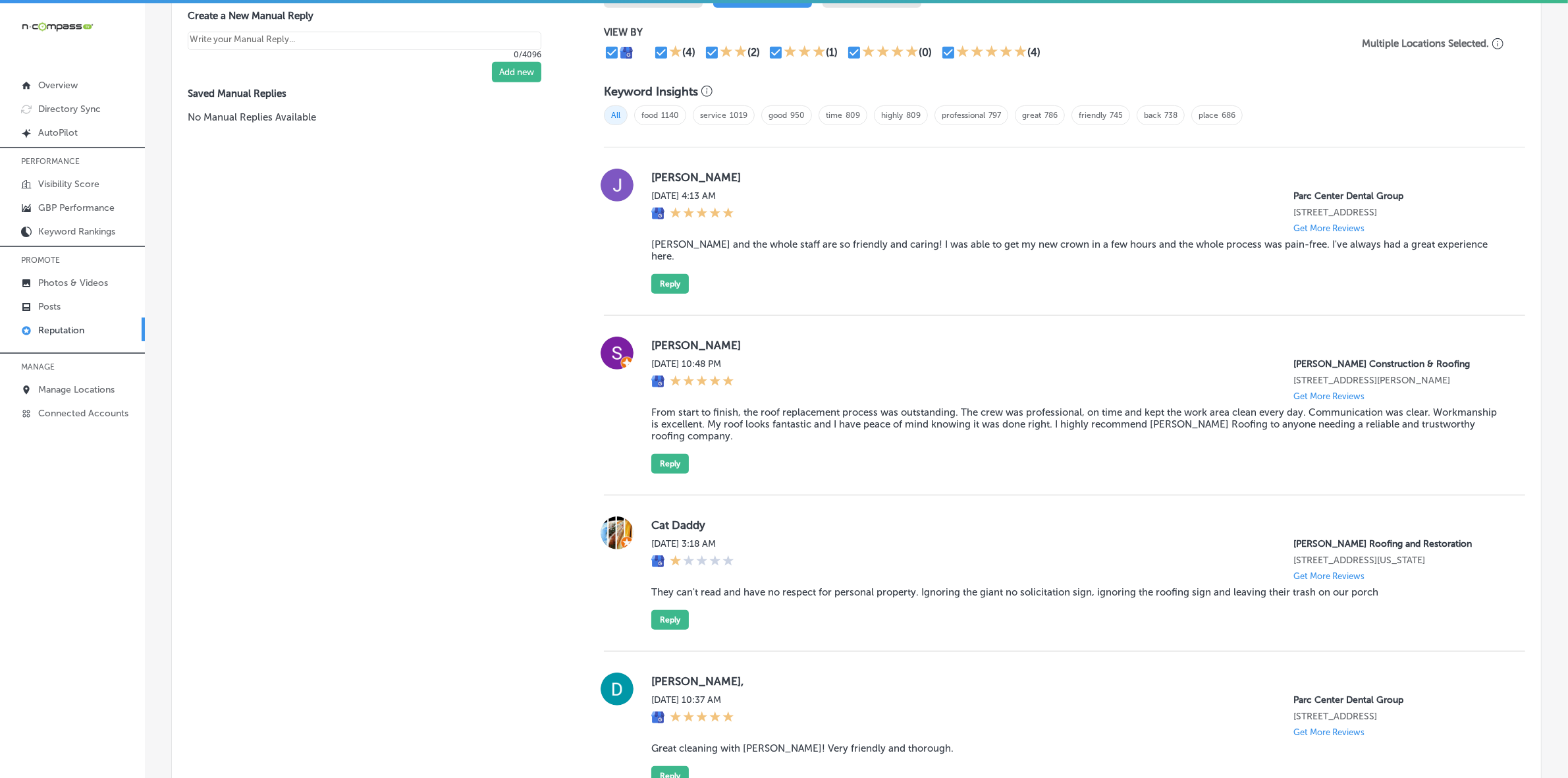
scroll to position [594, 0]
